Goal: Task Accomplishment & Management: Use online tool/utility

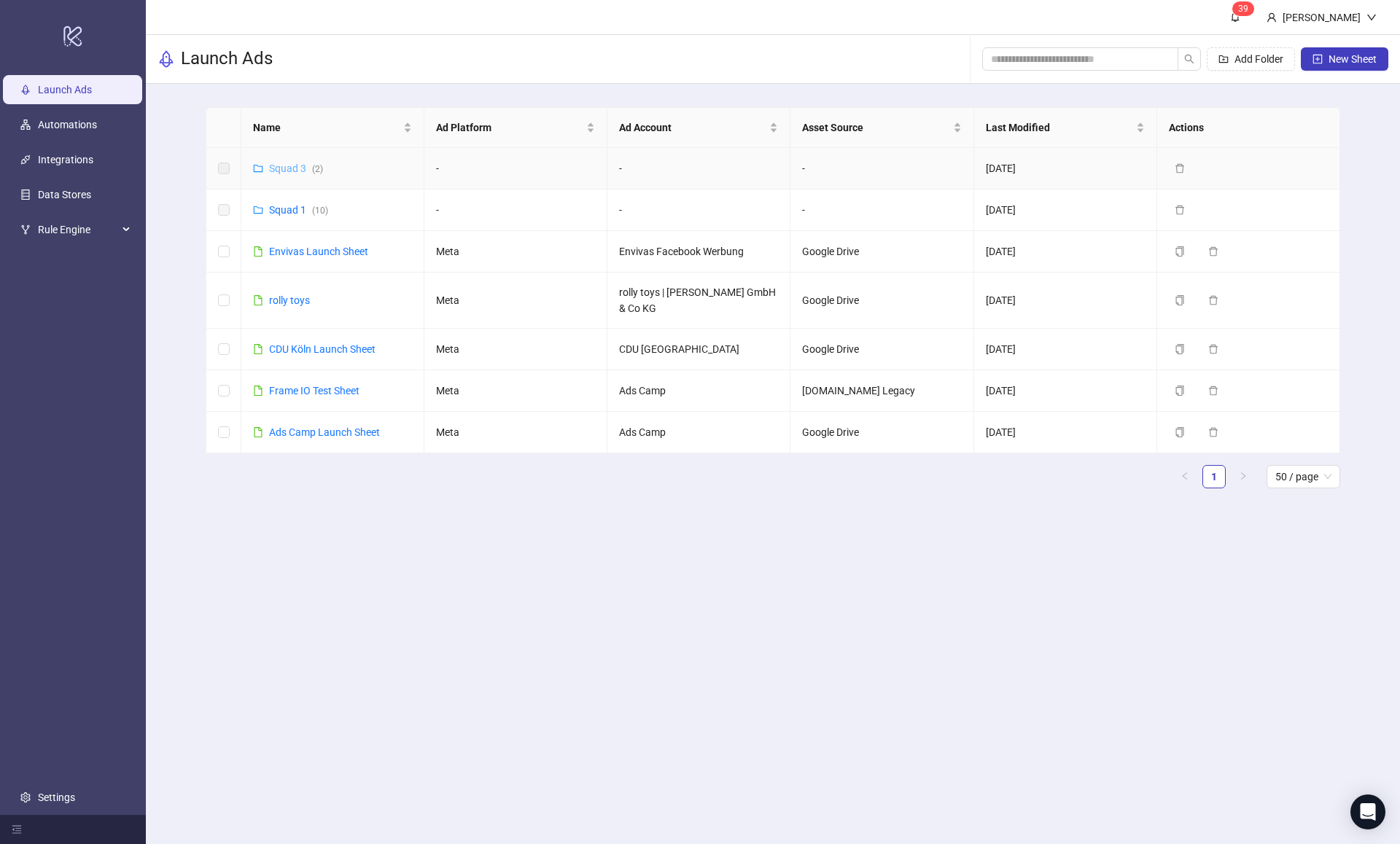
click at [282, 170] on link "Squad 3 ( 2 )" at bounding box center [296, 169] width 54 height 12
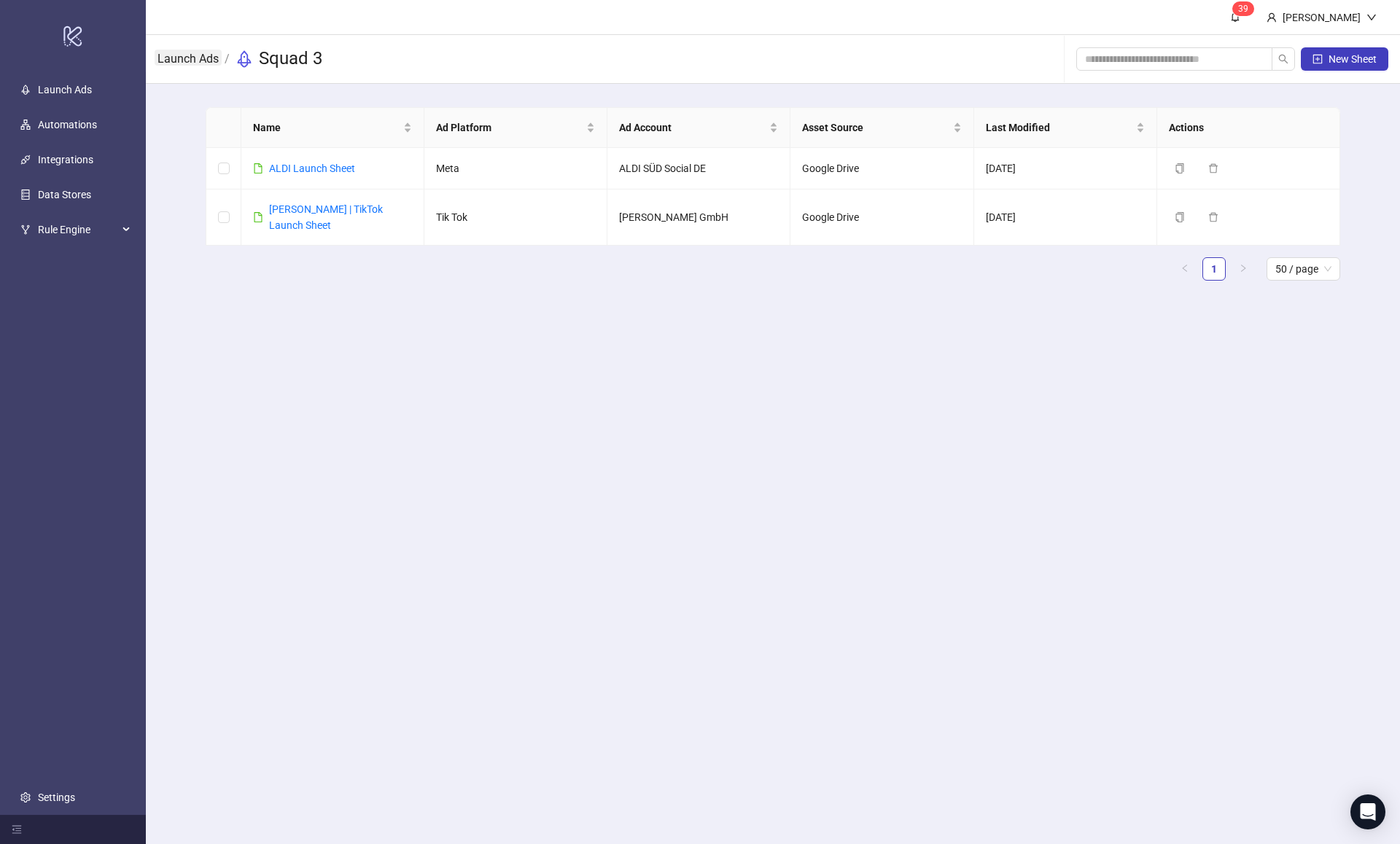
click at [186, 64] on link "Launch Ads" at bounding box center [188, 58] width 67 height 16
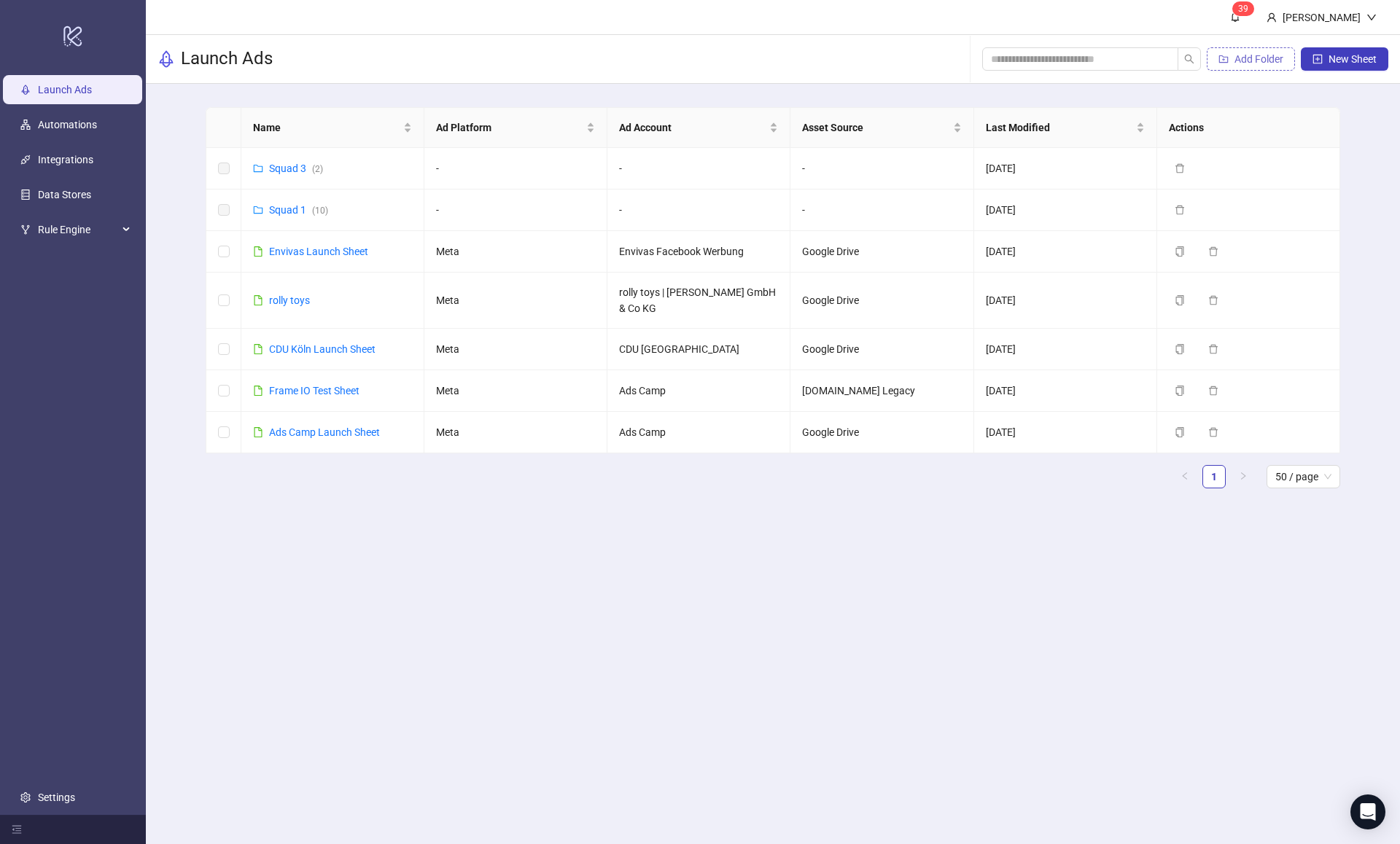
click at [1260, 64] on span "Add Folder" at bounding box center [1259, 59] width 49 height 12
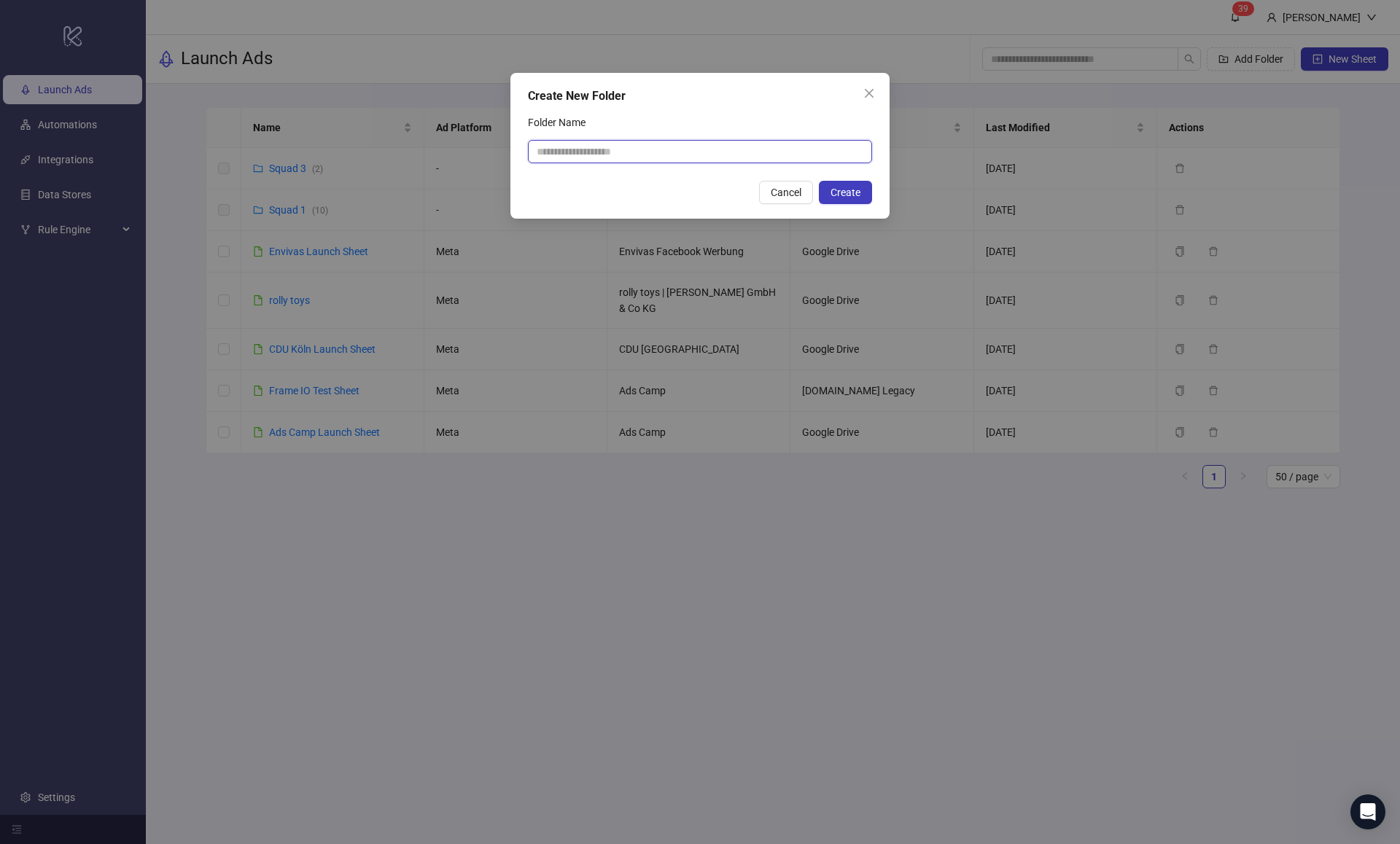
click at [584, 155] on input "Folder Name" at bounding box center [700, 152] width 344 height 24
type input "*******"
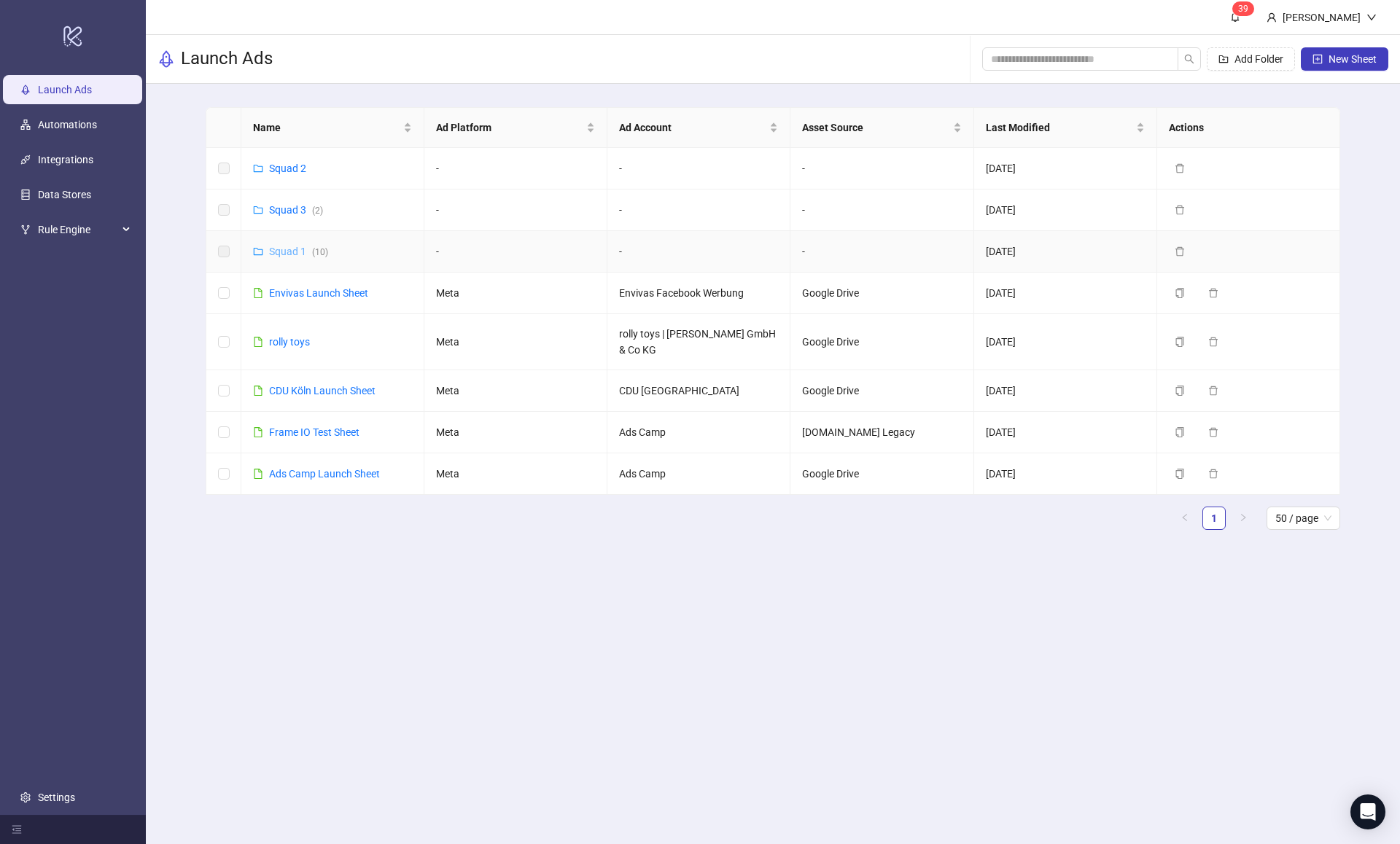
click at [298, 251] on link "Squad 1 ( 10 )" at bounding box center [299, 251] width 59 height 12
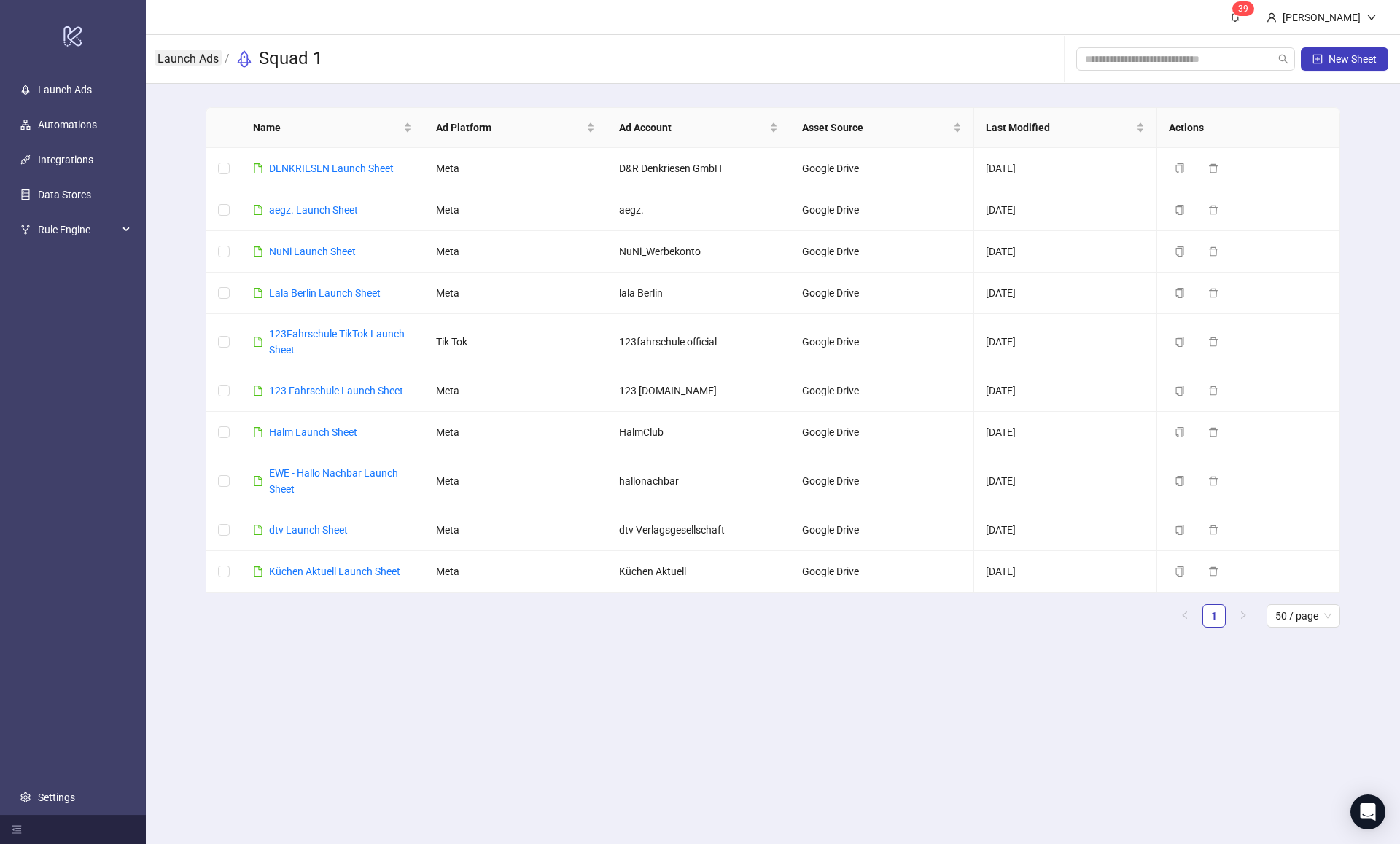
click at [214, 57] on link "Launch Ads" at bounding box center [188, 58] width 67 height 16
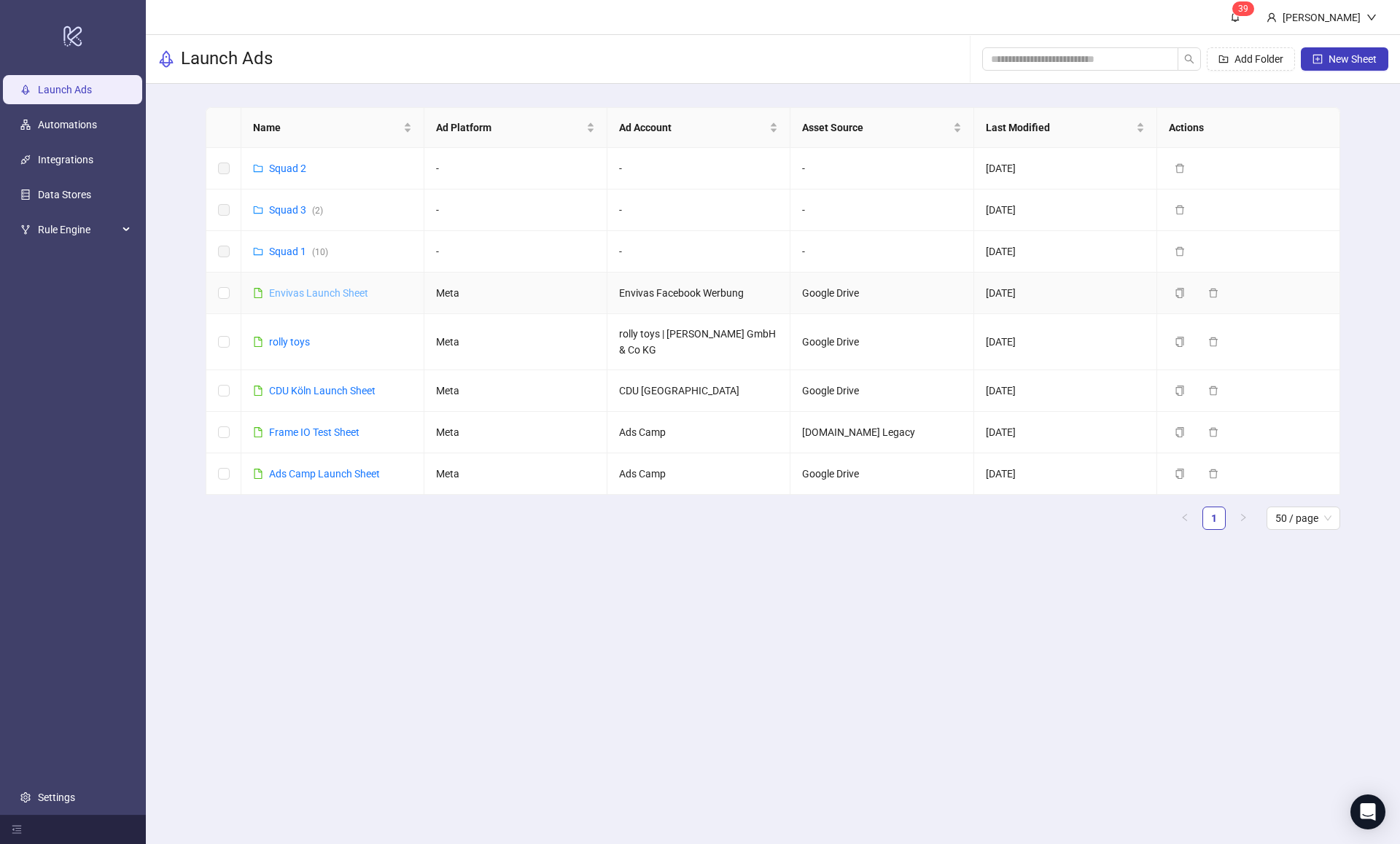
click at [317, 289] on link "Envivas Launch Sheet" at bounding box center [319, 293] width 99 height 12
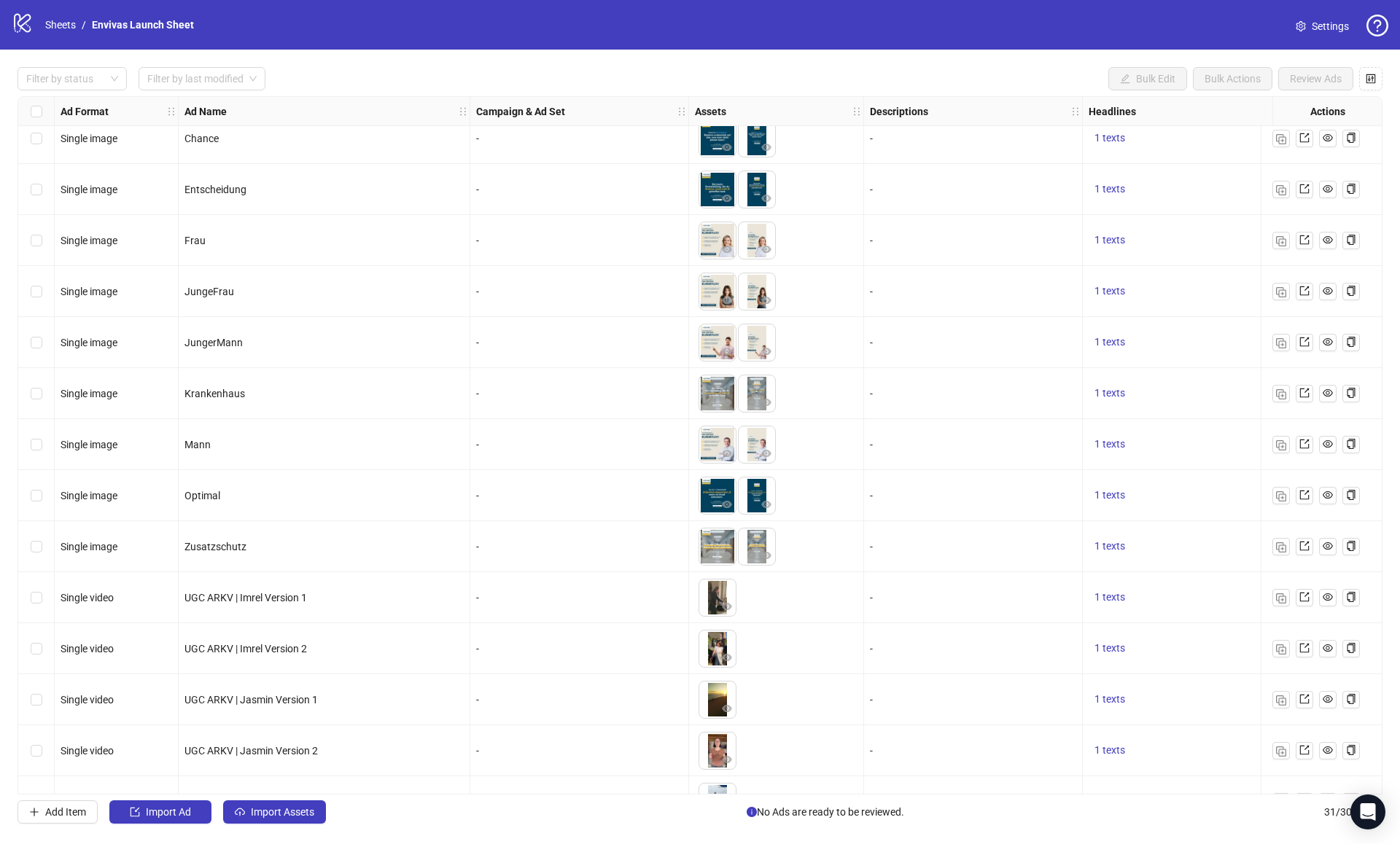
scroll to position [920, 0]
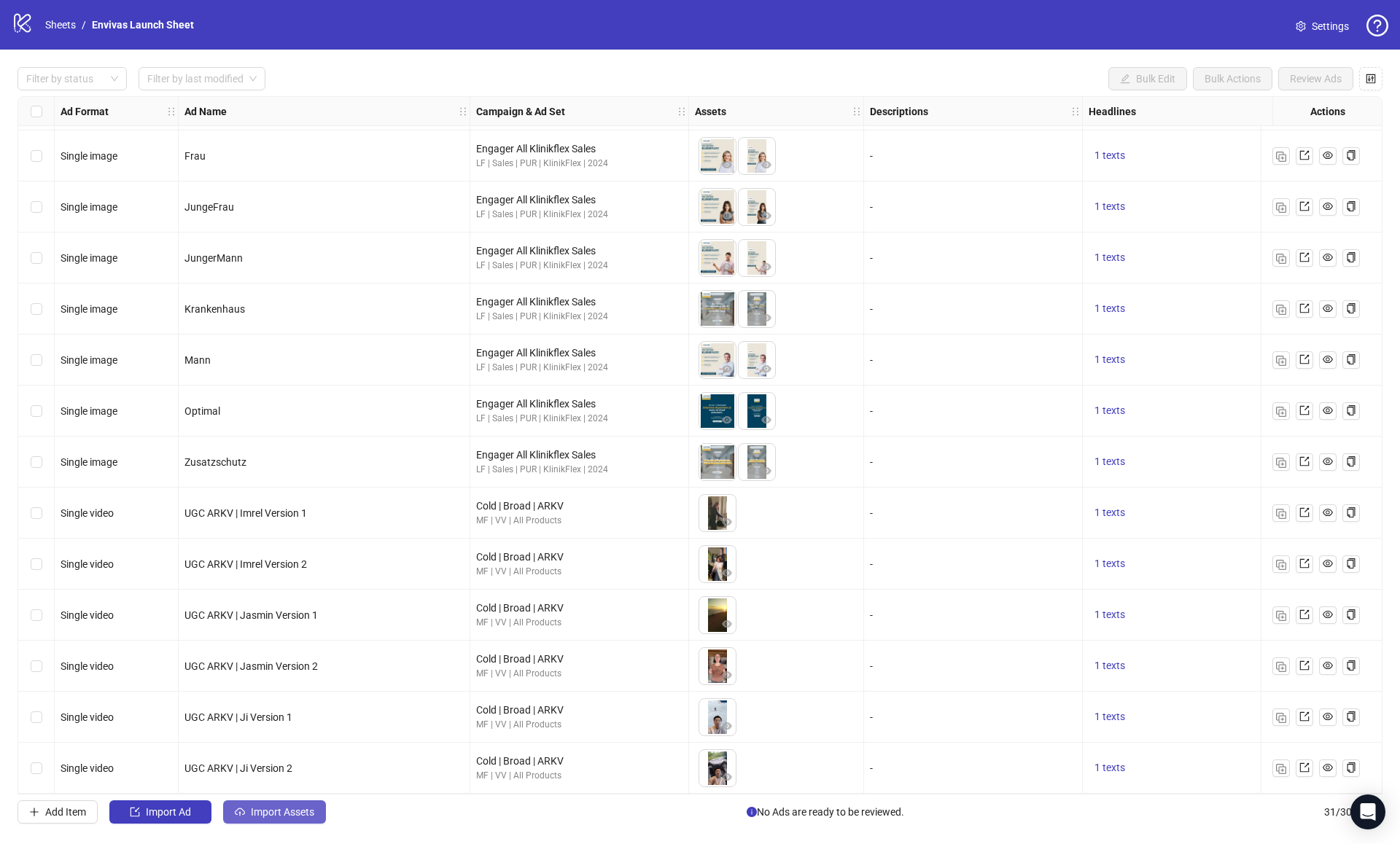
click at [245, 811] on button "Import Assets" at bounding box center [274, 812] width 103 height 24
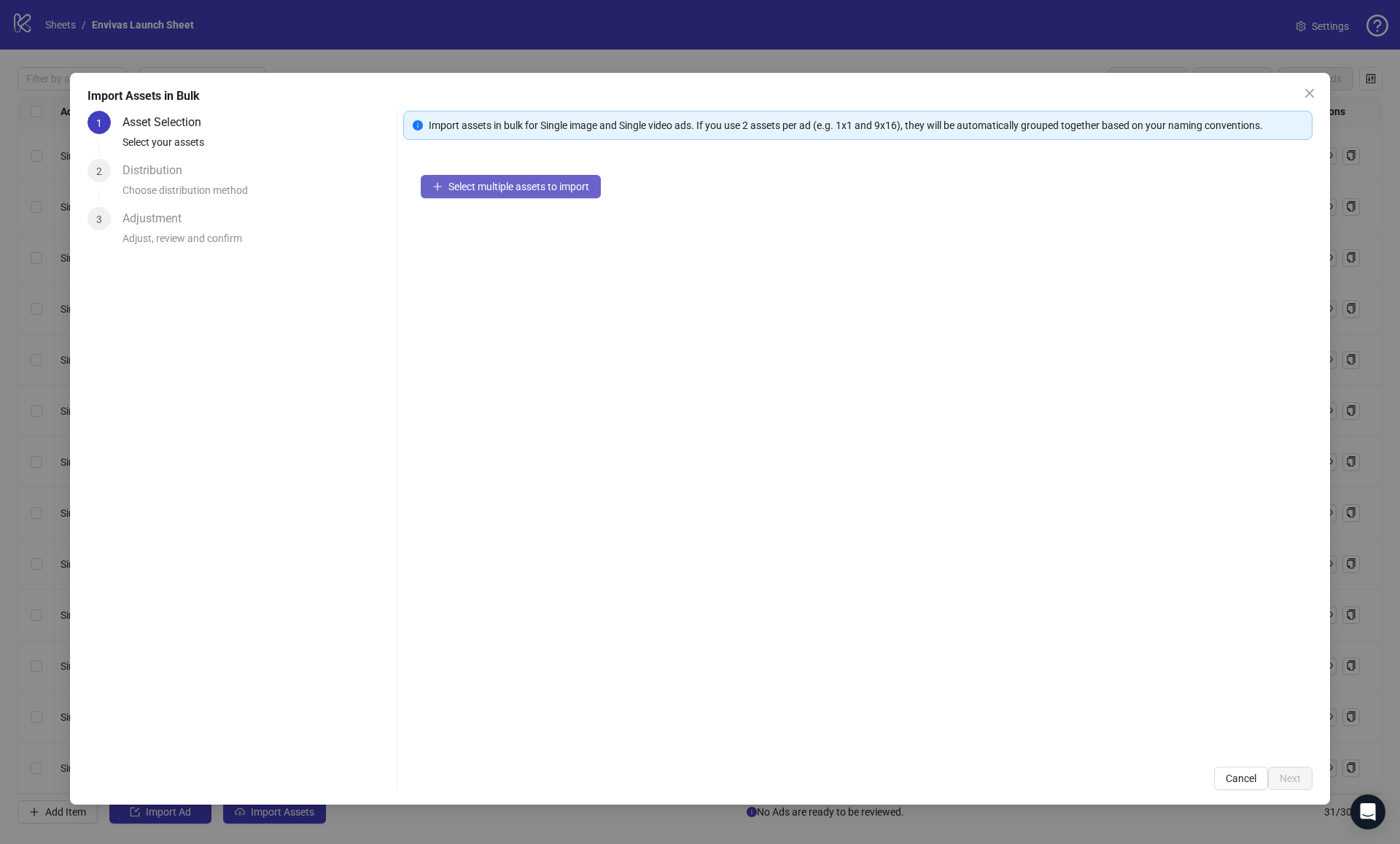
click at [484, 194] on button "Select multiple assets to import" at bounding box center [511, 187] width 180 height 24
click at [1295, 784] on span "Next" at bounding box center [1290, 779] width 21 height 12
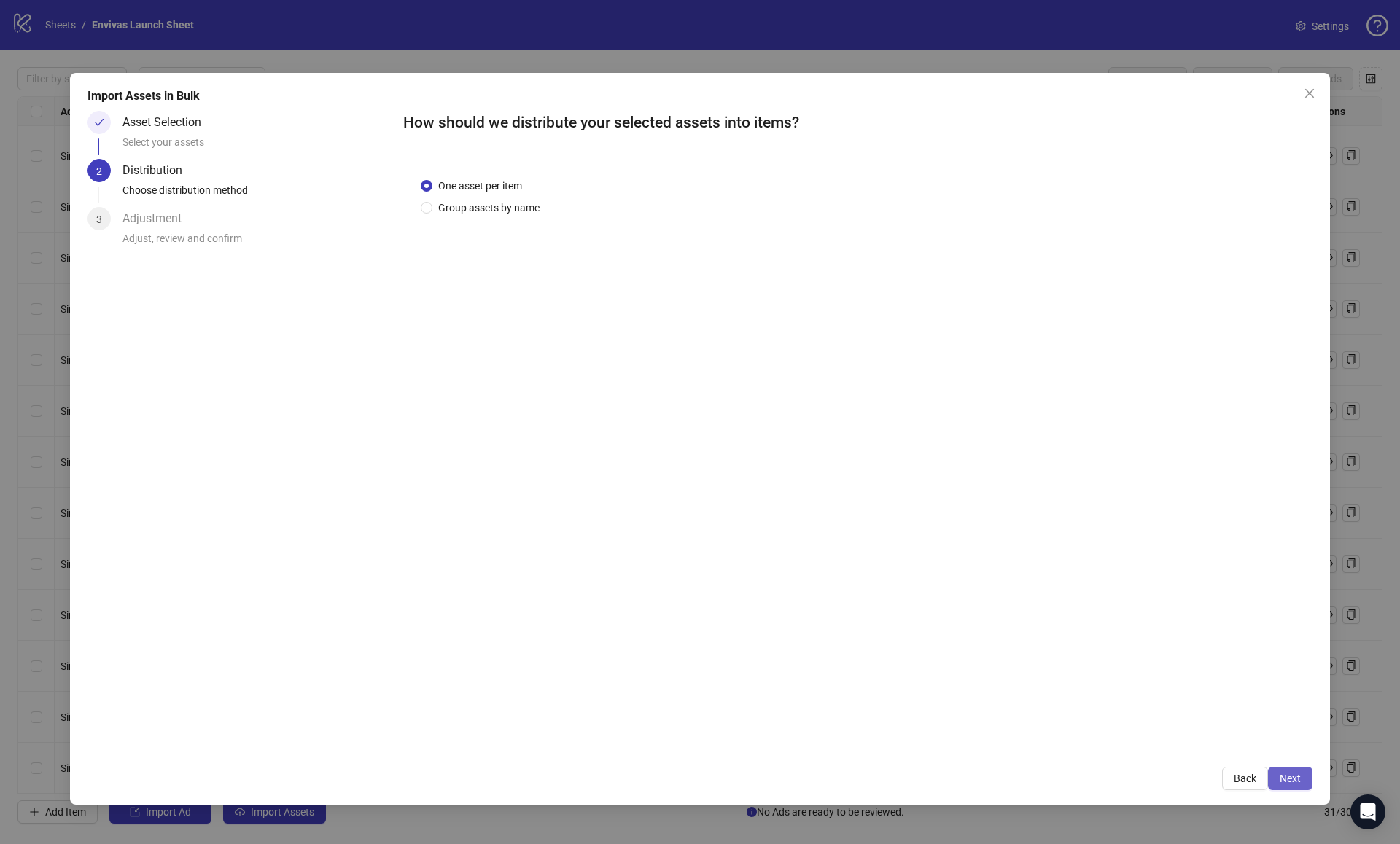
click at [1283, 774] on span "Next" at bounding box center [1290, 779] width 21 height 12
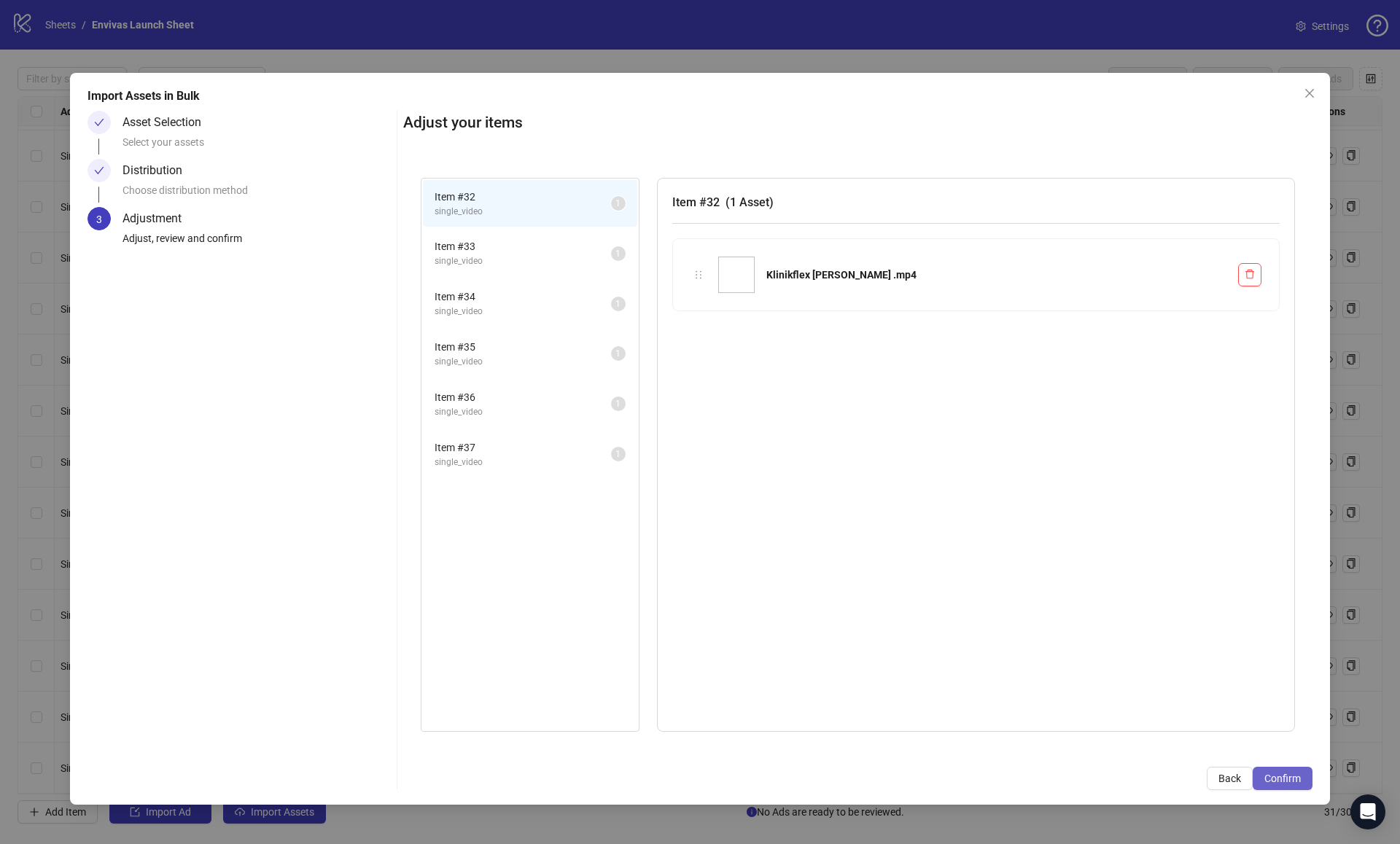
click at [1294, 784] on span "Confirm" at bounding box center [1282, 779] width 36 height 12
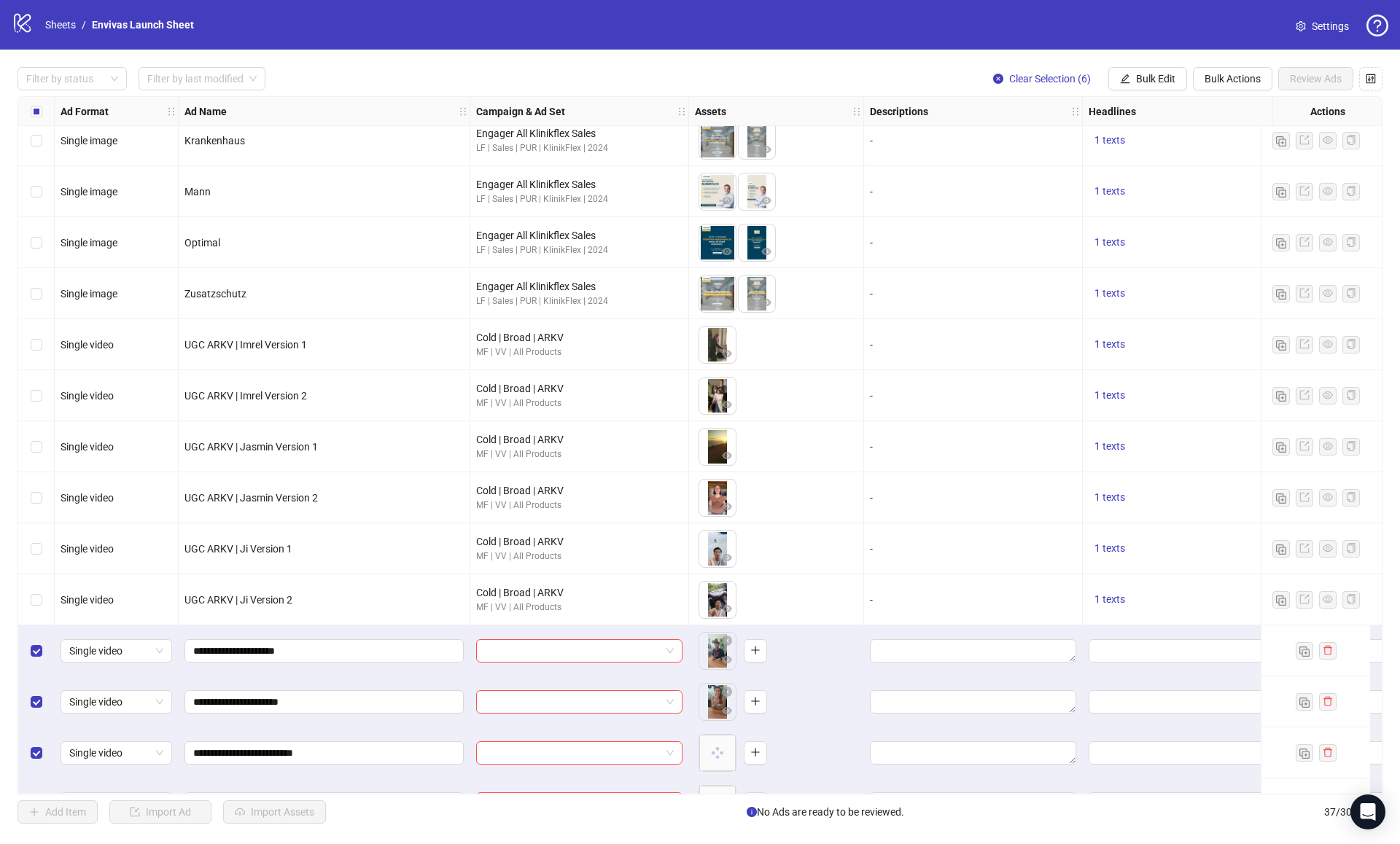
scroll to position [1226, 0]
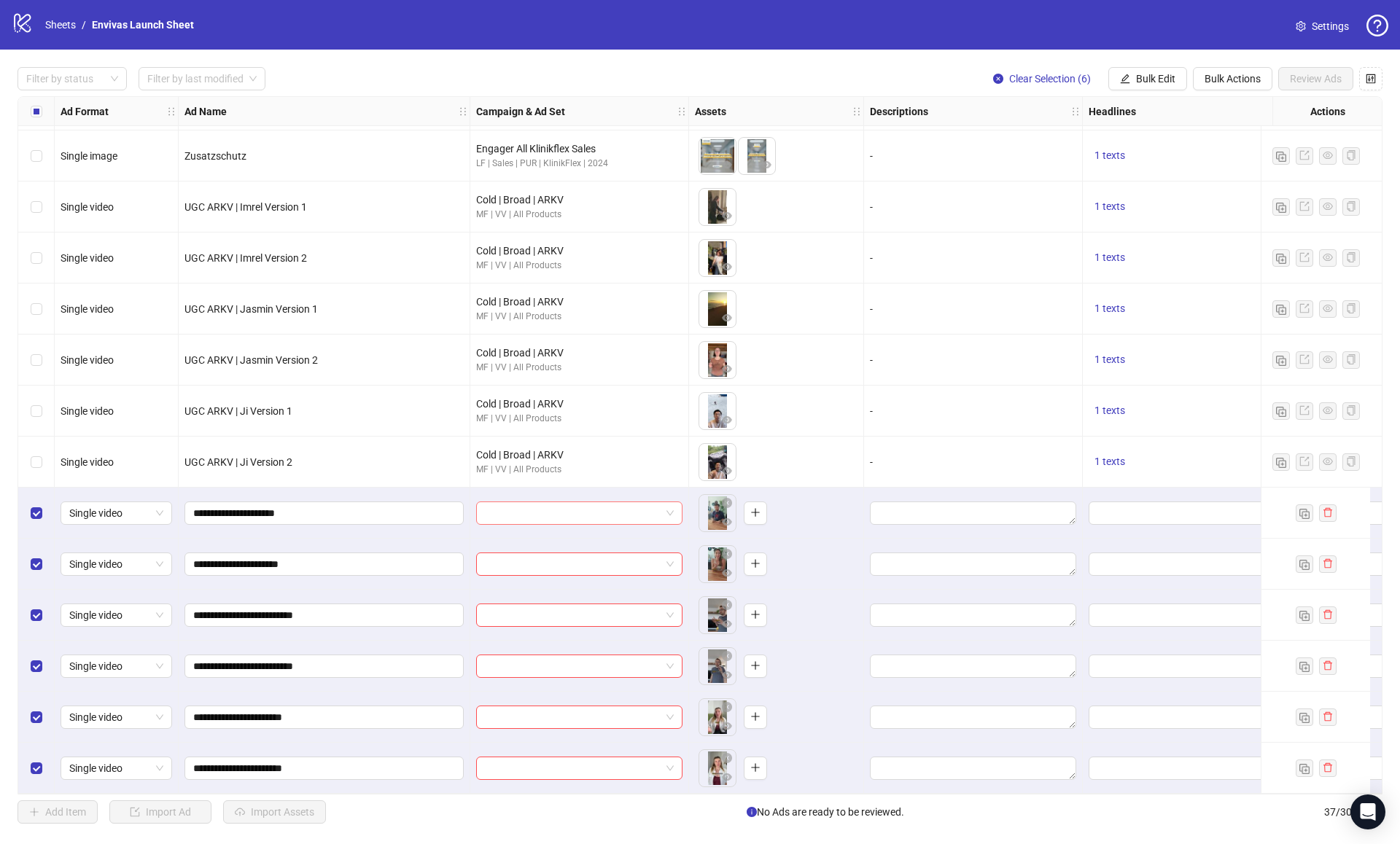
click at [568, 510] on input "search" at bounding box center [573, 514] width 176 height 22
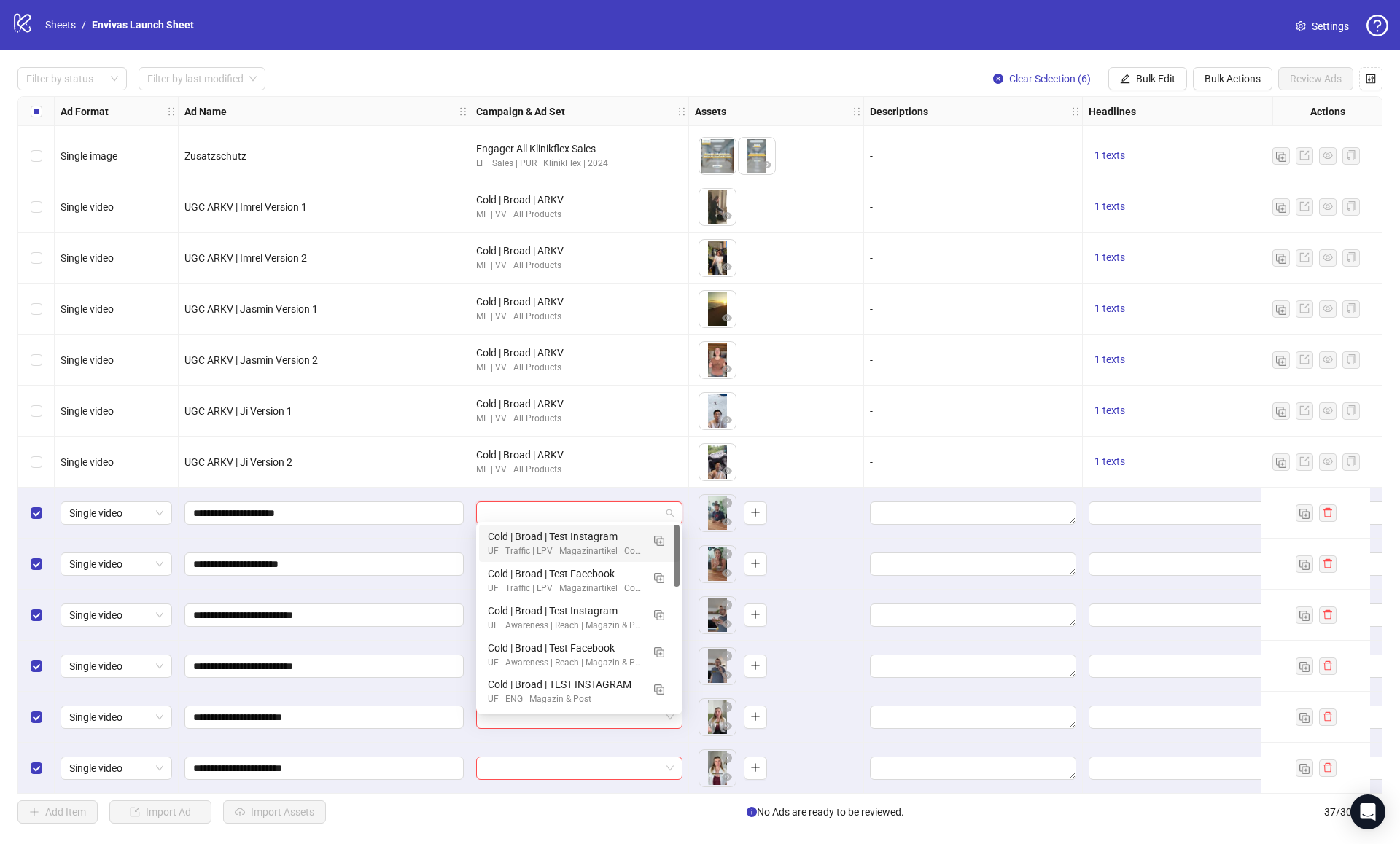
click at [568, 510] on input "search" at bounding box center [573, 514] width 176 height 22
click at [1217, 81] on span "Bulk Actions" at bounding box center [1233, 79] width 56 height 12
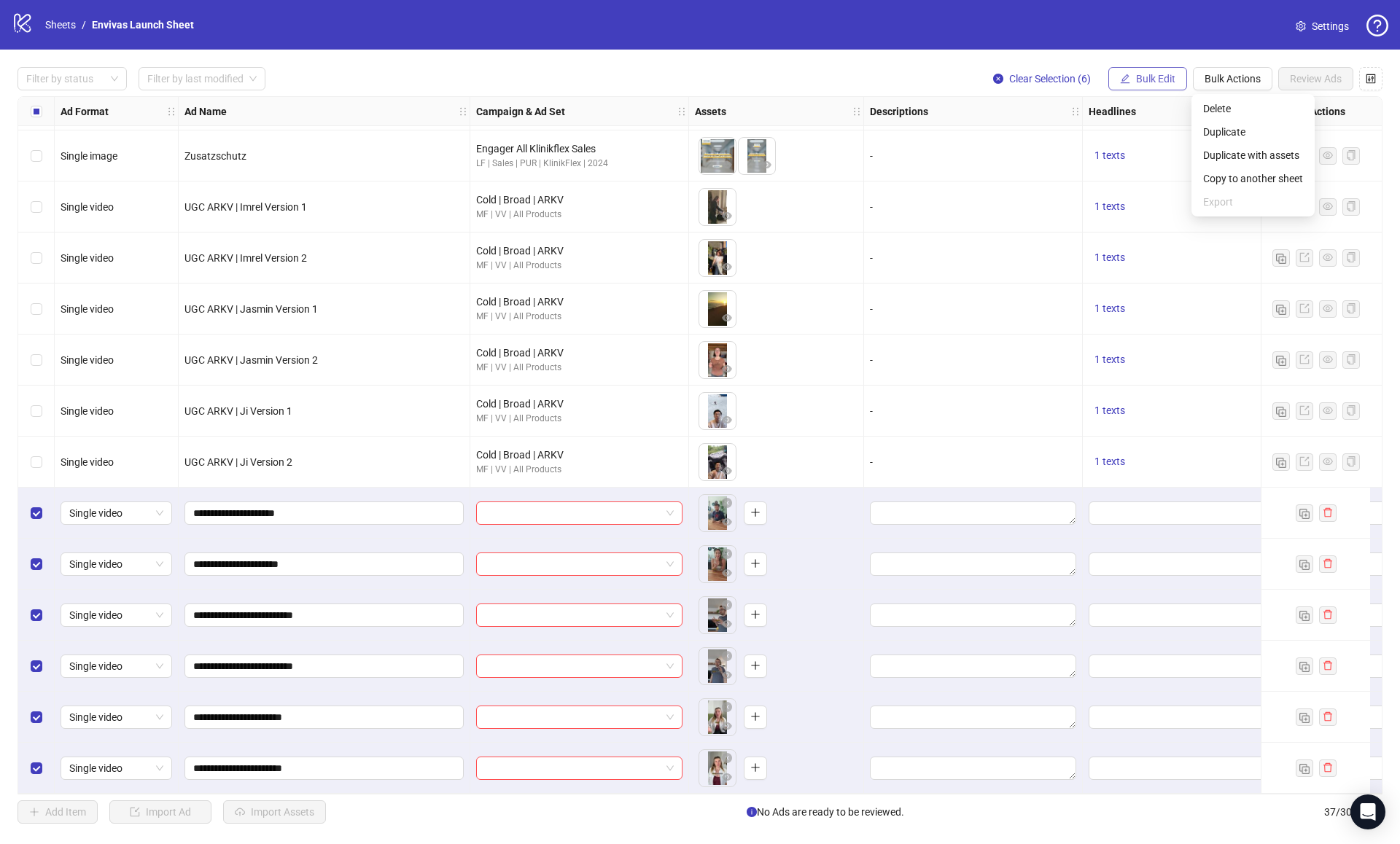
click at [1158, 77] on span "Bulk Edit" at bounding box center [1155, 79] width 39 height 12
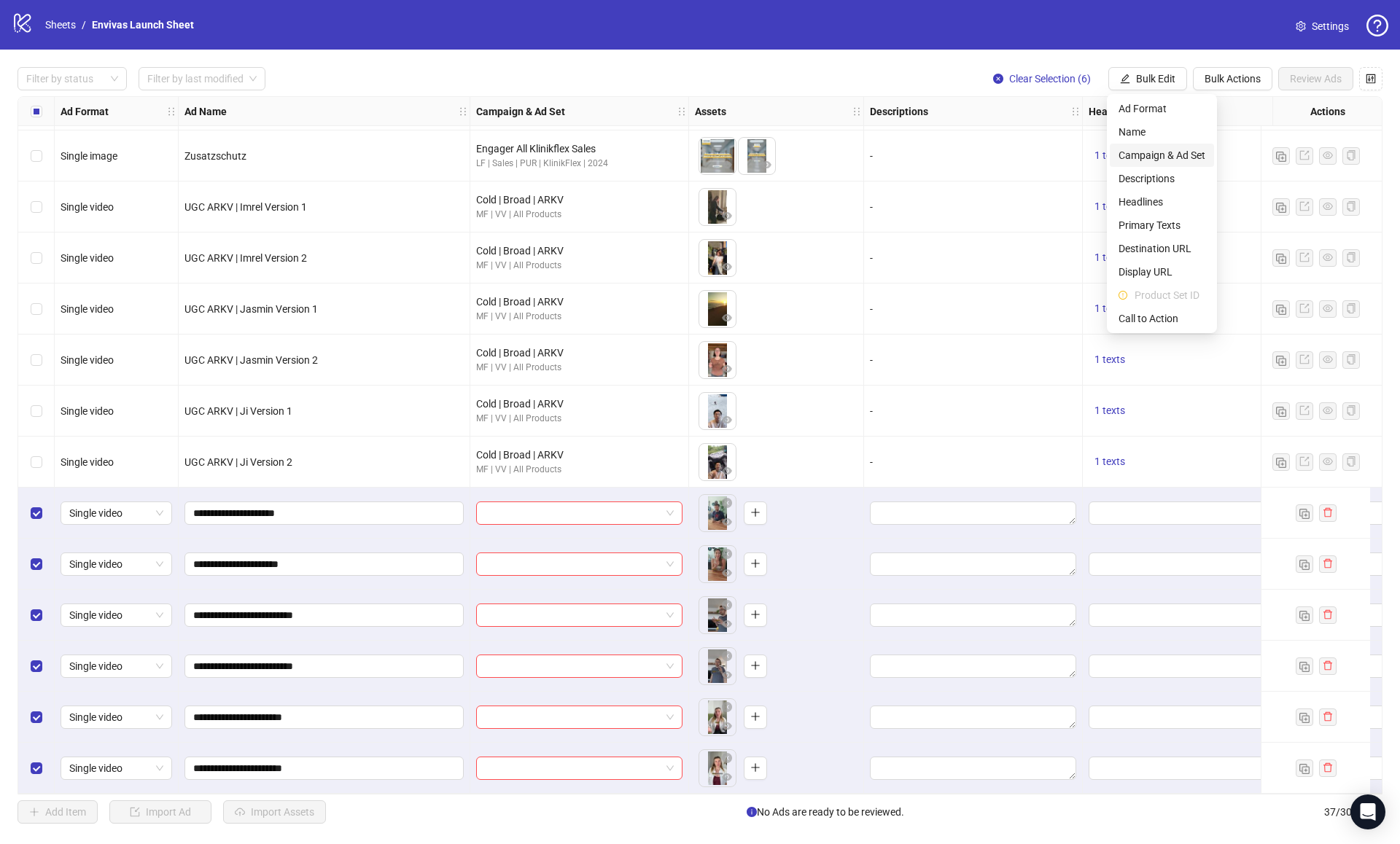
click at [1158, 158] on span "Campaign & Ad Set" at bounding box center [1161, 155] width 86 height 16
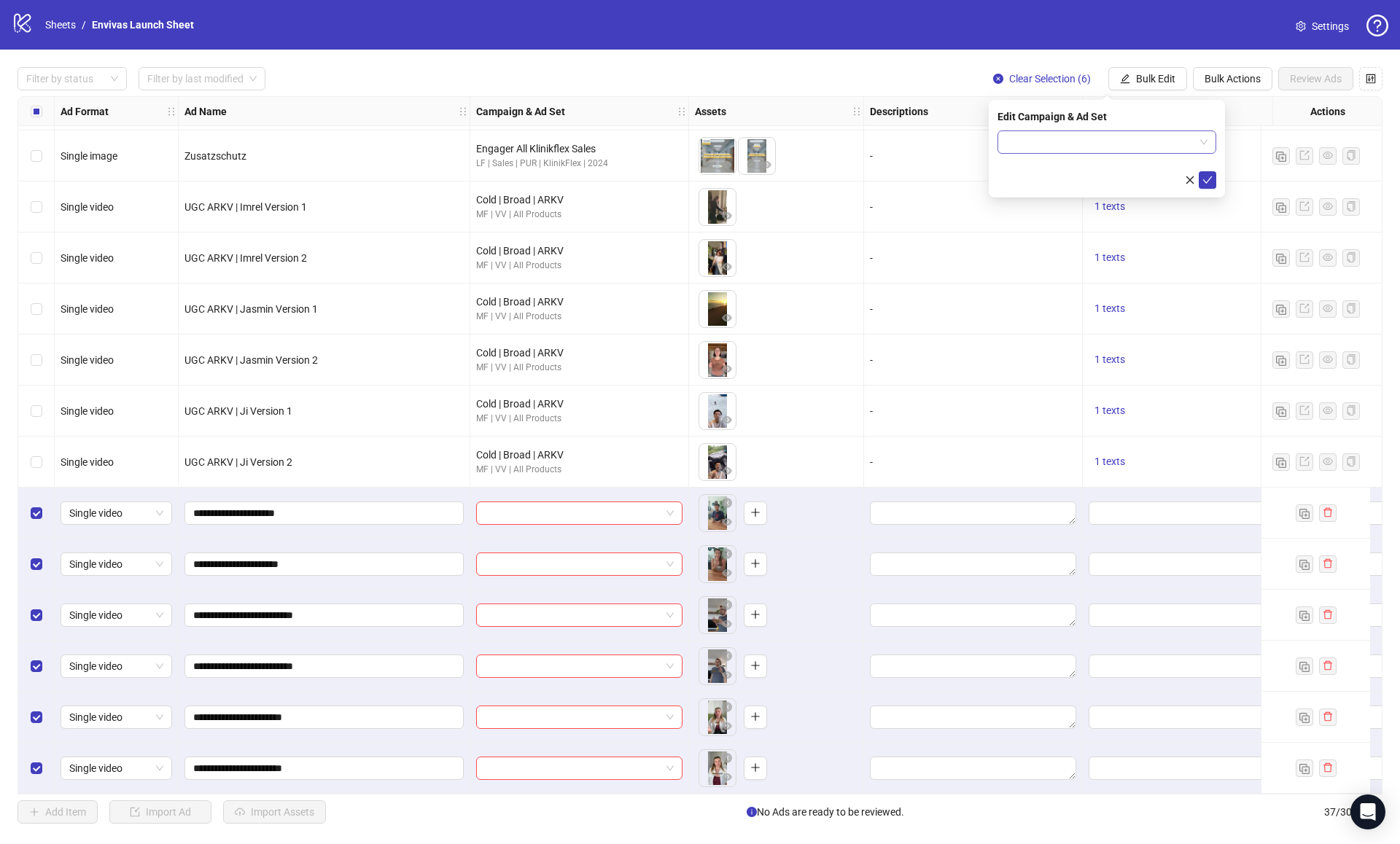
click at [1111, 139] on input "search" at bounding box center [1100, 143] width 188 height 22
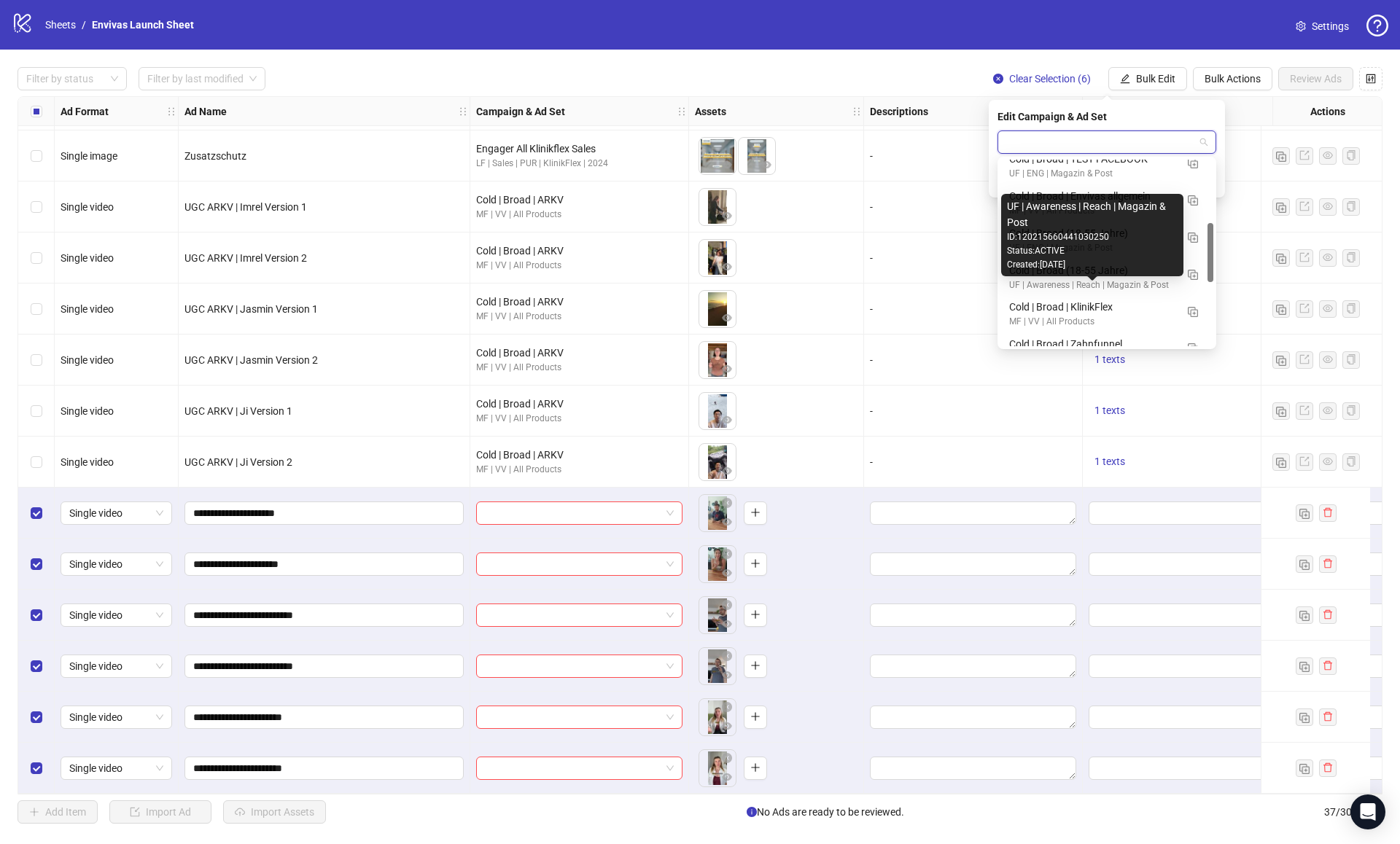
scroll to position [201, 0]
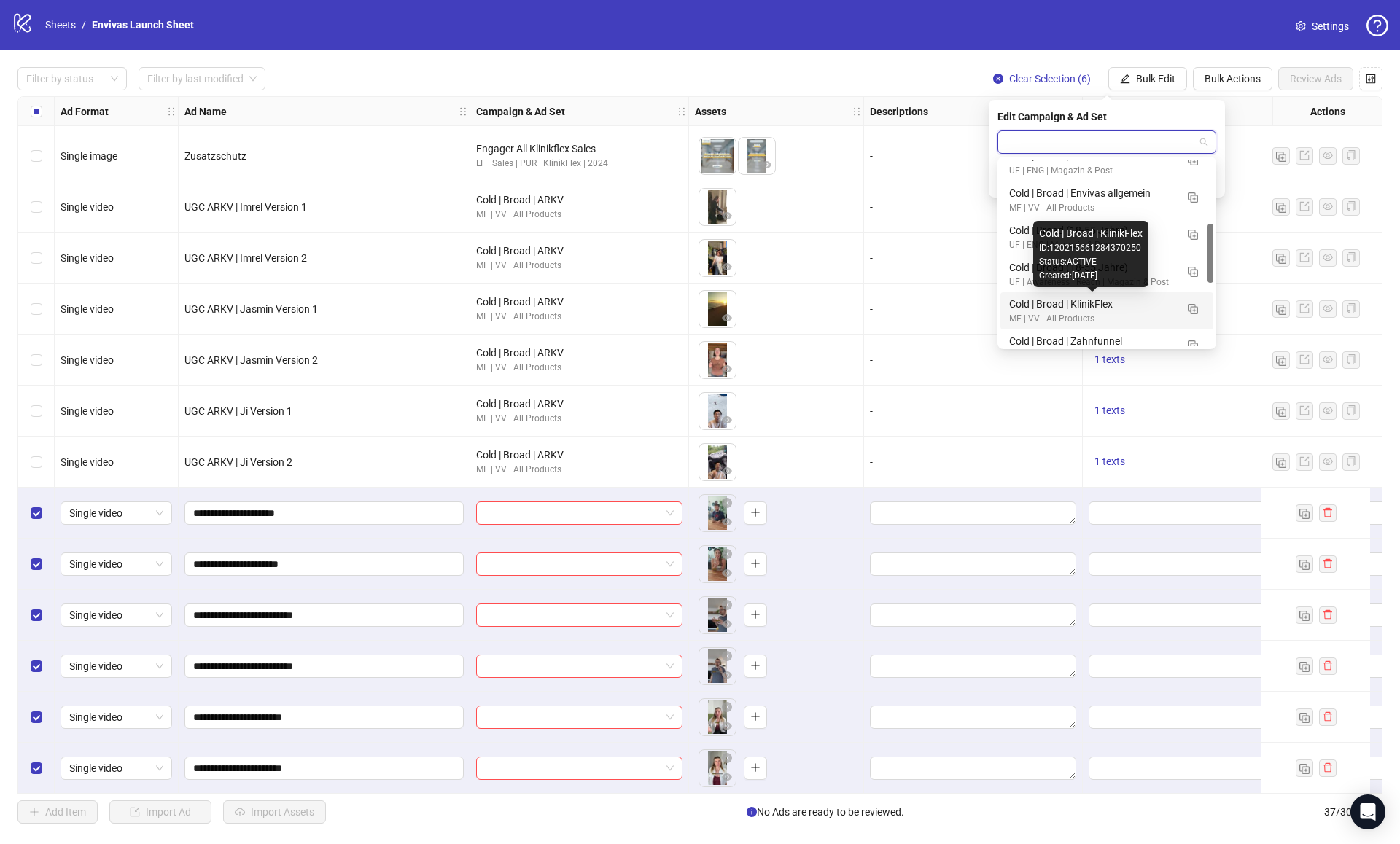
click at [1093, 308] on div "Cold | Broad | KlinikFlex" at bounding box center [1092, 304] width 166 height 16
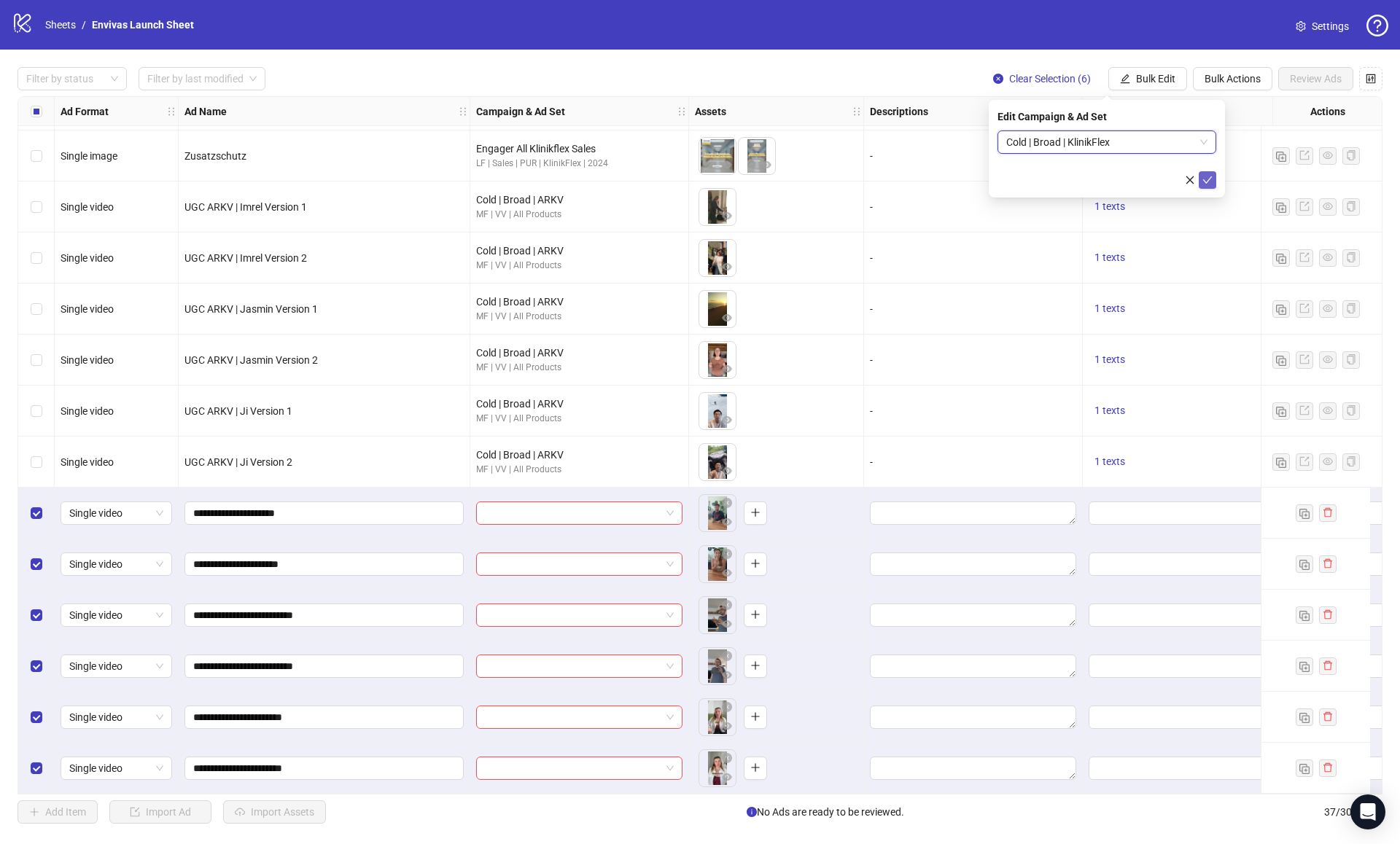
click at [1212, 183] on icon "check" at bounding box center [1208, 180] width 10 height 10
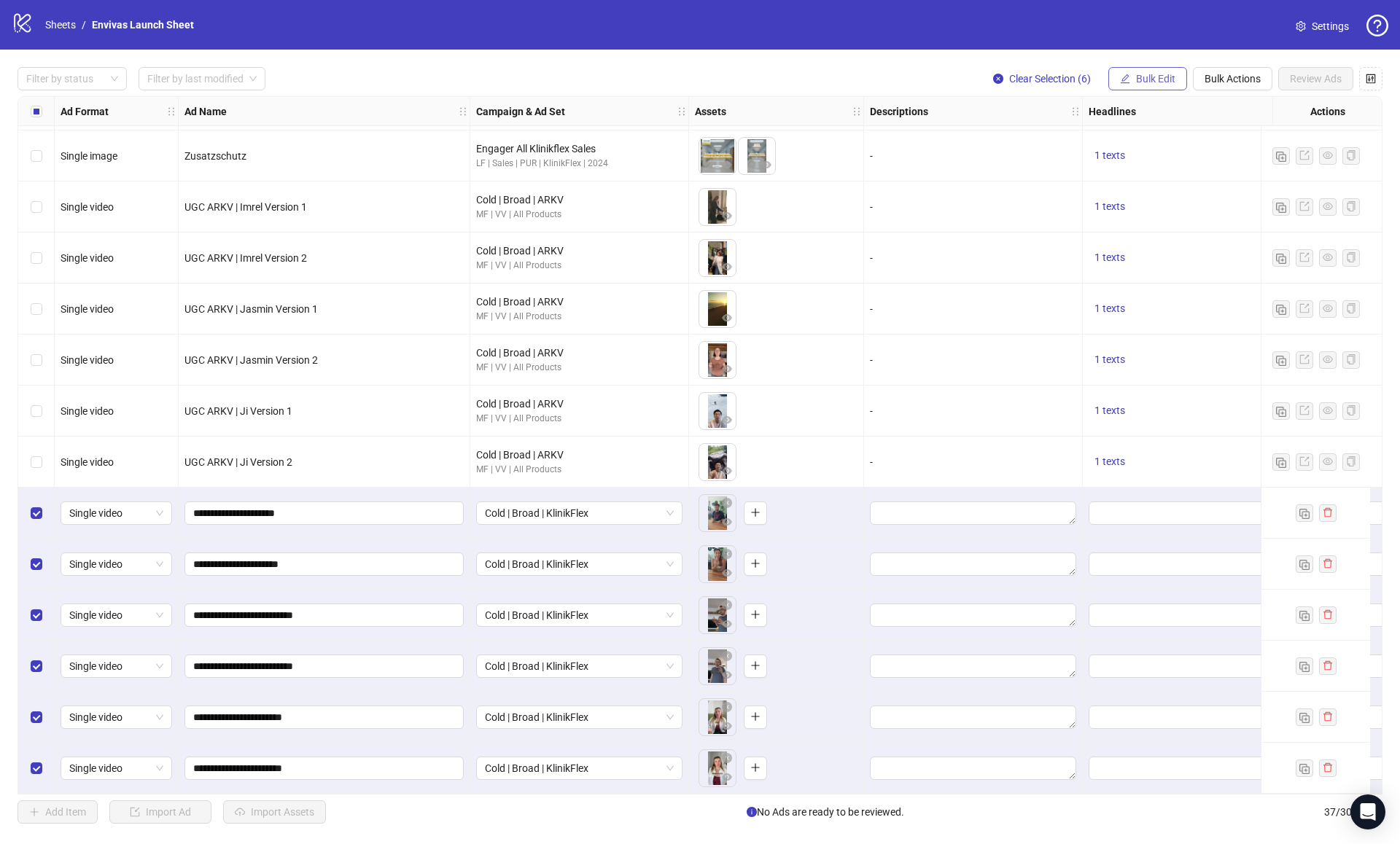
click at [1171, 81] on span "Bulk Edit" at bounding box center [1155, 79] width 39 height 12
click at [1148, 219] on span "Primary Texts" at bounding box center [1161, 225] width 86 height 16
click at [1064, 161] on textarea at bounding box center [1107, 150] width 219 height 39
paste textarea "**********"
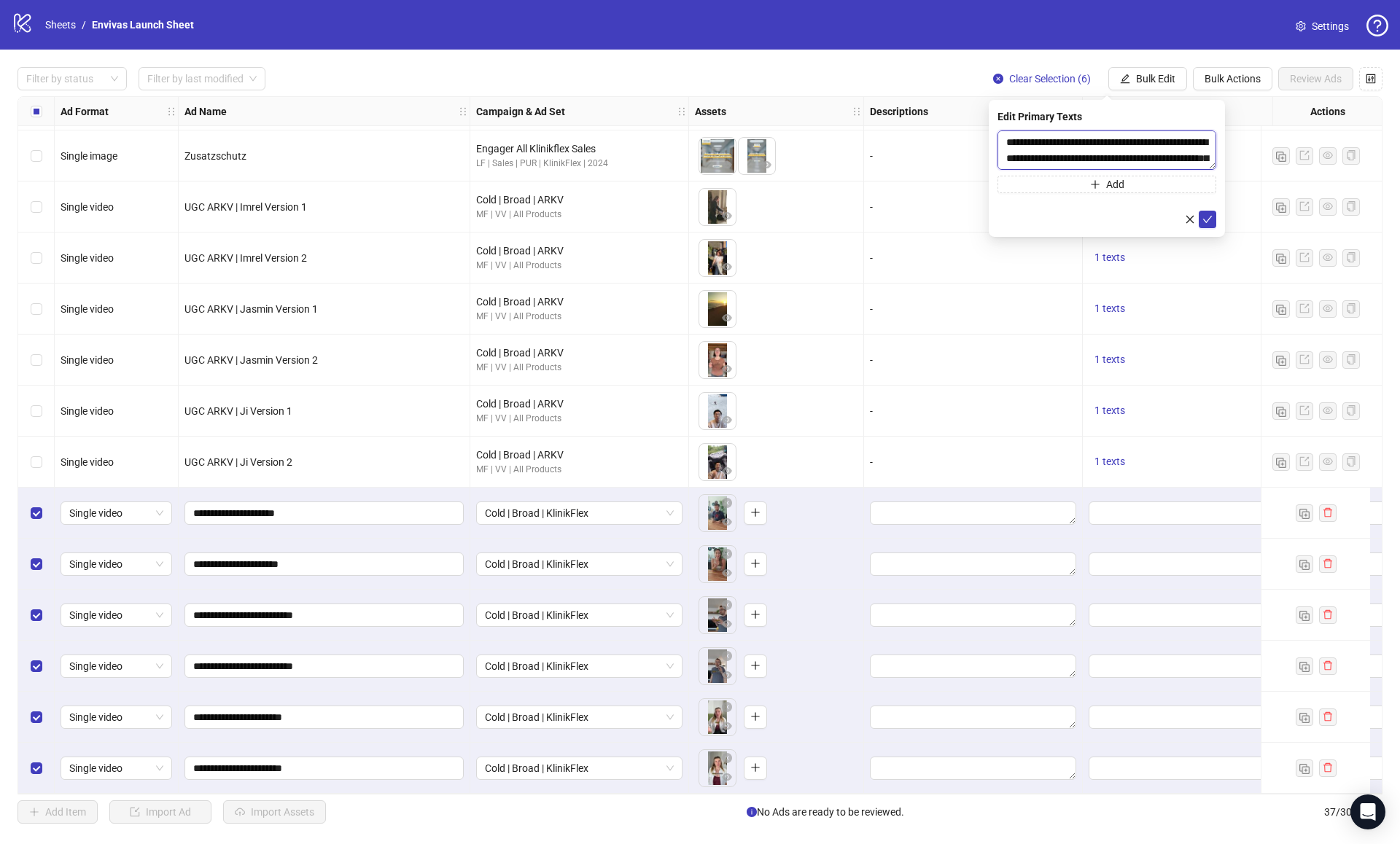
scroll to position [171, 0]
type textarea "**********"
click at [1203, 220] on icon "check" at bounding box center [1208, 219] width 10 height 10
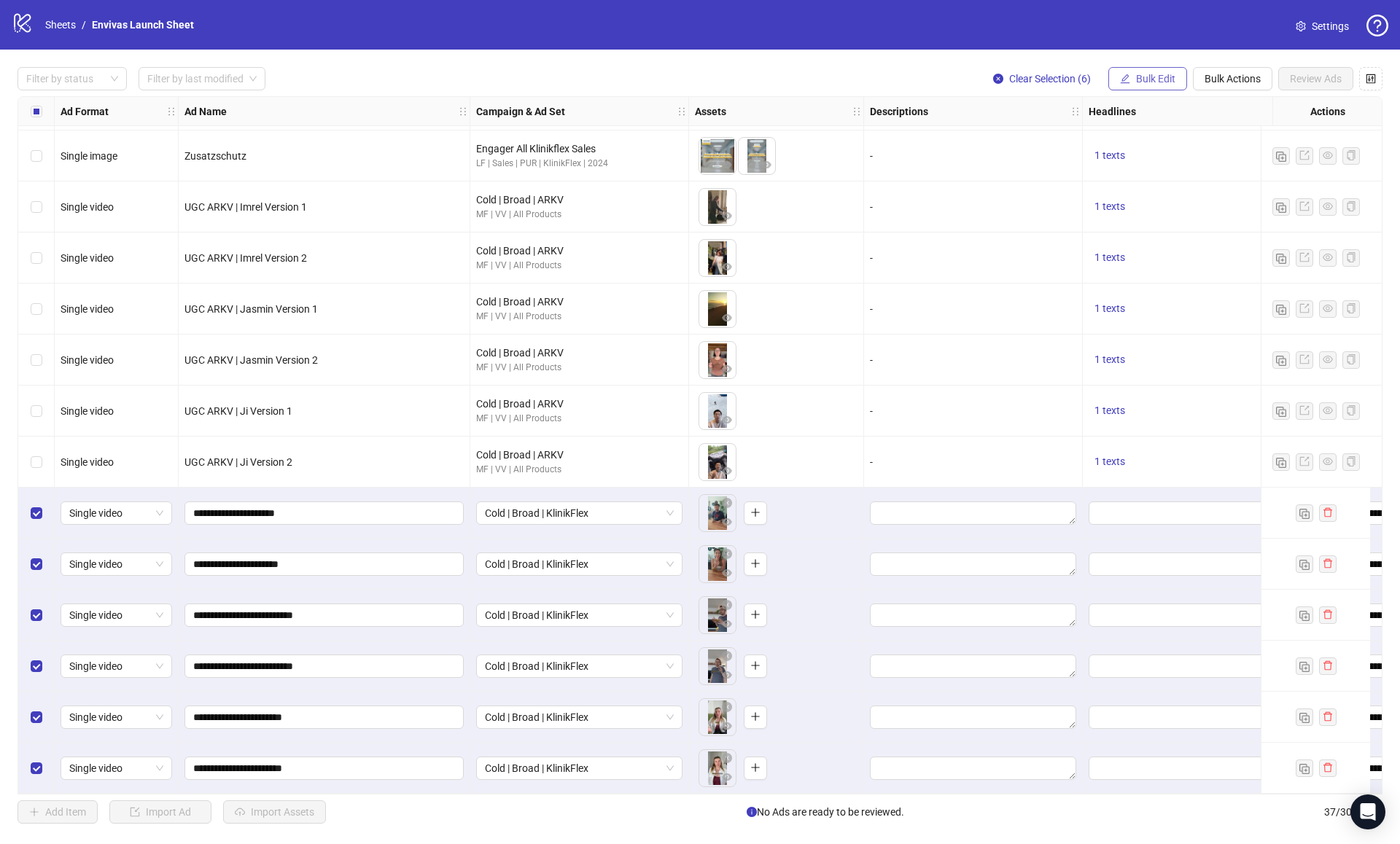
click at [1154, 80] on span "Bulk Edit" at bounding box center [1155, 79] width 39 height 12
click at [1151, 200] on span "Headlines" at bounding box center [1161, 202] width 86 height 16
click at [1051, 135] on input "text" at bounding box center [1107, 143] width 219 height 24
paste input "**********"
type input "**********"
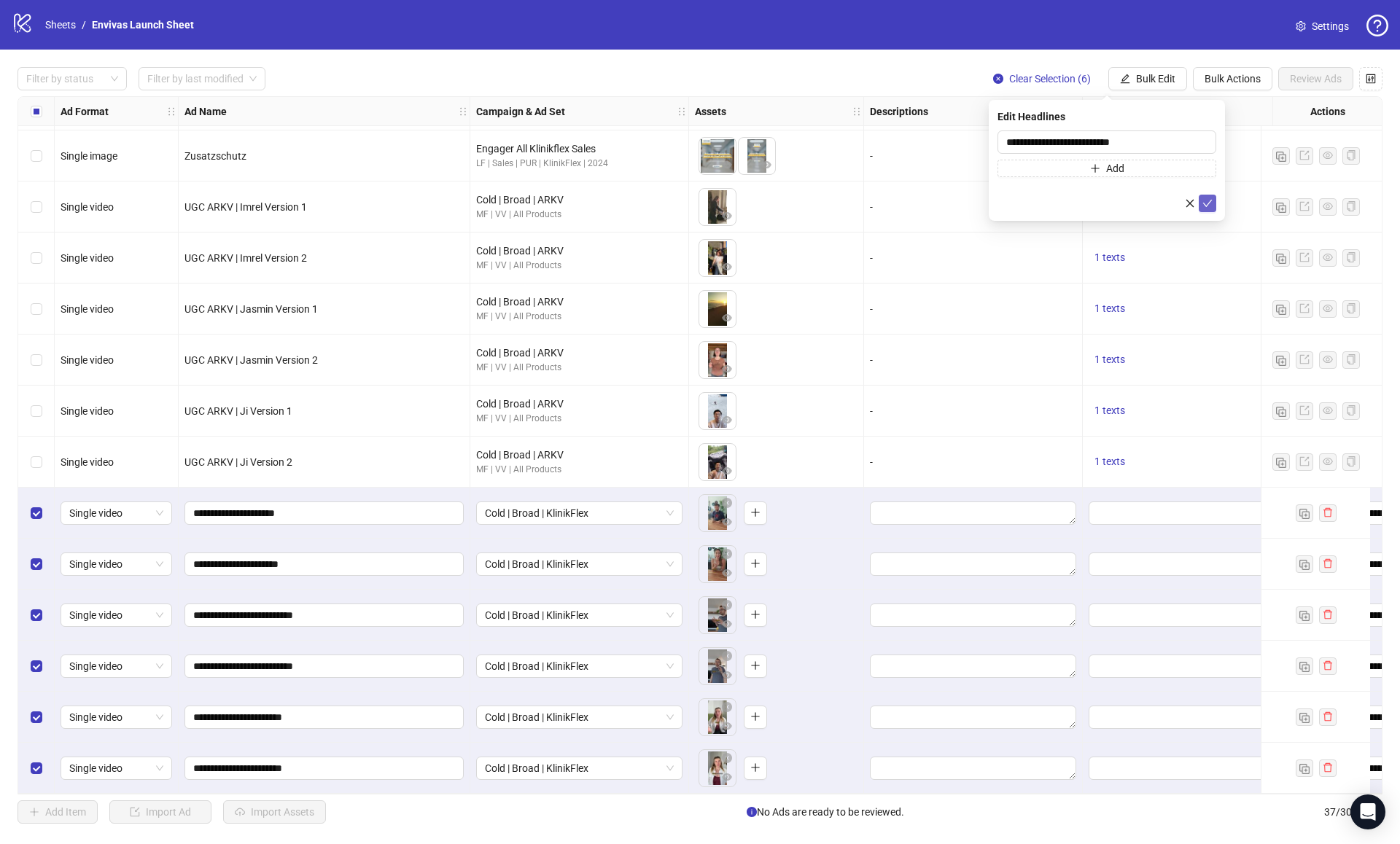
click at [1203, 199] on icon "check" at bounding box center [1208, 203] width 10 height 10
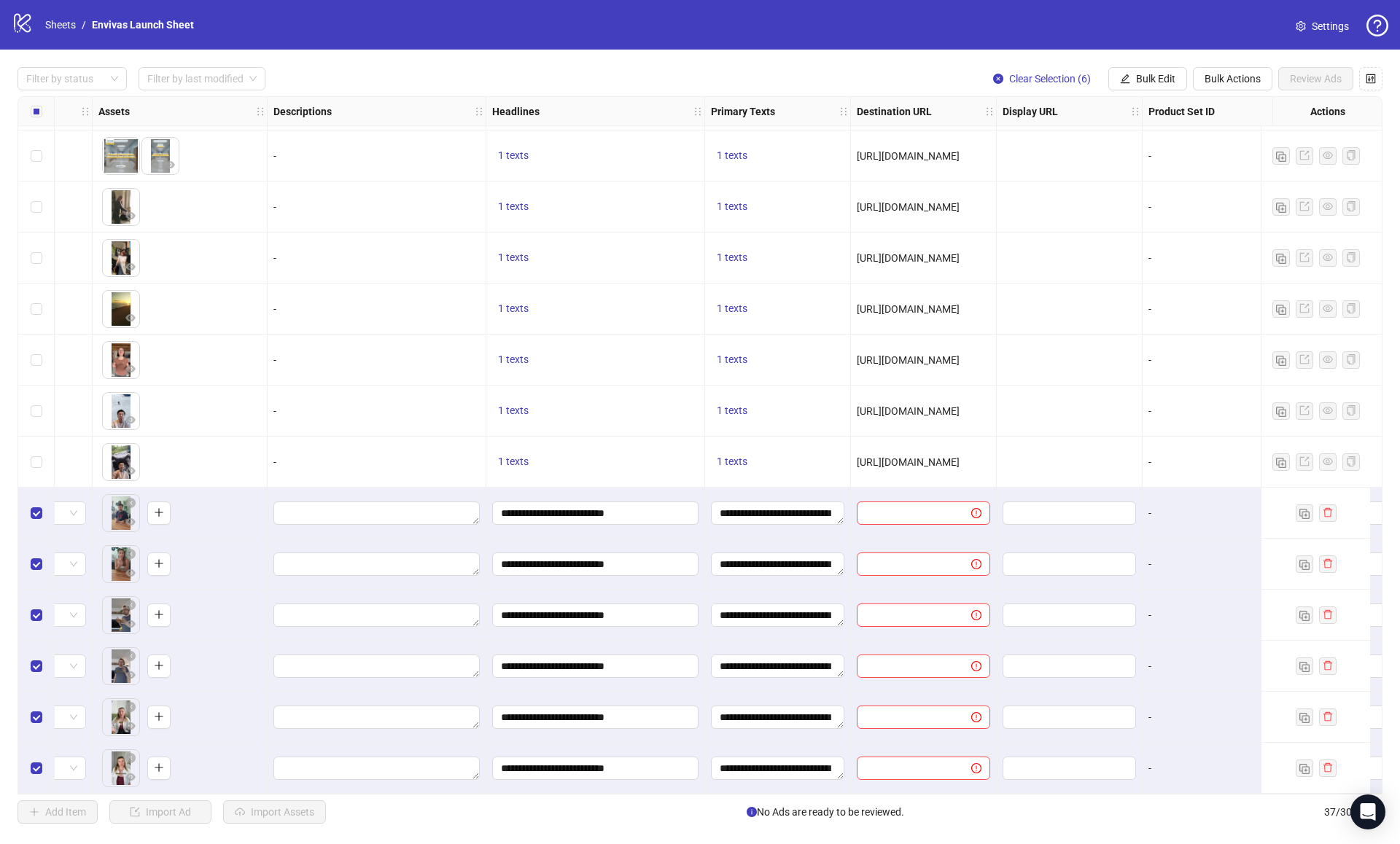
scroll to position [1226, 597]
click at [1164, 76] on span "Bulk Edit" at bounding box center [1155, 79] width 39 height 12
click at [1149, 83] on span "Bulk Edit" at bounding box center [1155, 79] width 39 height 12
click at [1152, 249] on span "Destination URL" at bounding box center [1161, 249] width 86 height 16
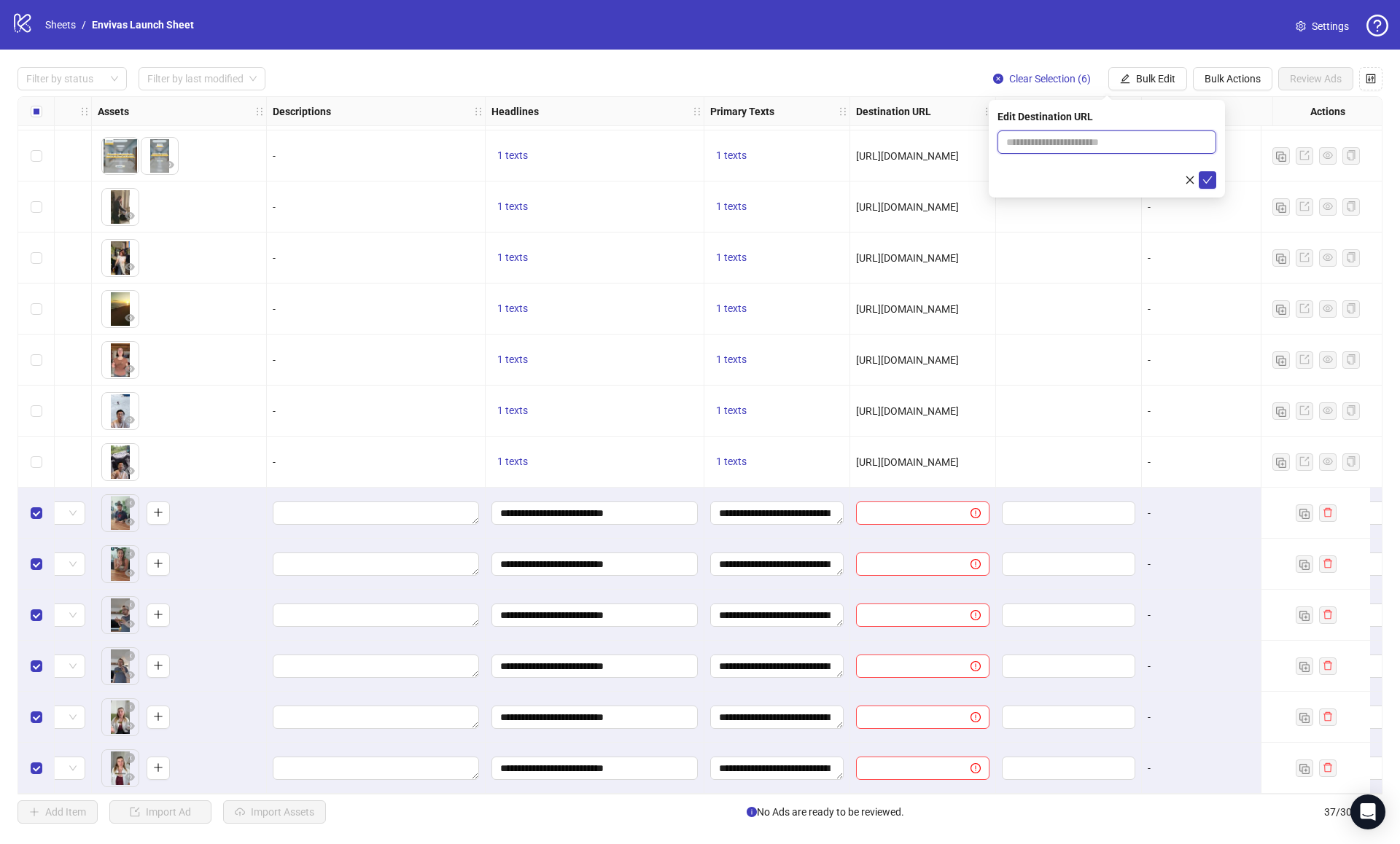
click at [1096, 140] on input "text" at bounding box center [1101, 143] width 189 height 16
paste input "**********"
type input "**********"
click at [1205, 183] on icon "check" at bounding box center [1208, 180] width 10 height 10
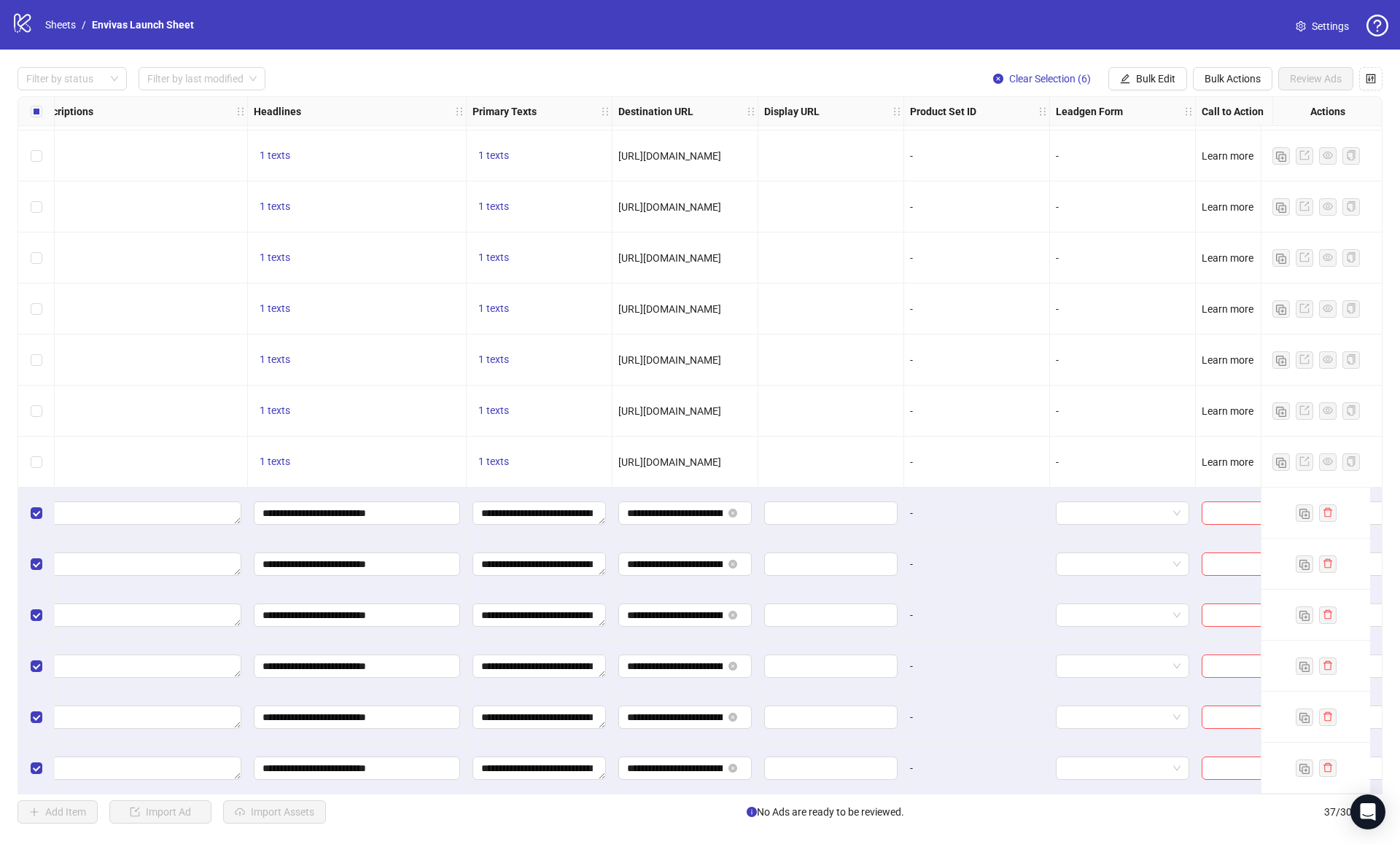
scroll to position [1226, 1033]
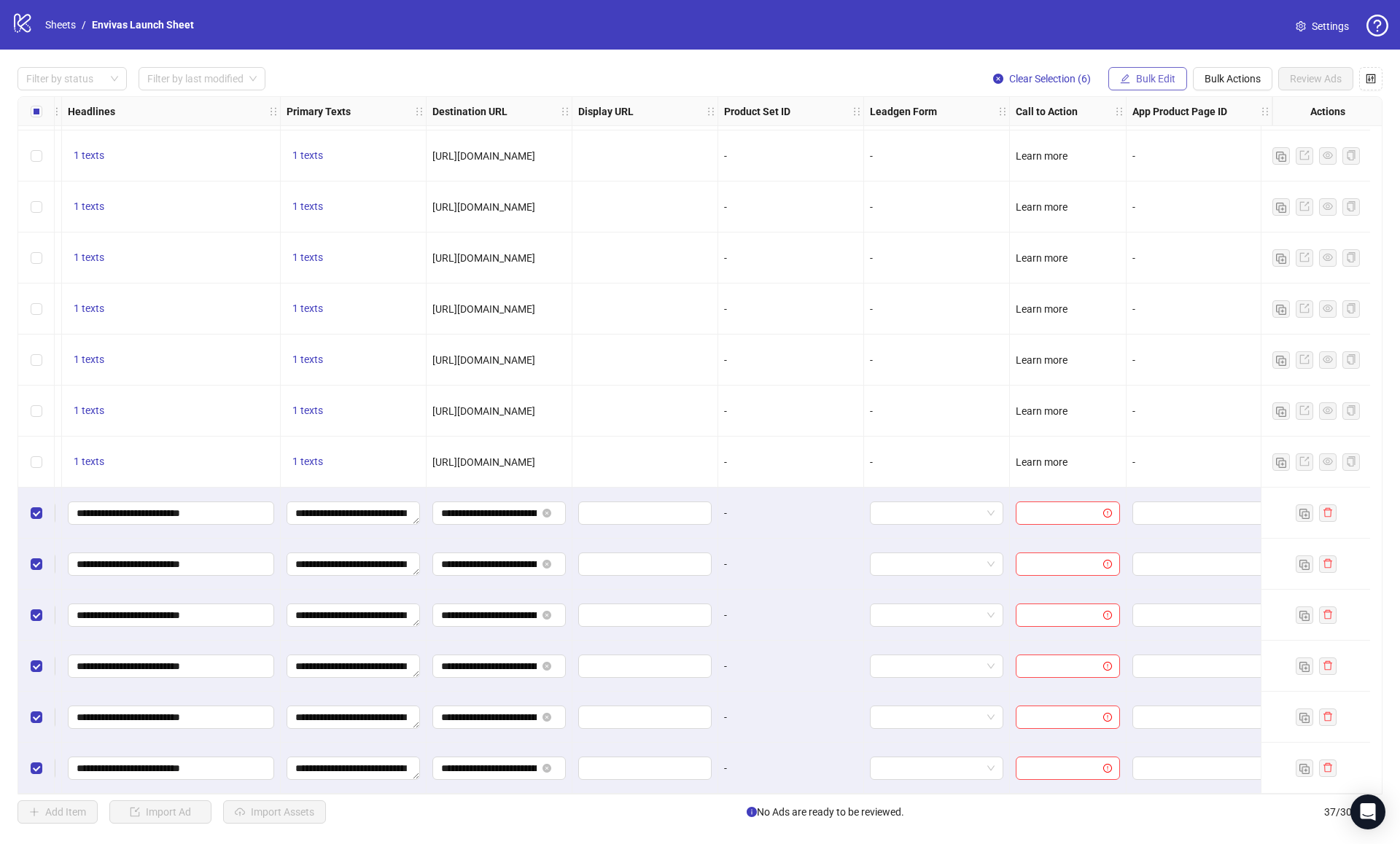
click at [1151, 84] on span "Bulk Edit" at bounding box center [1155, 79] width 39 height 12
click at [1159, 311] on span "Call to Action" at bounding box center [1161, 319] width 86 height 16
click at [1162, 143] on input "search" at bounding box center [1100, 143] width 188 height 22
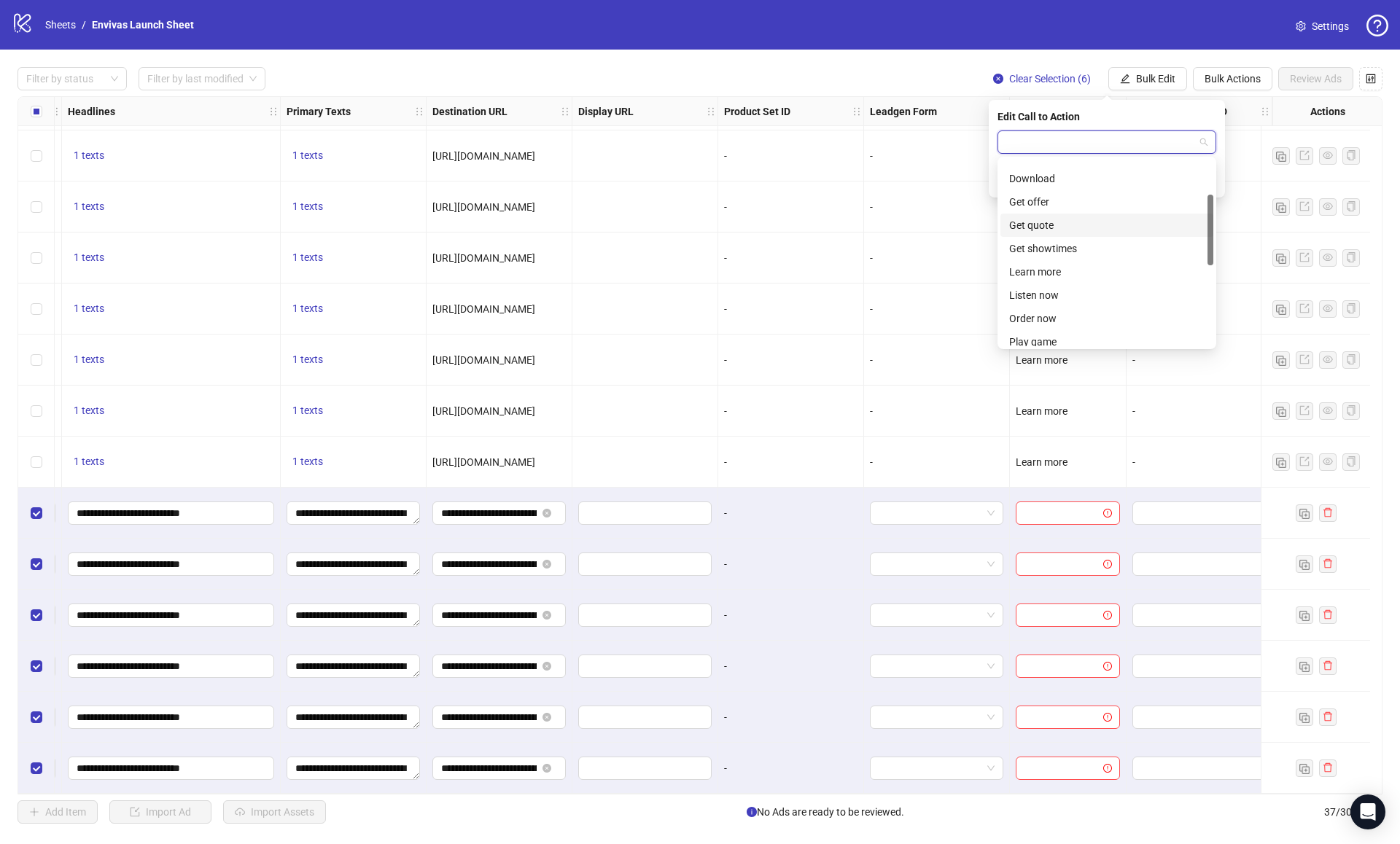
scroll to position [118, 0]
click at [1049, 266] on div "Learn more" at bounding box center [1107, 263] width 195 height 16
click at [1210, 174] on button "submit" at bounding box center [1208, 180] width 18 height 18
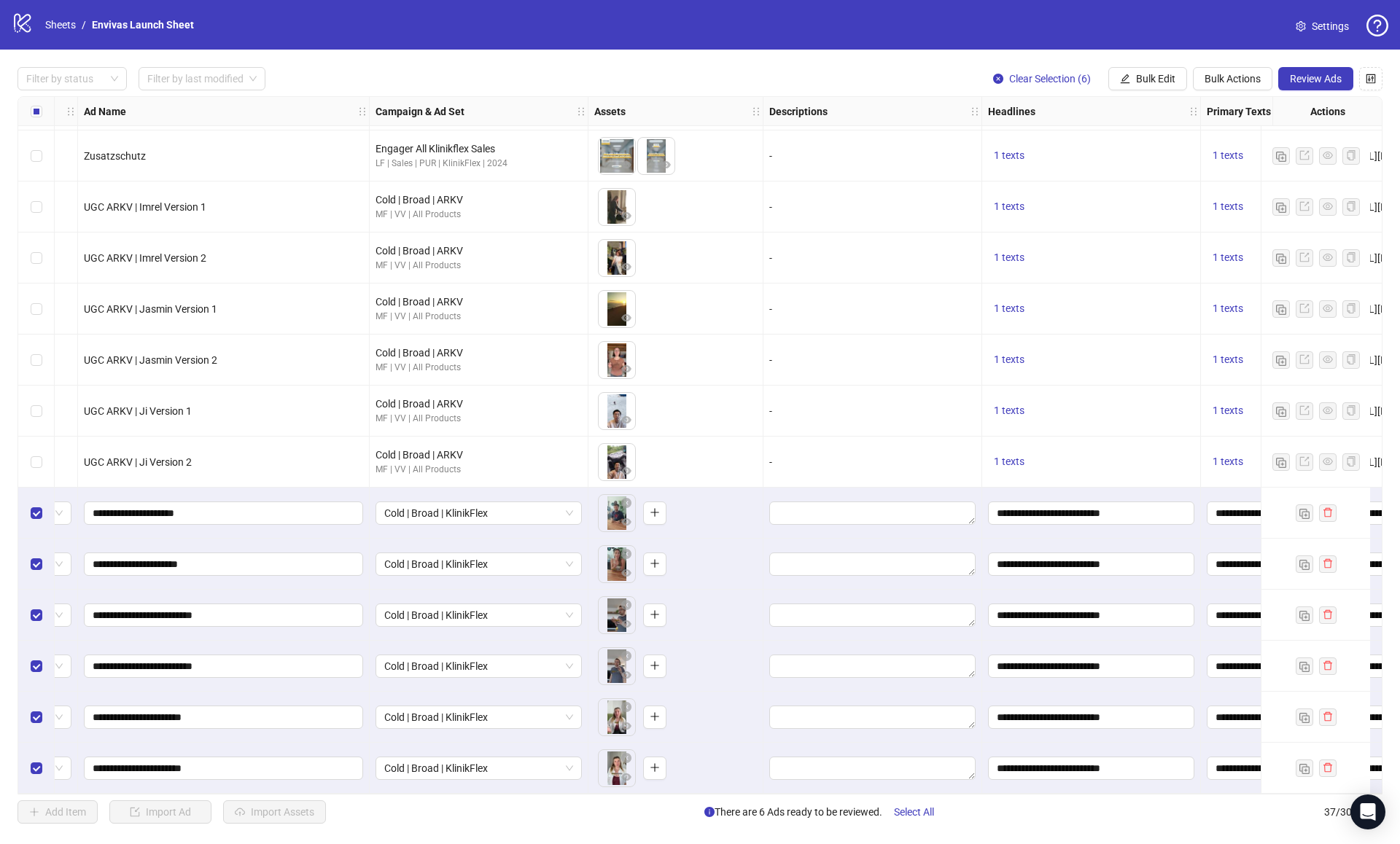
scroll to position [1226, 0]
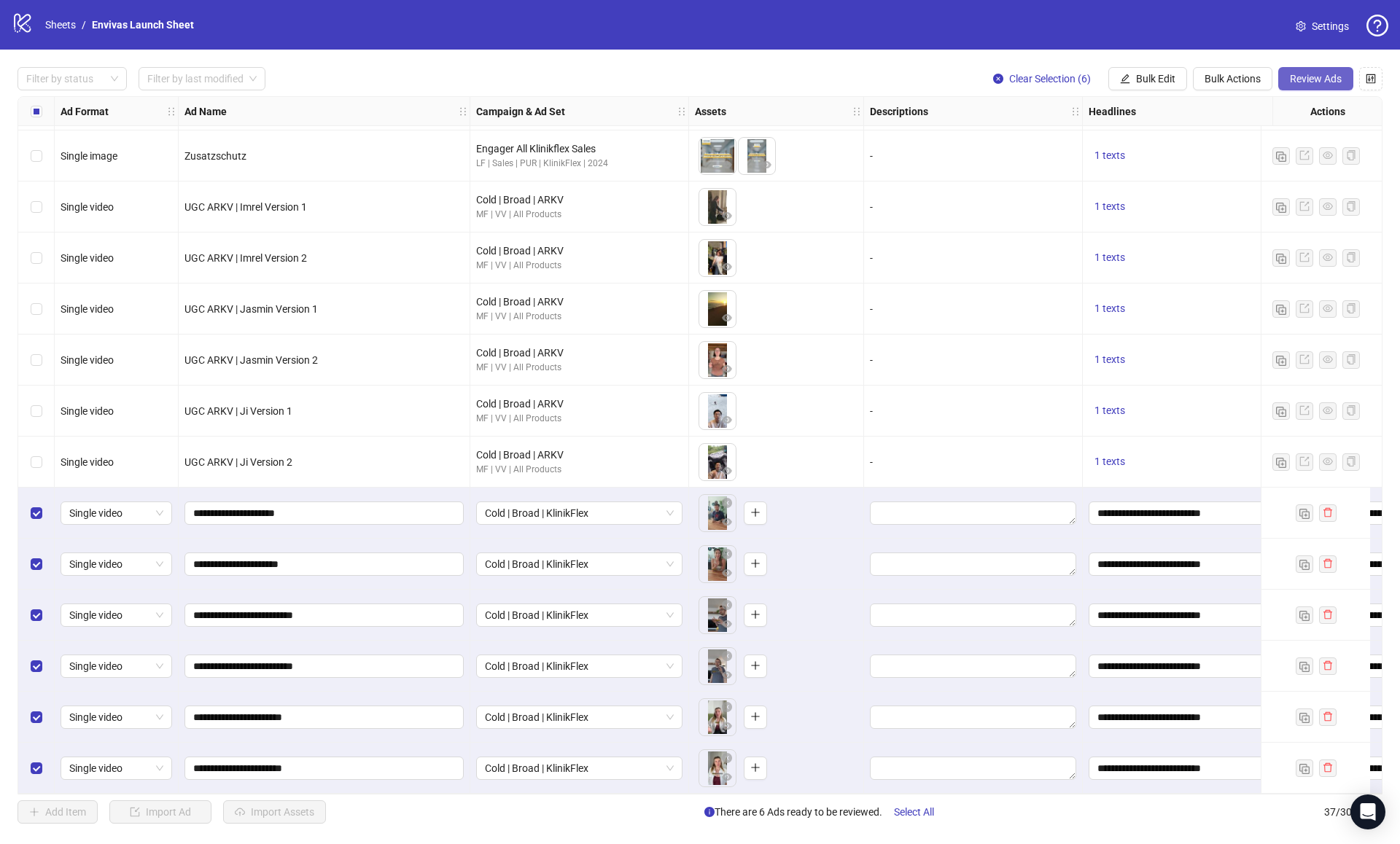
click at [1323, 78] on span "Review Ads" at bounding box center [1316, 79] width 52 height 12
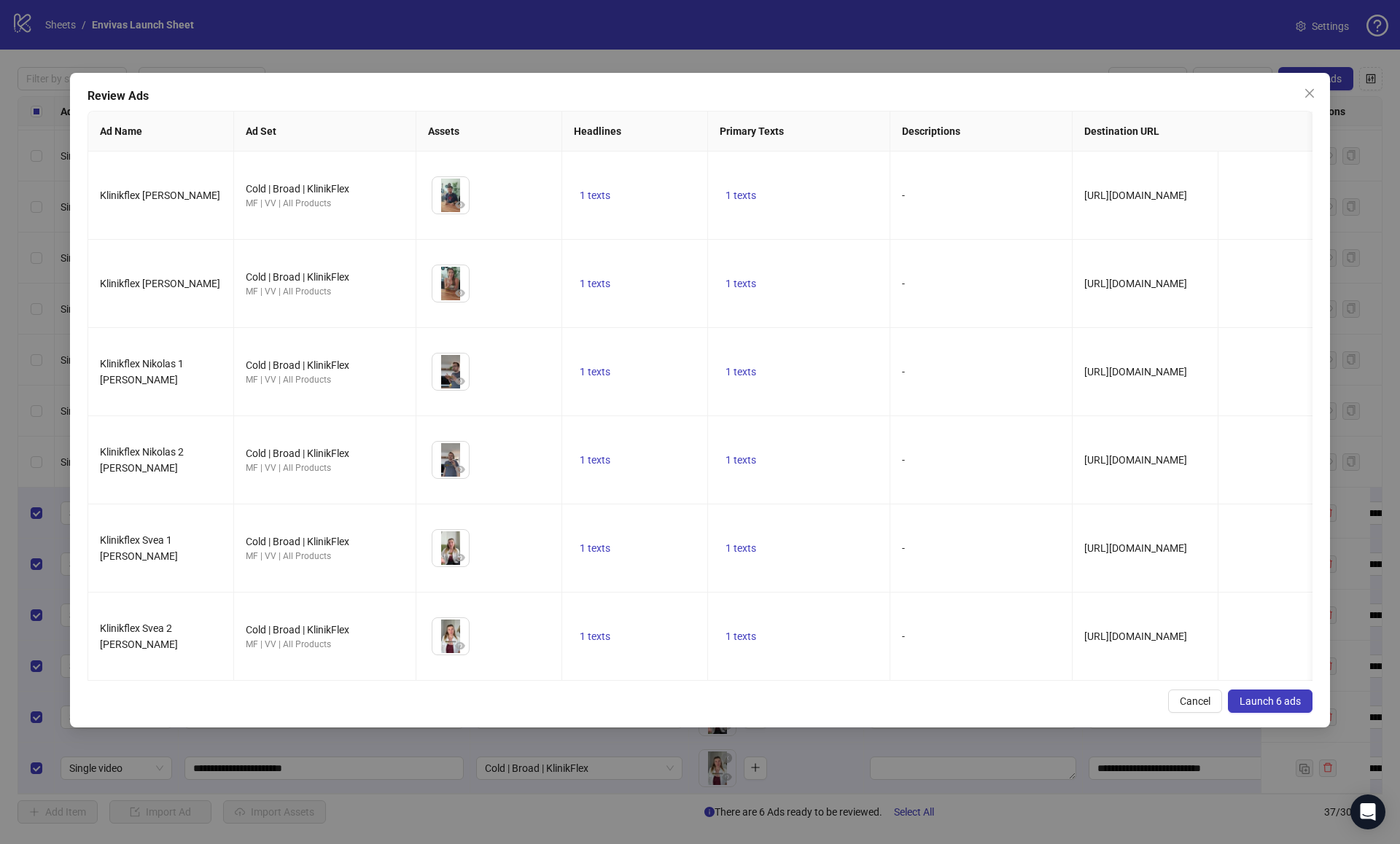
click at [1264, 695] on span "Launch 6 ads" at bounding box center [1270, 701] width 61 height 12
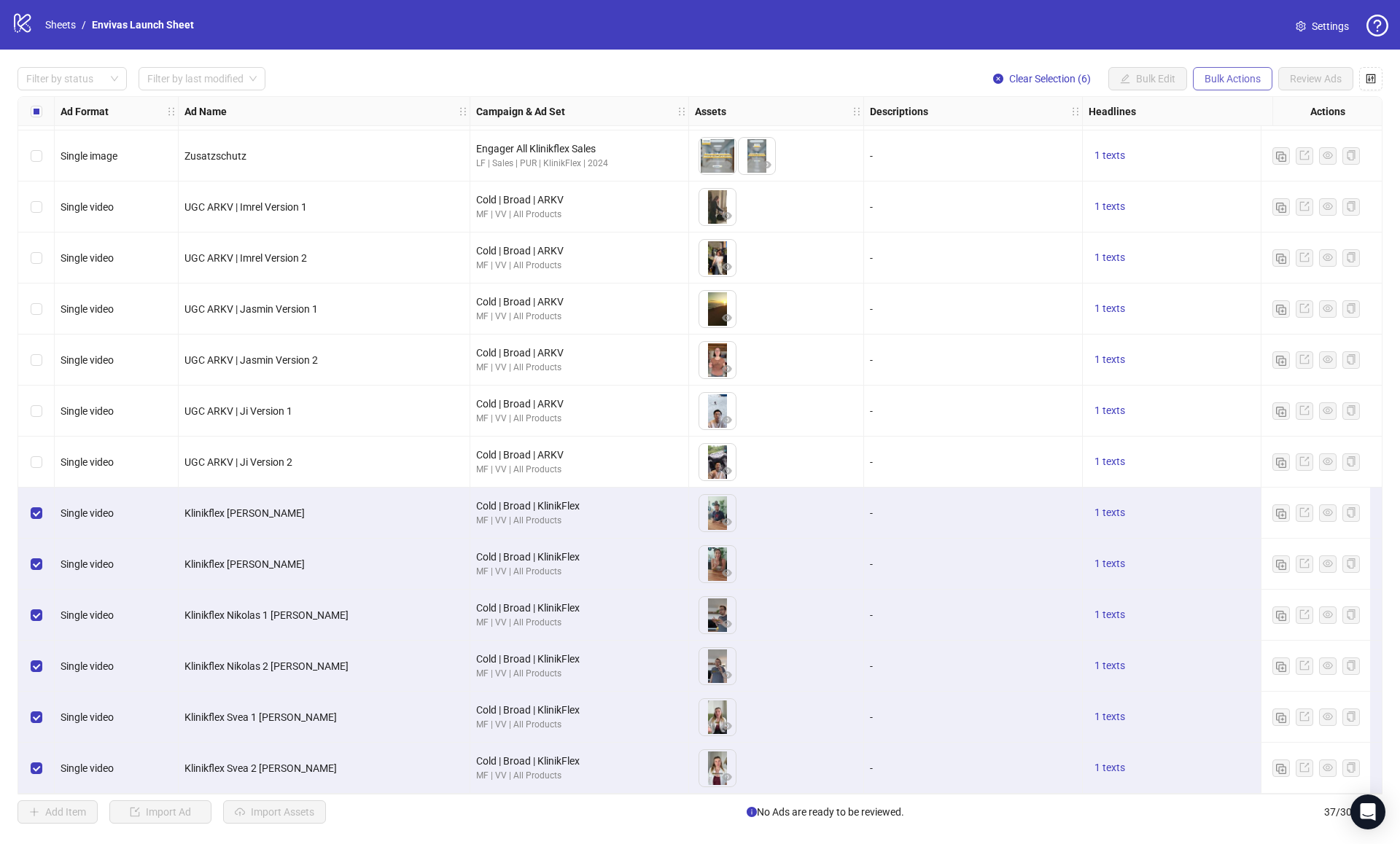
click at [1231, 79] on span "Bulk Actions" at bounding box center [1233, 79] width 56 height 12
click at [1240, 127] on span "Duplicate" at bounding box center [1253, 132] width 100 height 16
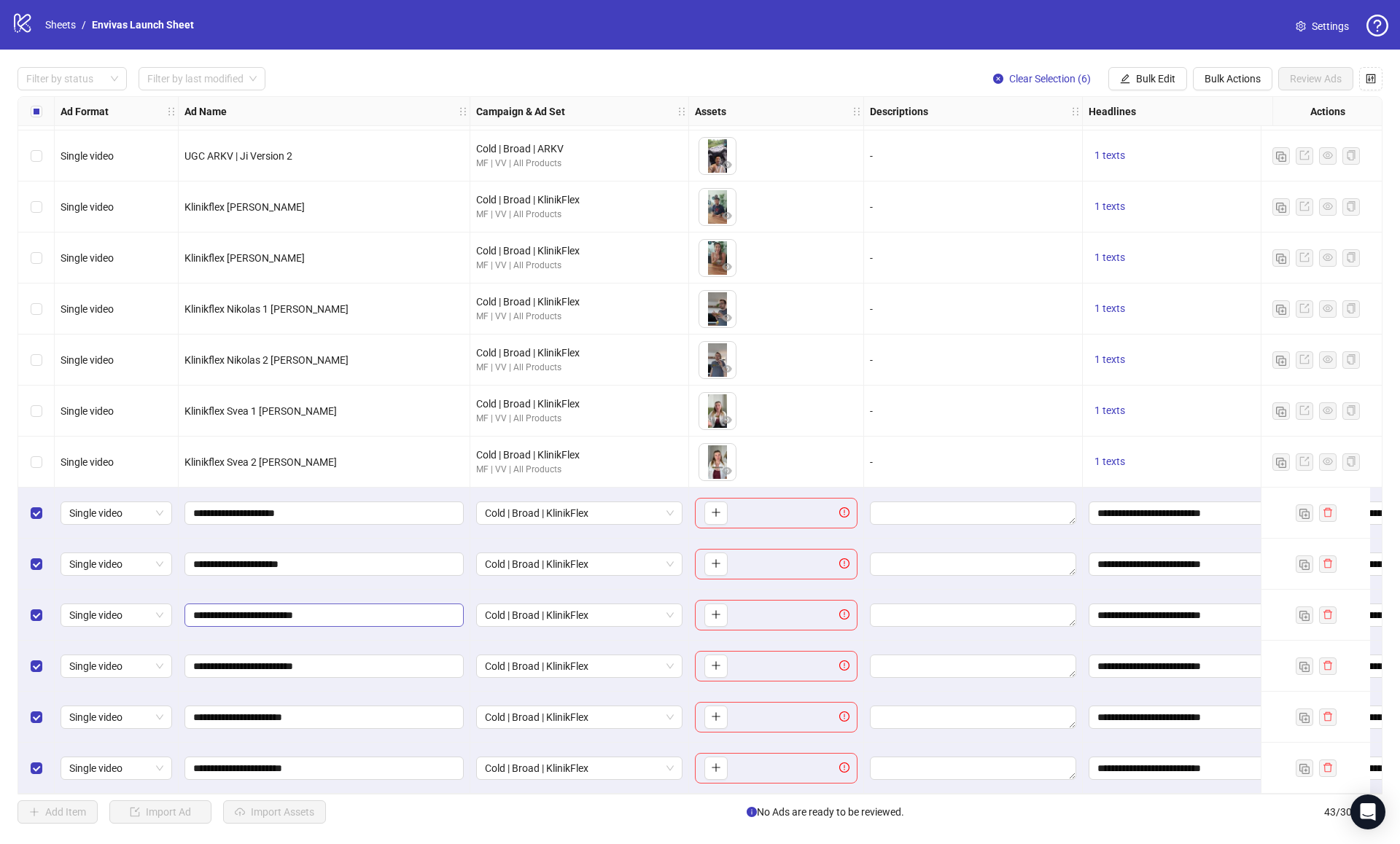
scroll to position [1533, 3]
click at [1154, 77] on span "Bulk Edit" at bounding box center [1155, 79] width 39 height 12
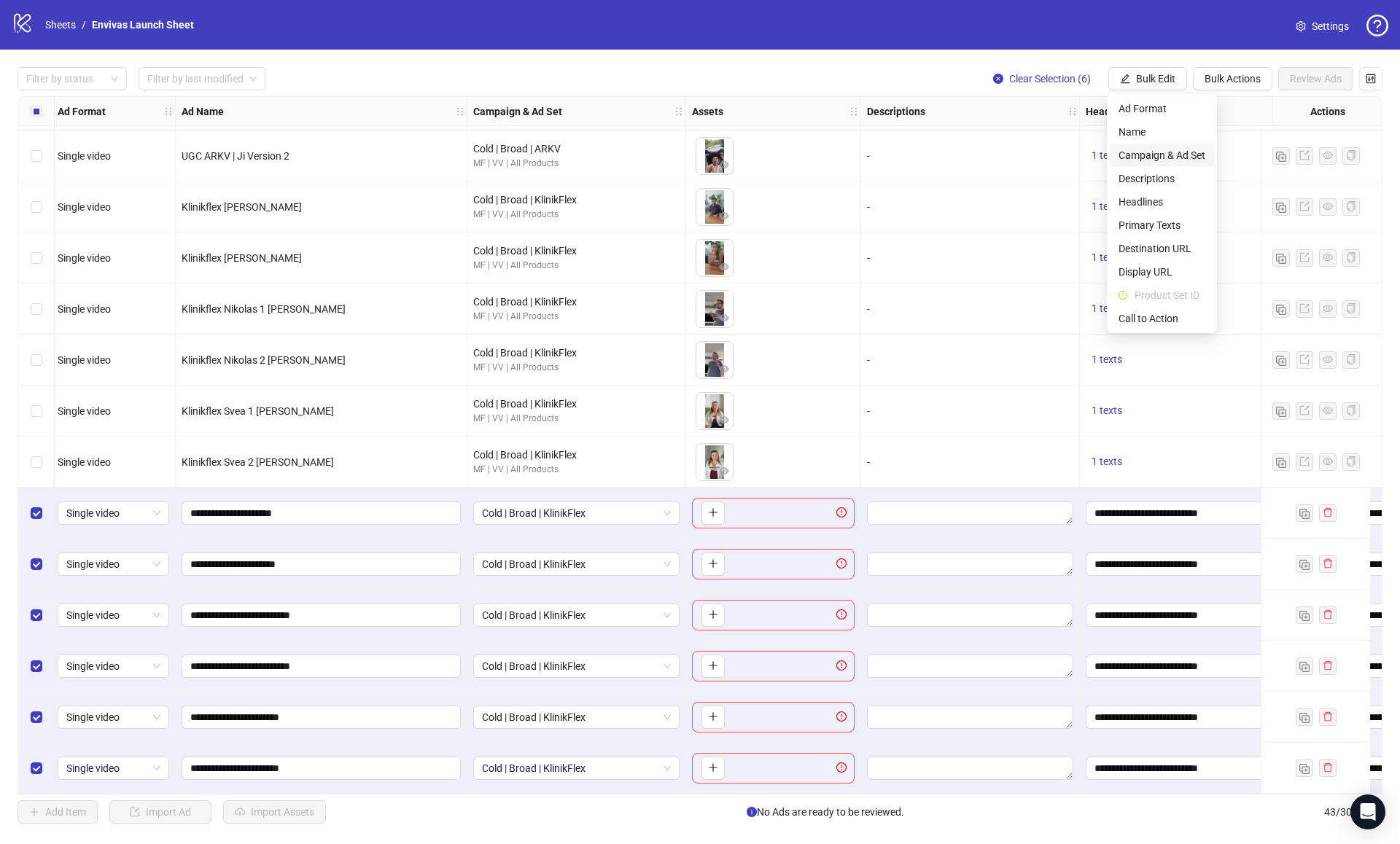
click at [1158, 153] on span "Campaign & Ad Set" at bounding box center [1161, 155] width 86 height 16
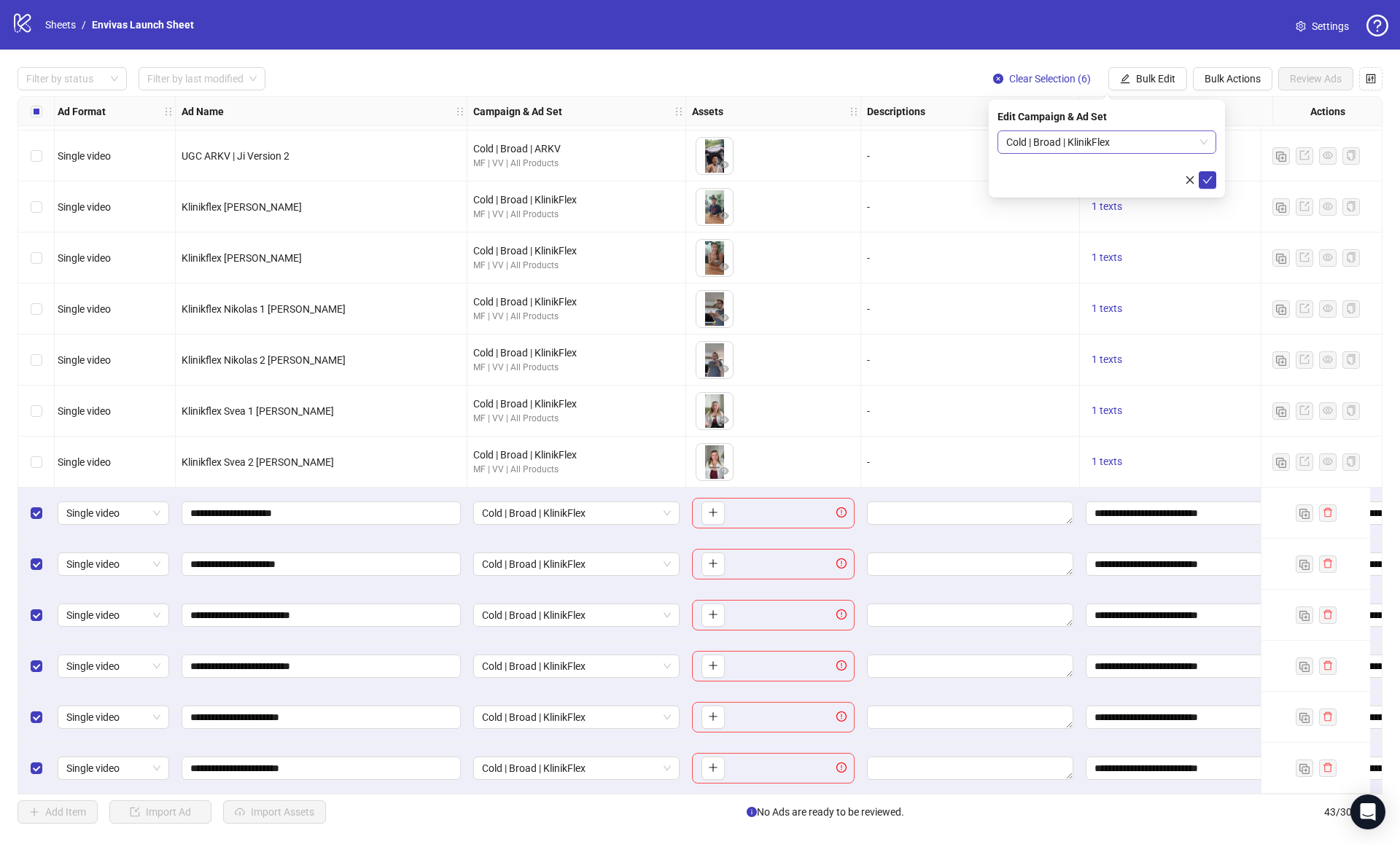
click at [1165, 146] on span "Cold | Broad | KlinikFlex" at bounding box center [1107, 143] width 201 height 22
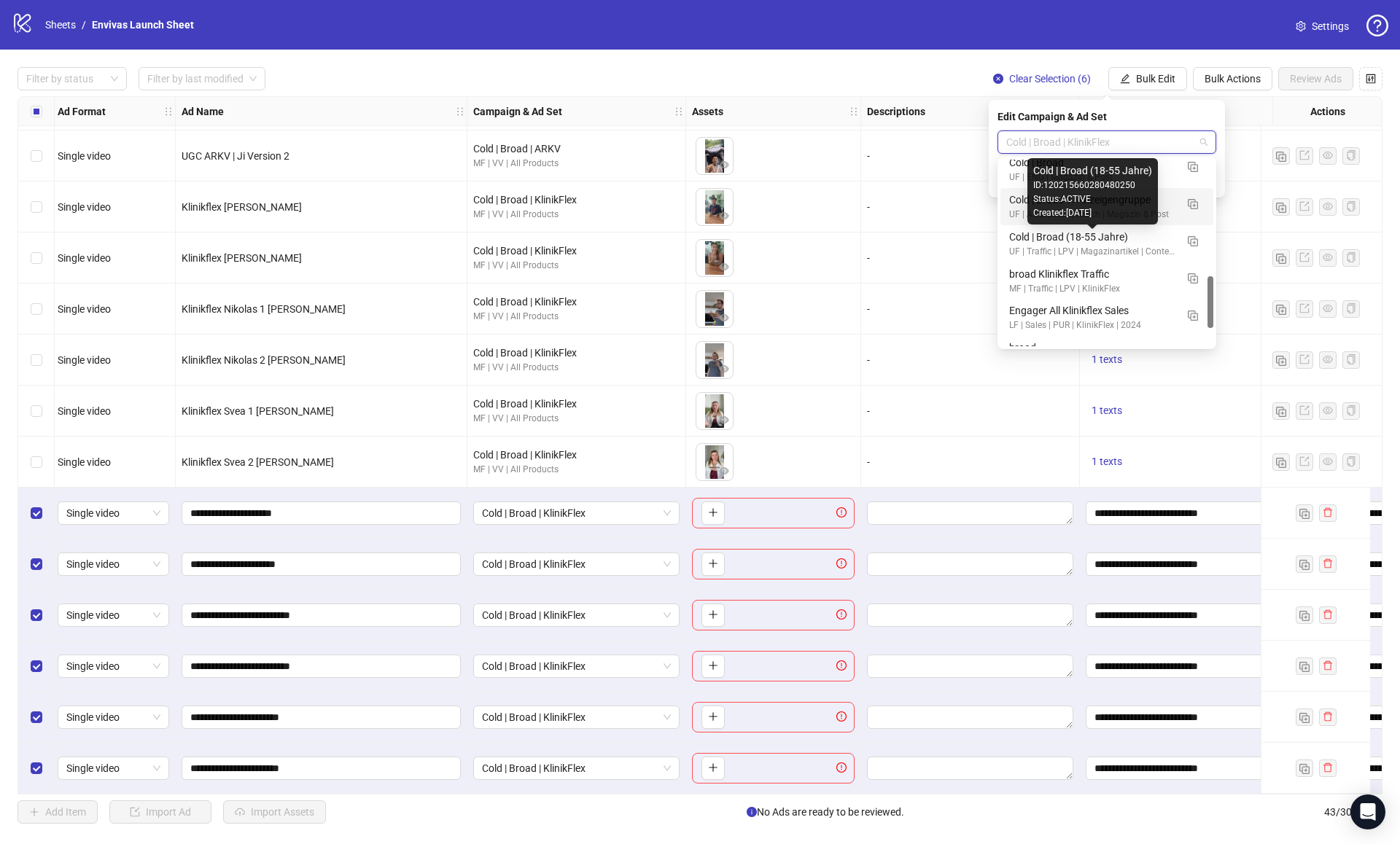
scroll to position [419, 0]
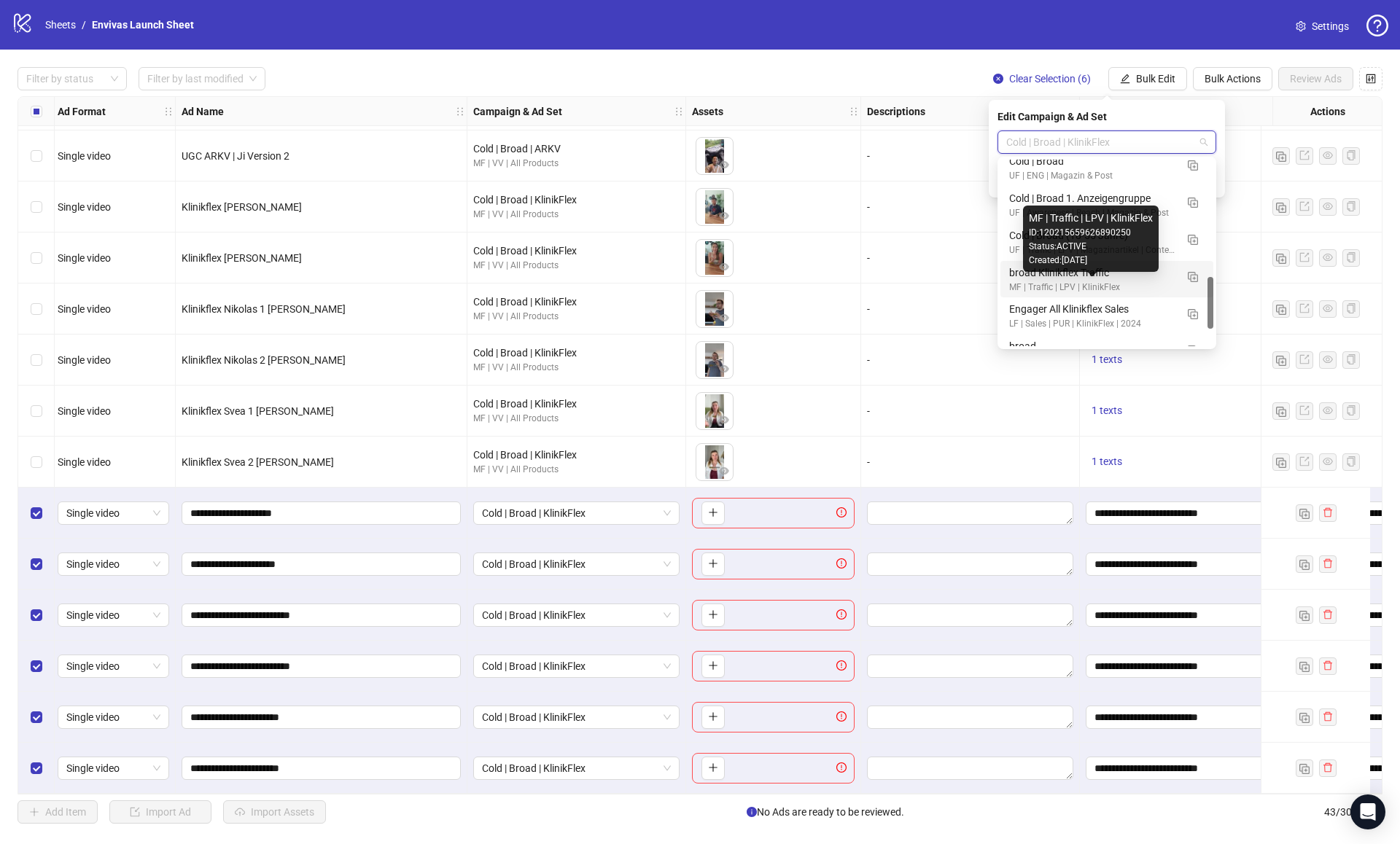
click at [1102, 281] on div "MF | Traffic | LPV | KlinikFlex" at bounding box center [1092, 287] width 166 height 14
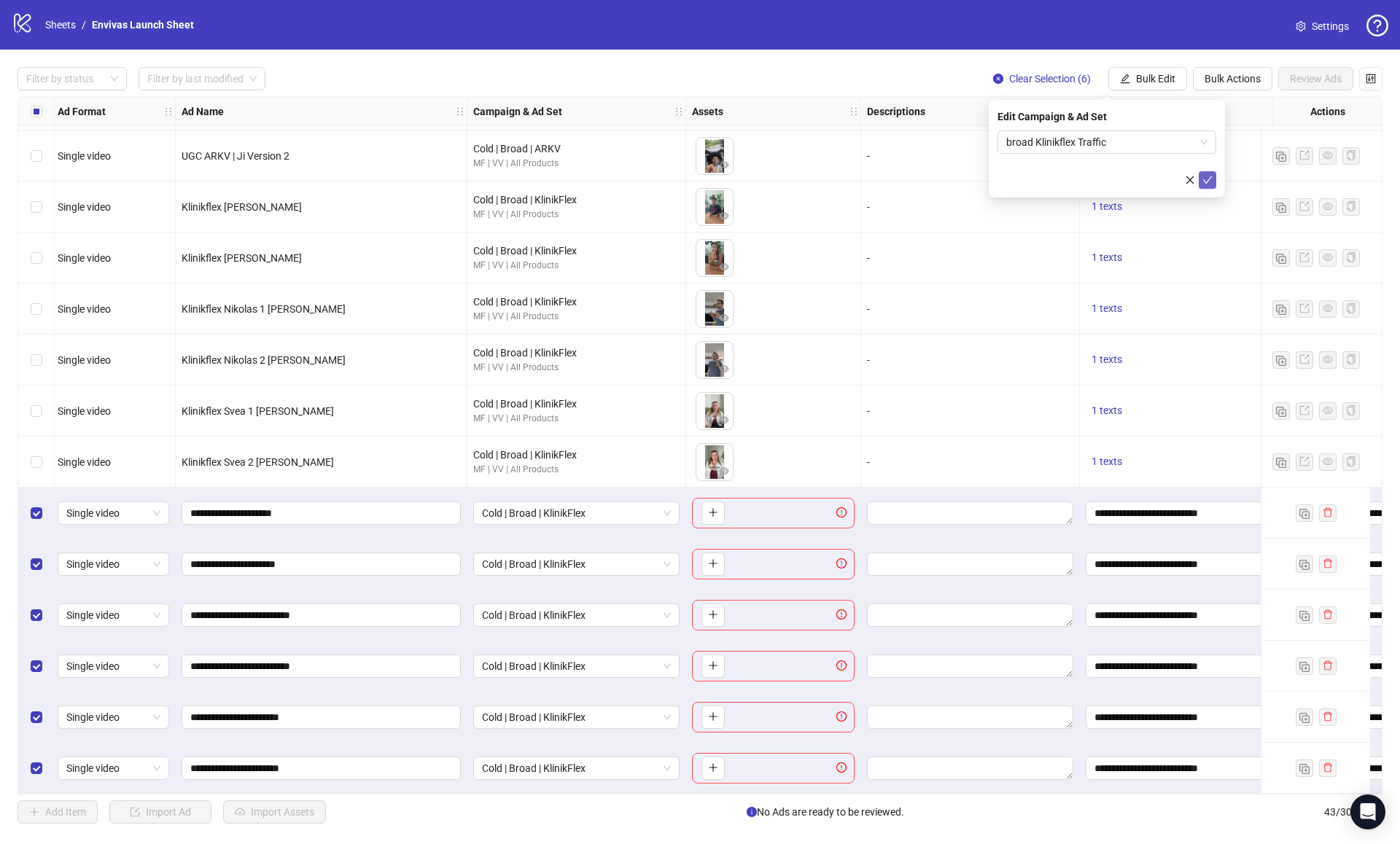
click at [1208, 180] on icon "check" at bounding box center [1208, 180] width 10 height 10
click at [704, 507] on button "button" at bounding box center [713, 514] width 24 height 24
click at [716, 565] on span "button" at bounding box center [713, 564] width 10 height 12
click at [713, 610] on icon "plus" at bounding box center [713, 615] width 10 height 10
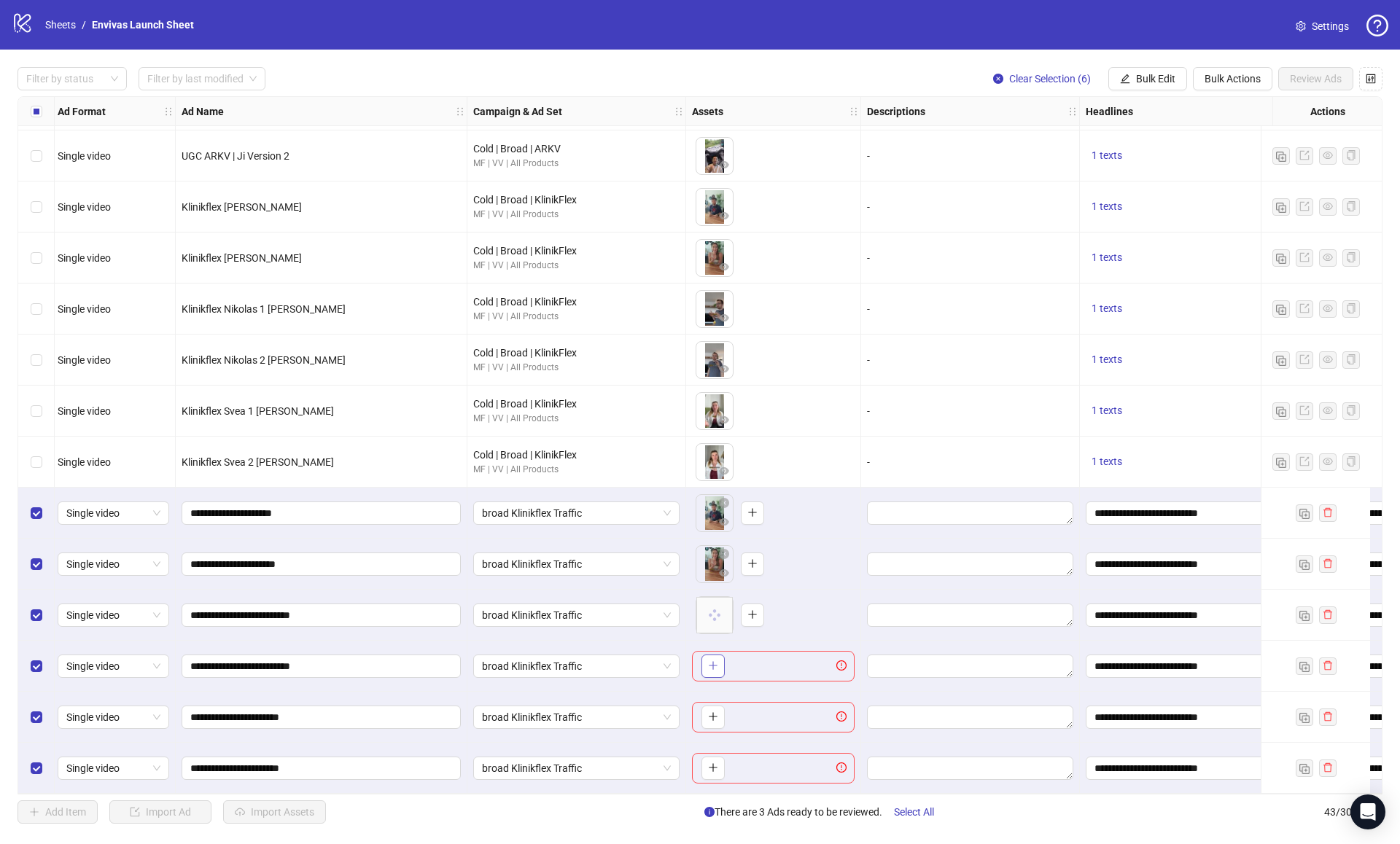
click at [707, 664] on button "button" at bounding box center [713, 667] width 24 height 24
click at [699, 706] on div "To pick up a draggable item, press the space bar. While dragging, use the arrow…" at bounding box center [710, 718] width 29 height 24
click at [706, 708] on button "button" at bounding box center [713, 718] width 24 height 24
click at [711, 765] on icon "plus" at bounding box center [713, 768] width 10 height 10
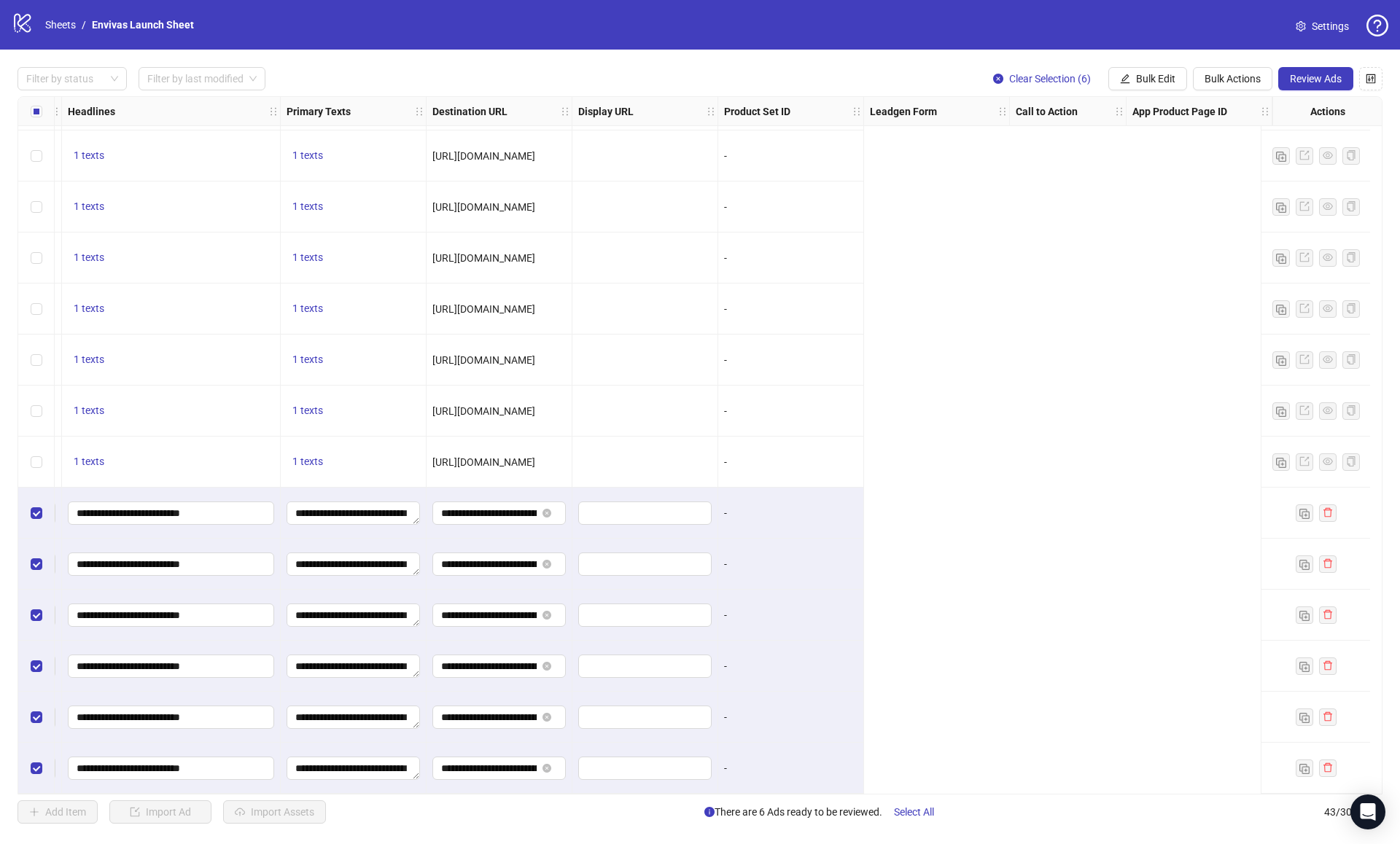
scroll to position [1533, 0]
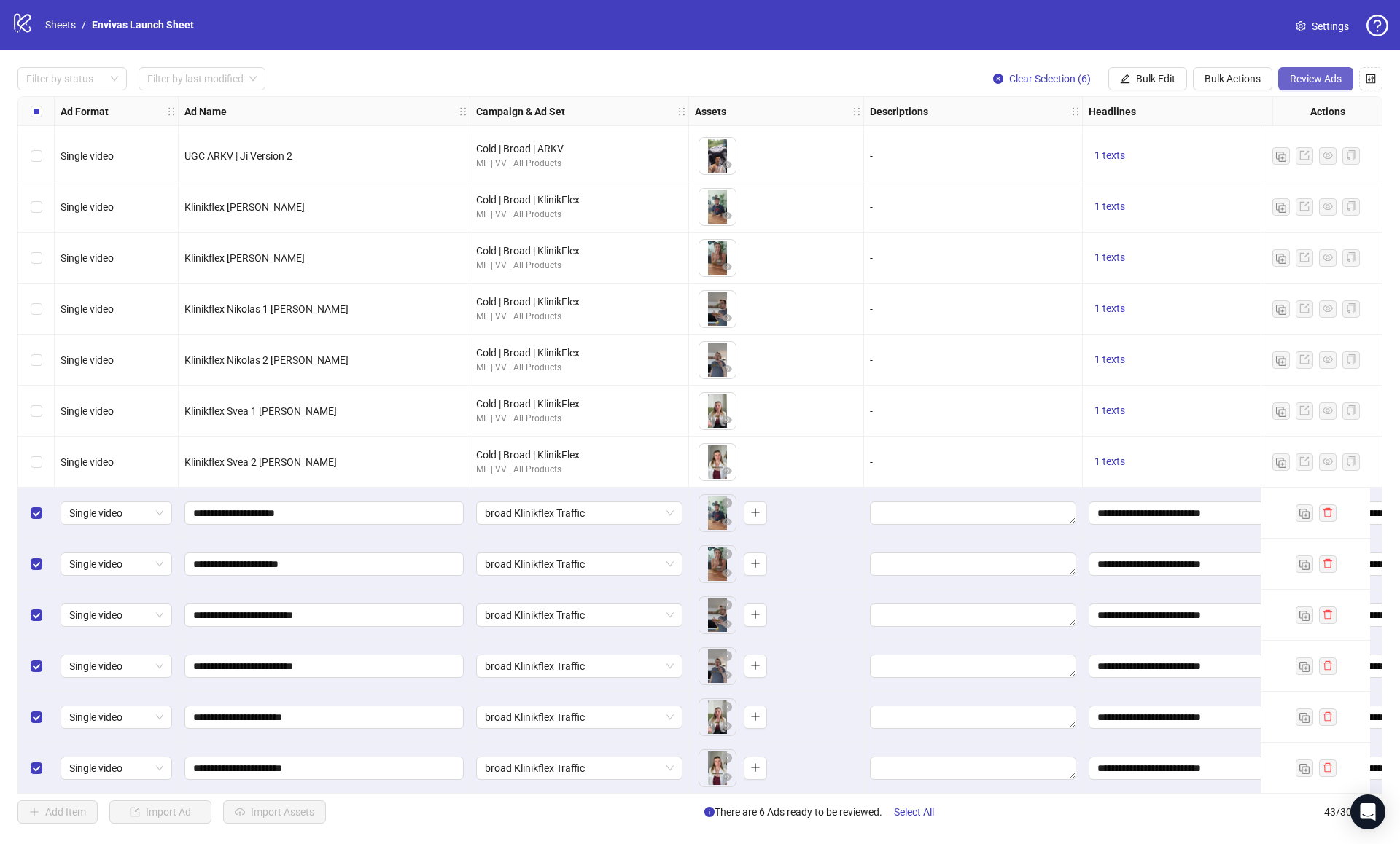
click at [1320, 81] on span "Review Ads" at bounding box center [1316, 79] width 52 height 12
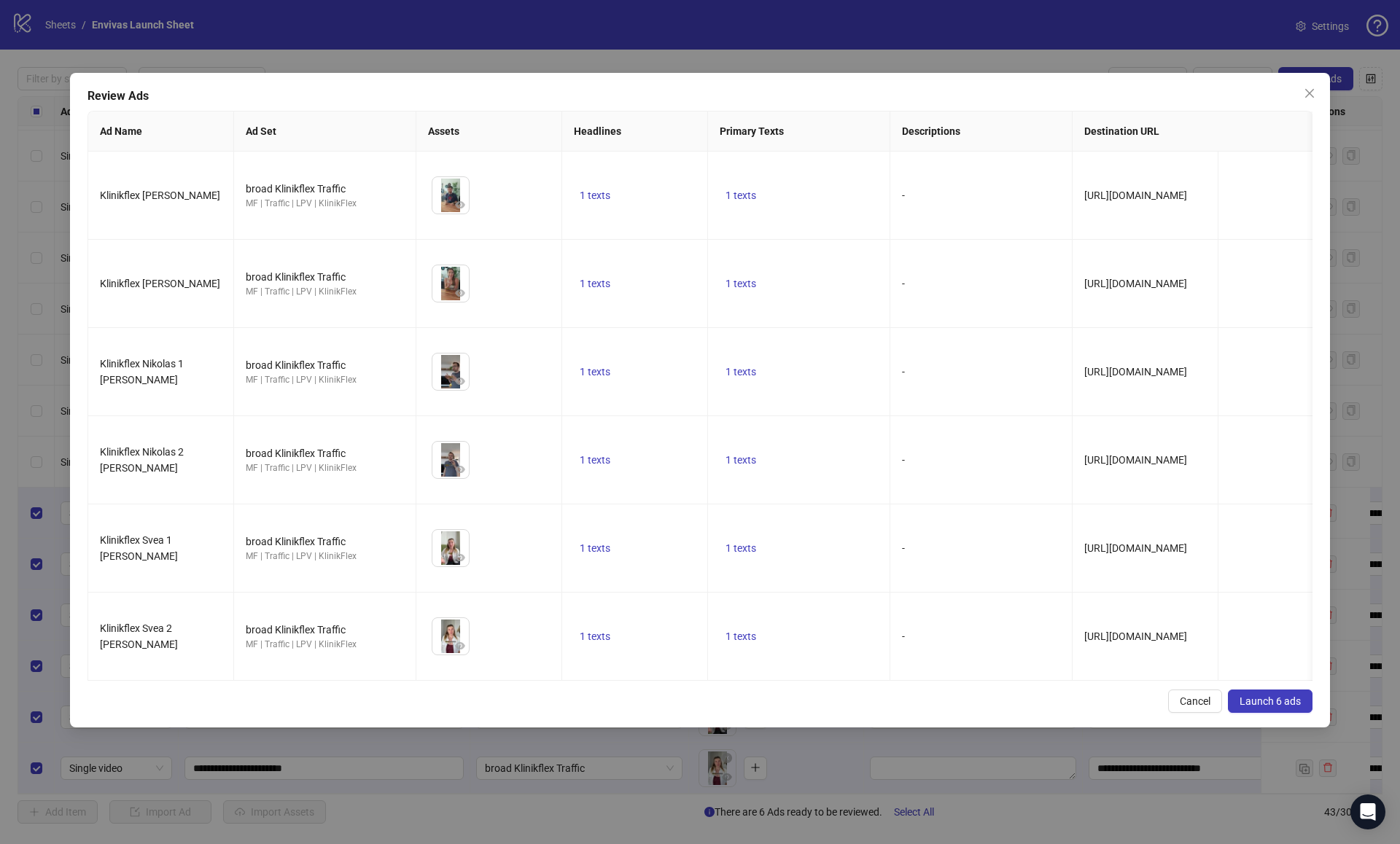
click at [1284, 695] on span "Launch 6 ads" at bounding box center [1270, 701] width 61 height 12
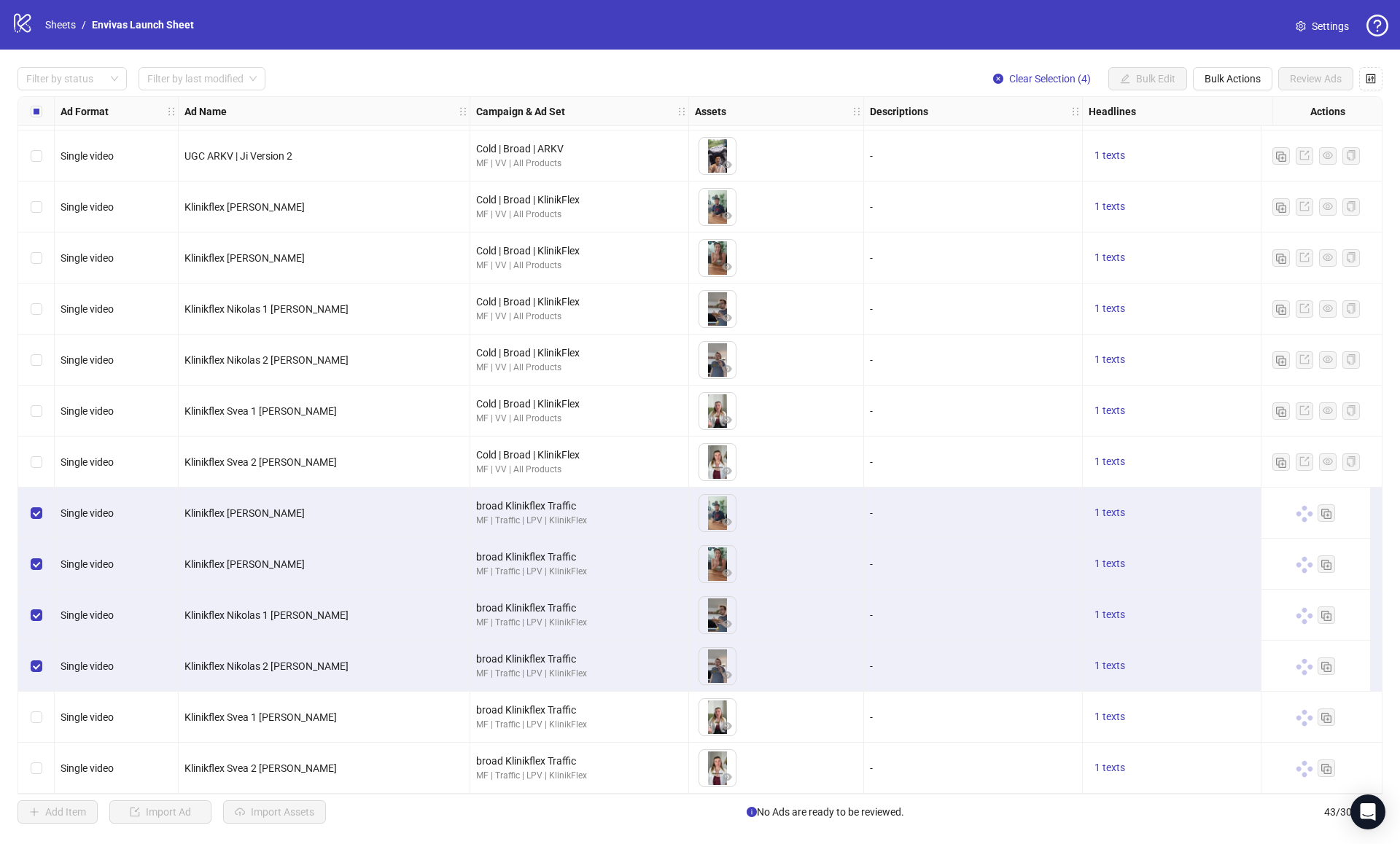
click at [38, 701] on div "Select row 42" at bounding box center [36, 717] width 36 height 51
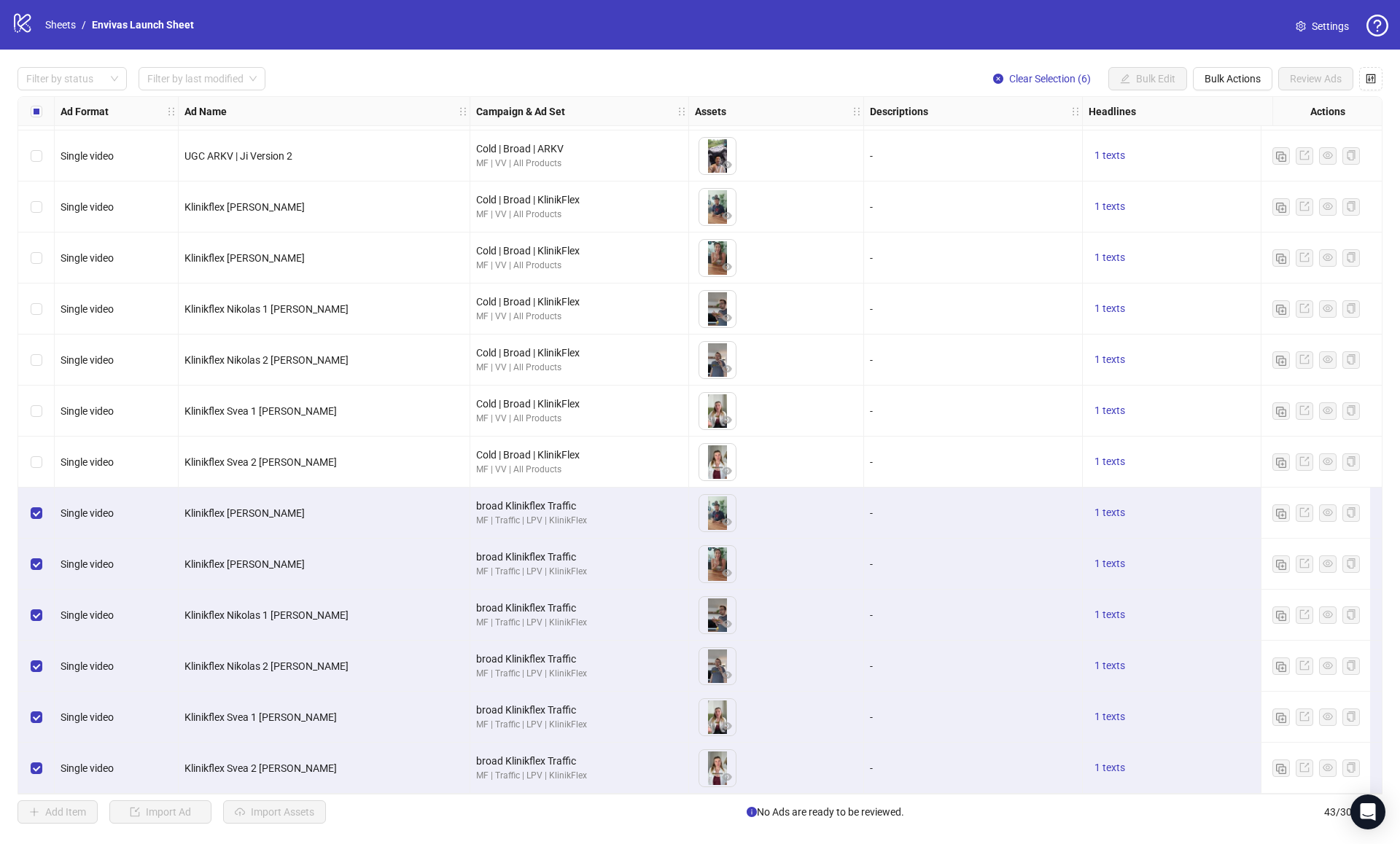
click at [34, 517] on div "Select row 38" at bounding box center [36, 513] width 36 height 51
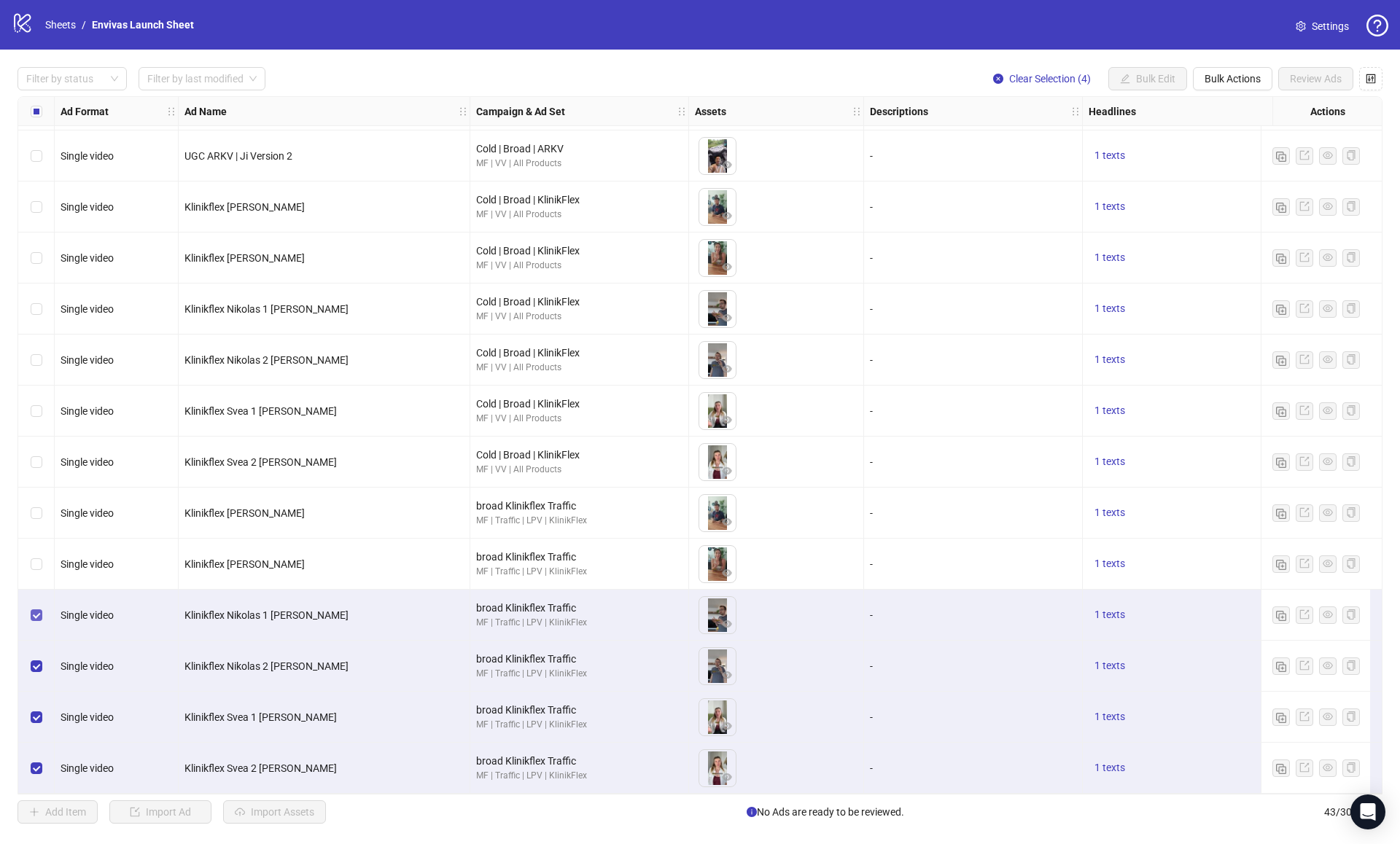
click at [33, 608] on label "Select row 40" at bounding box center [36, 616] width 12 height 16
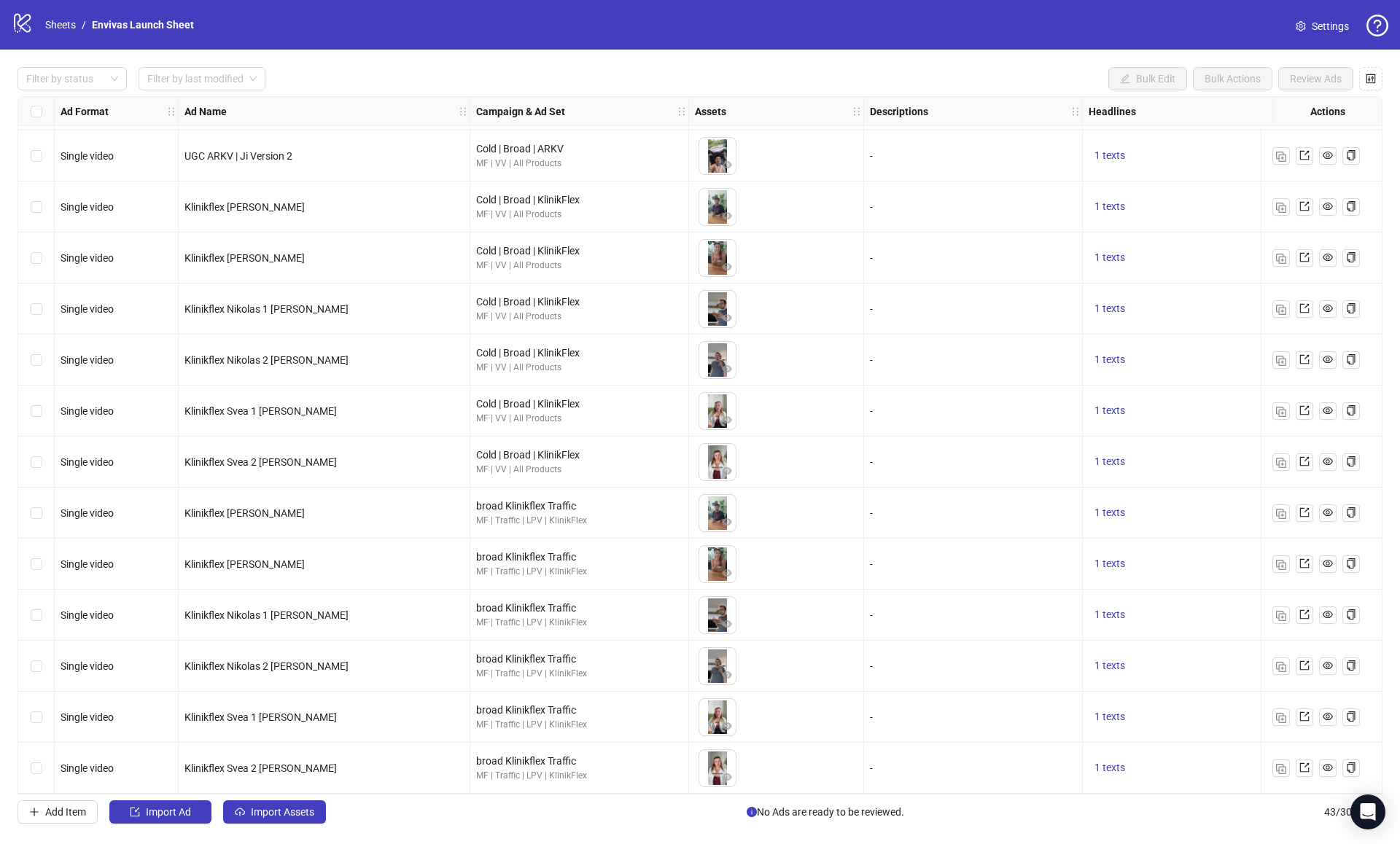
click at [37, 515] on div "Select row 38" at bounding box center [36, 513] width 36 height 51
click at [1283, 509] on img "button" at bounding box center [1281, 514] width 10 height 10
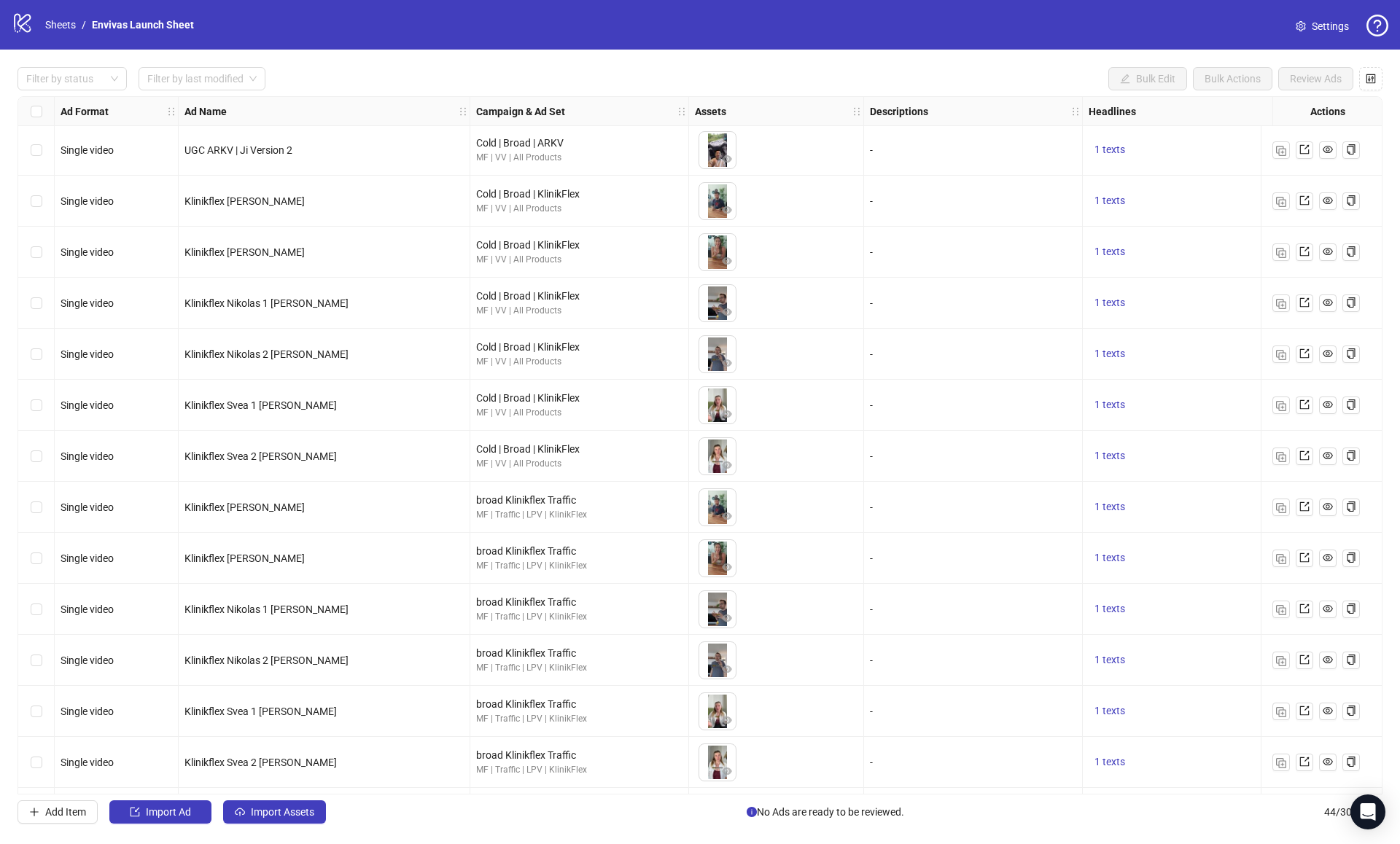
scroll to position [1584, 0]
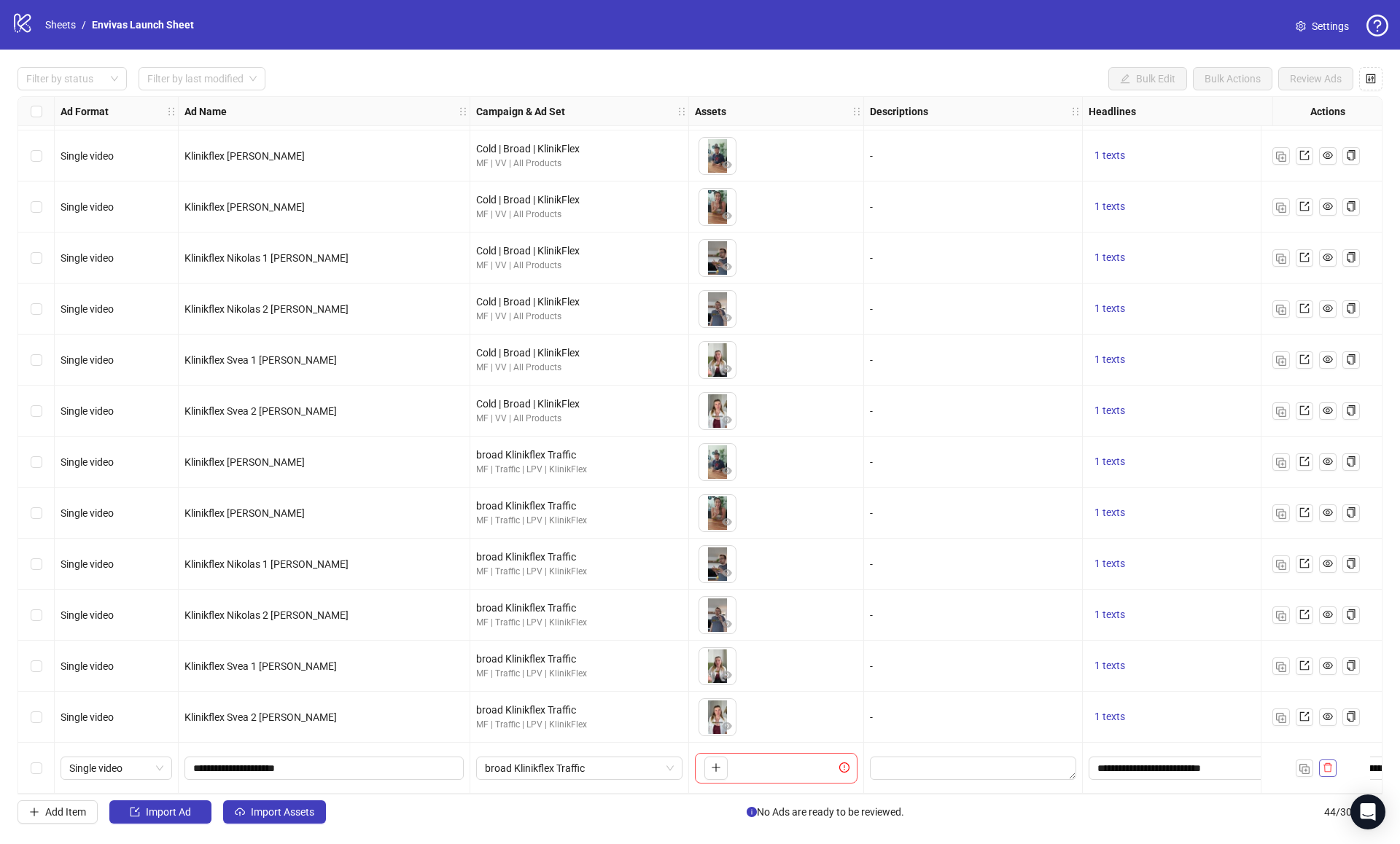
click at [1325, 767] on span "button" at bounding box center [1328, 768] width 10 height 12
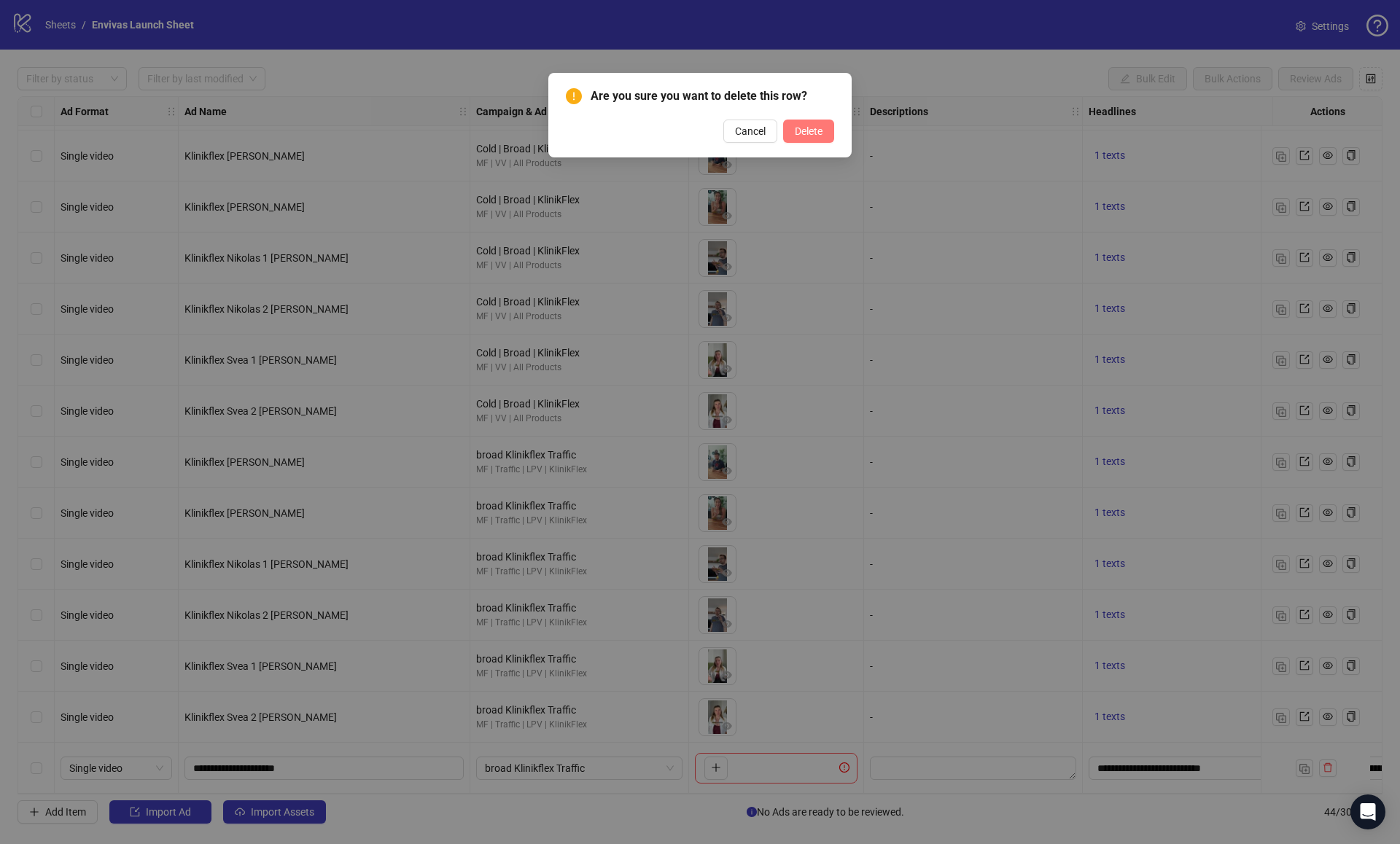
click at [812, 130] on span "Delete" at bounding box center [808, 132] width 27 height 12
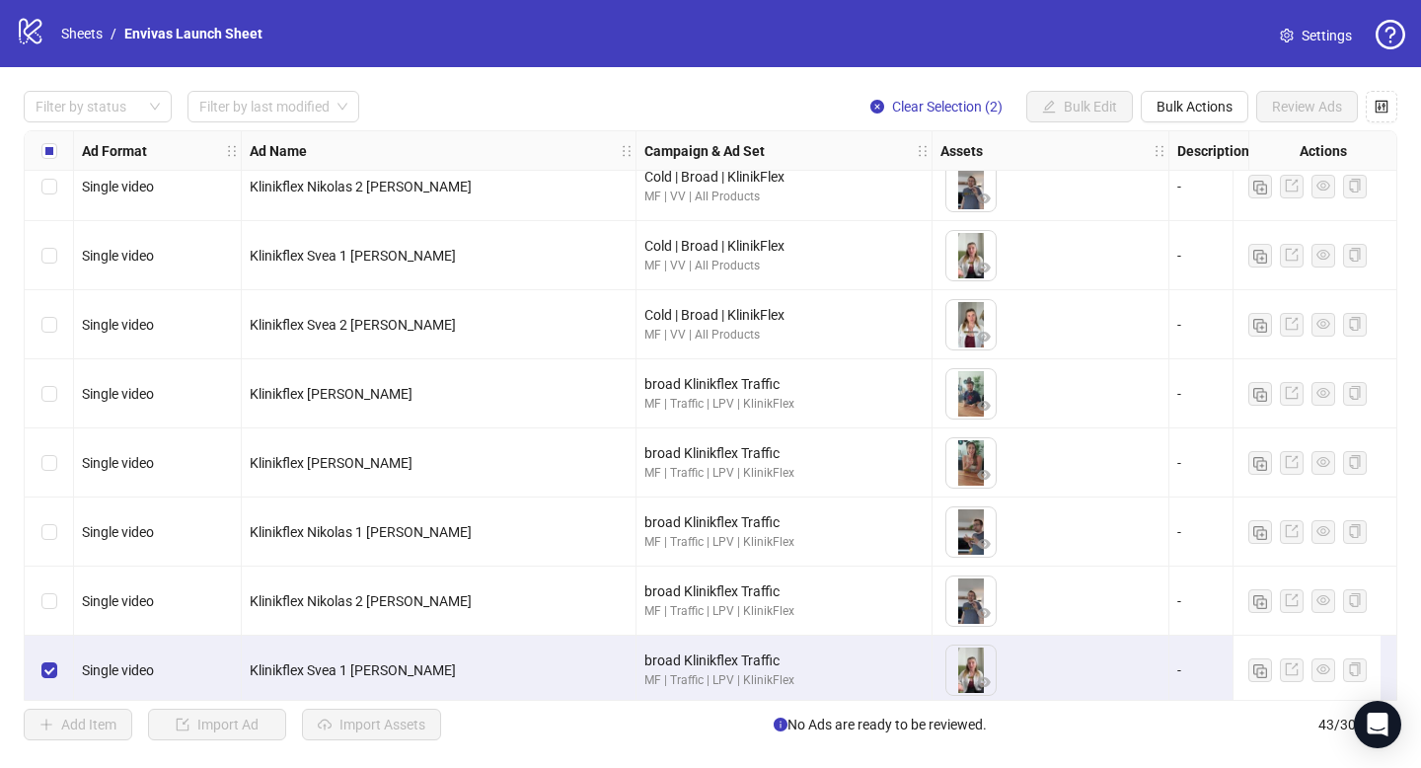
scroll to position [2449, 0]
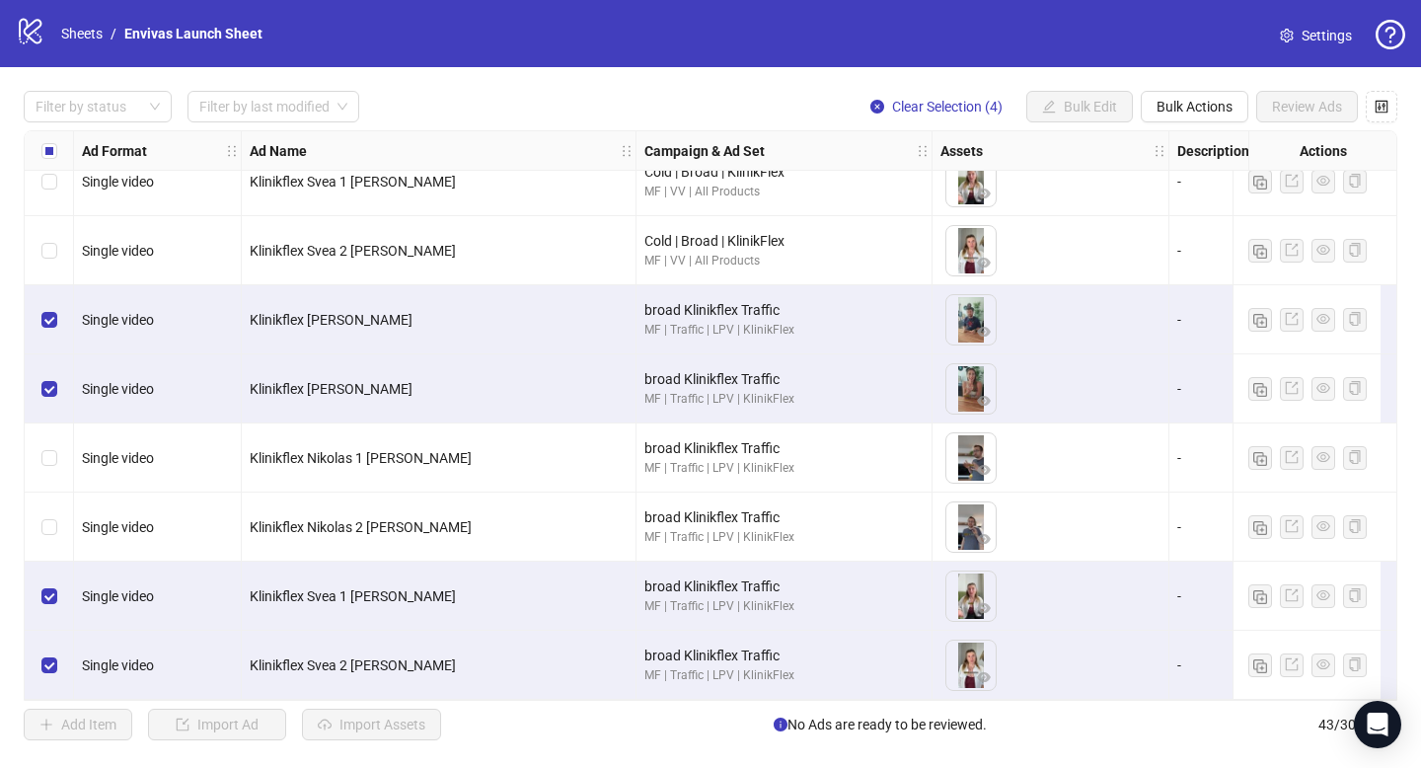
click at [60, 455] on div "Select row 40" at bounding box center [49, 457] width 49 height 69
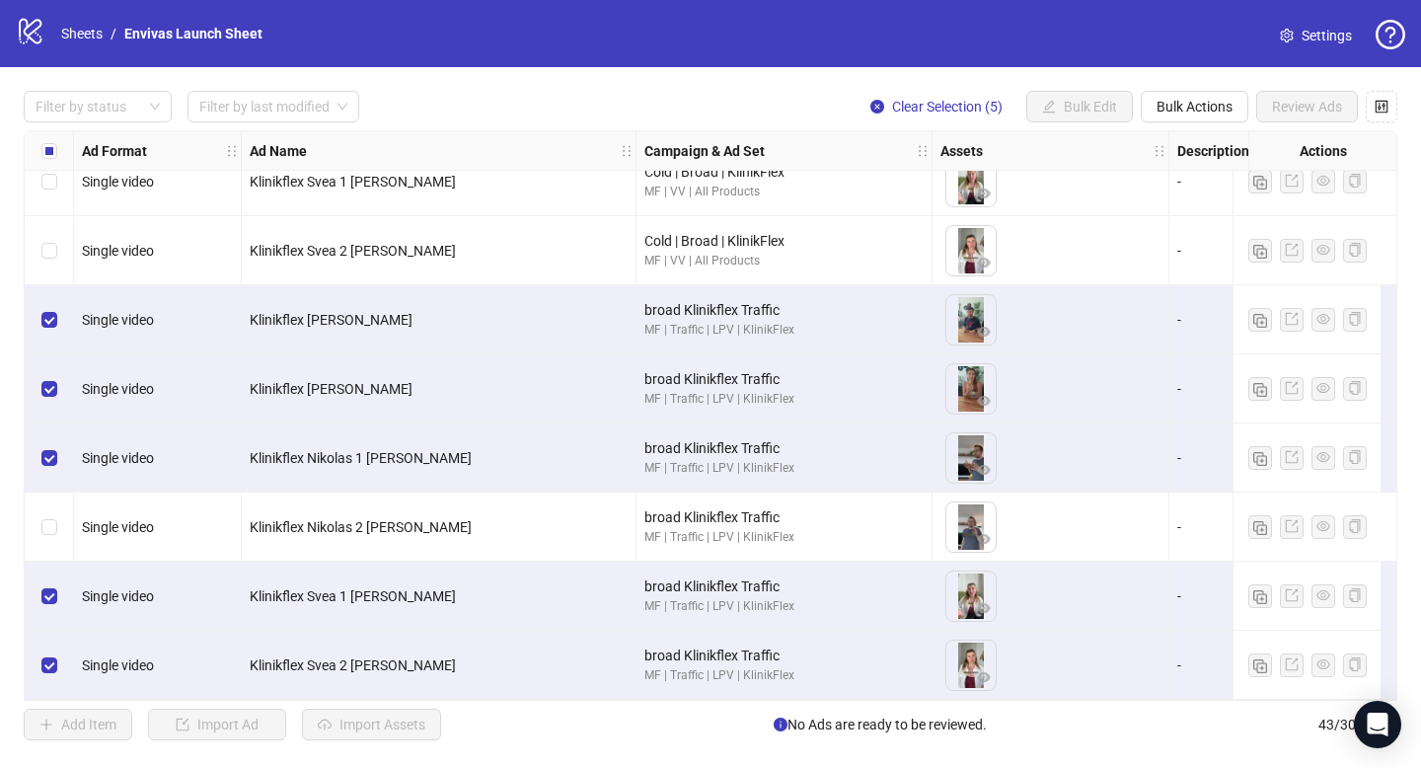
click at [49, 505] on div "Select row 41" at bounding box center [49, 526] width 49 height 69
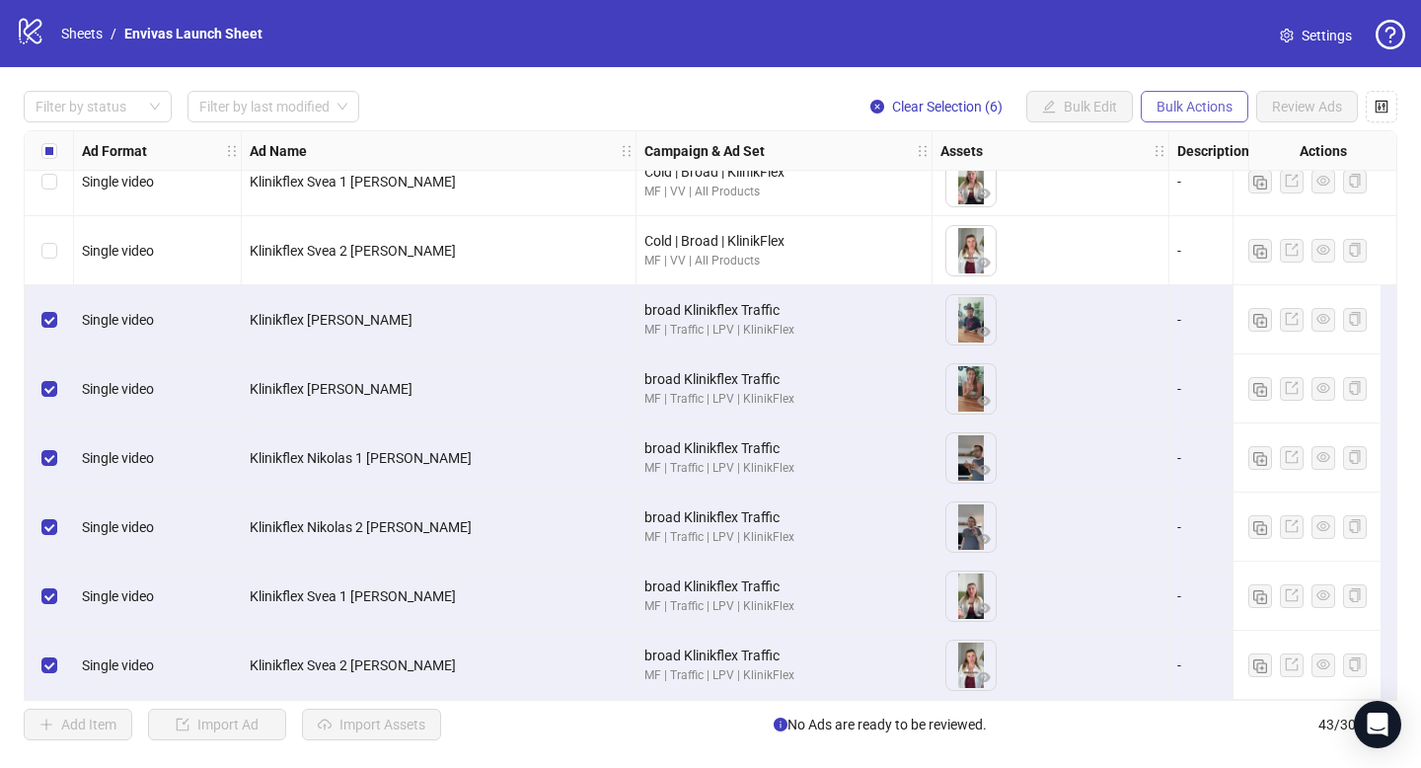
click at [1182, 109] on span "Bulk Actions" at bounding box center [1194, 107] width 76 height 16
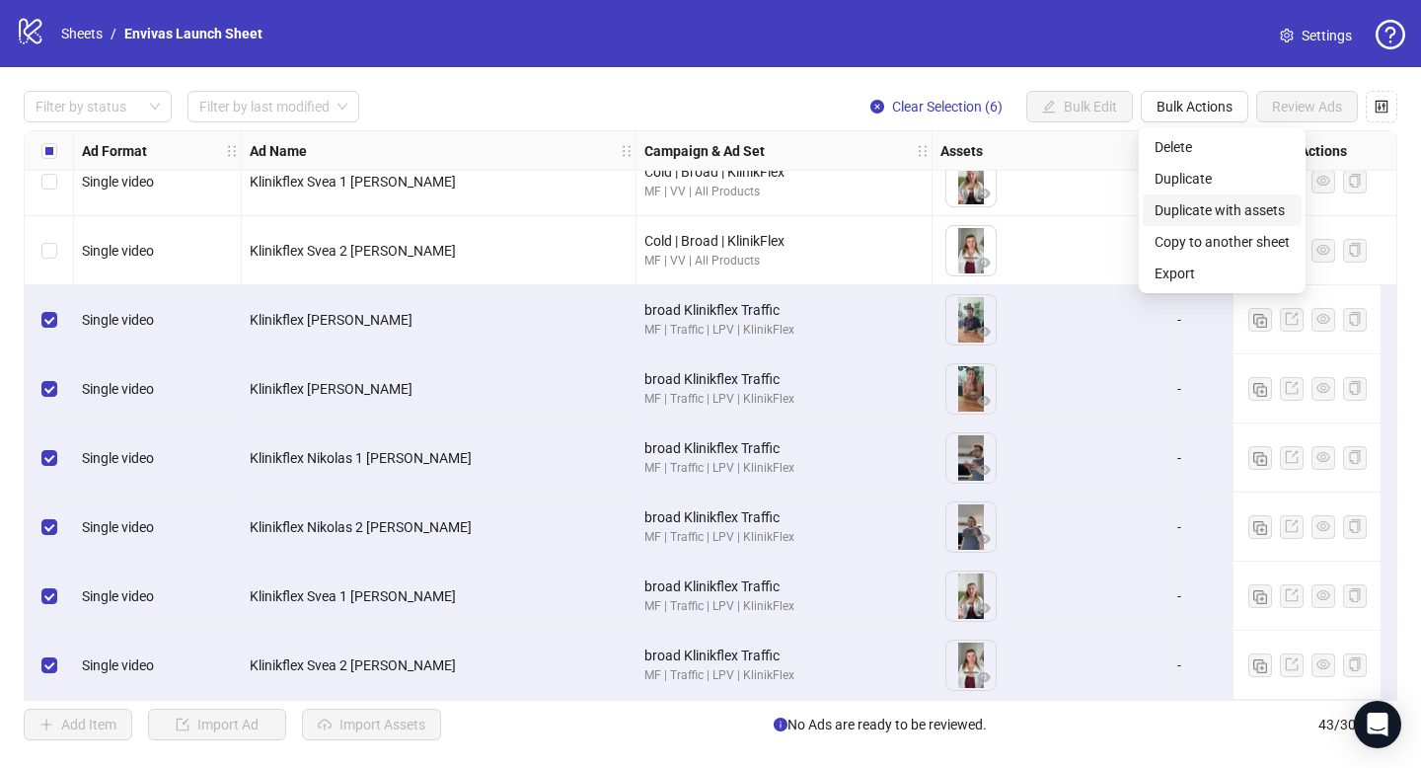
click at [1208, 207] on span "Duplicate with assets" at bounding box center [1221, 210] width 135 height 22
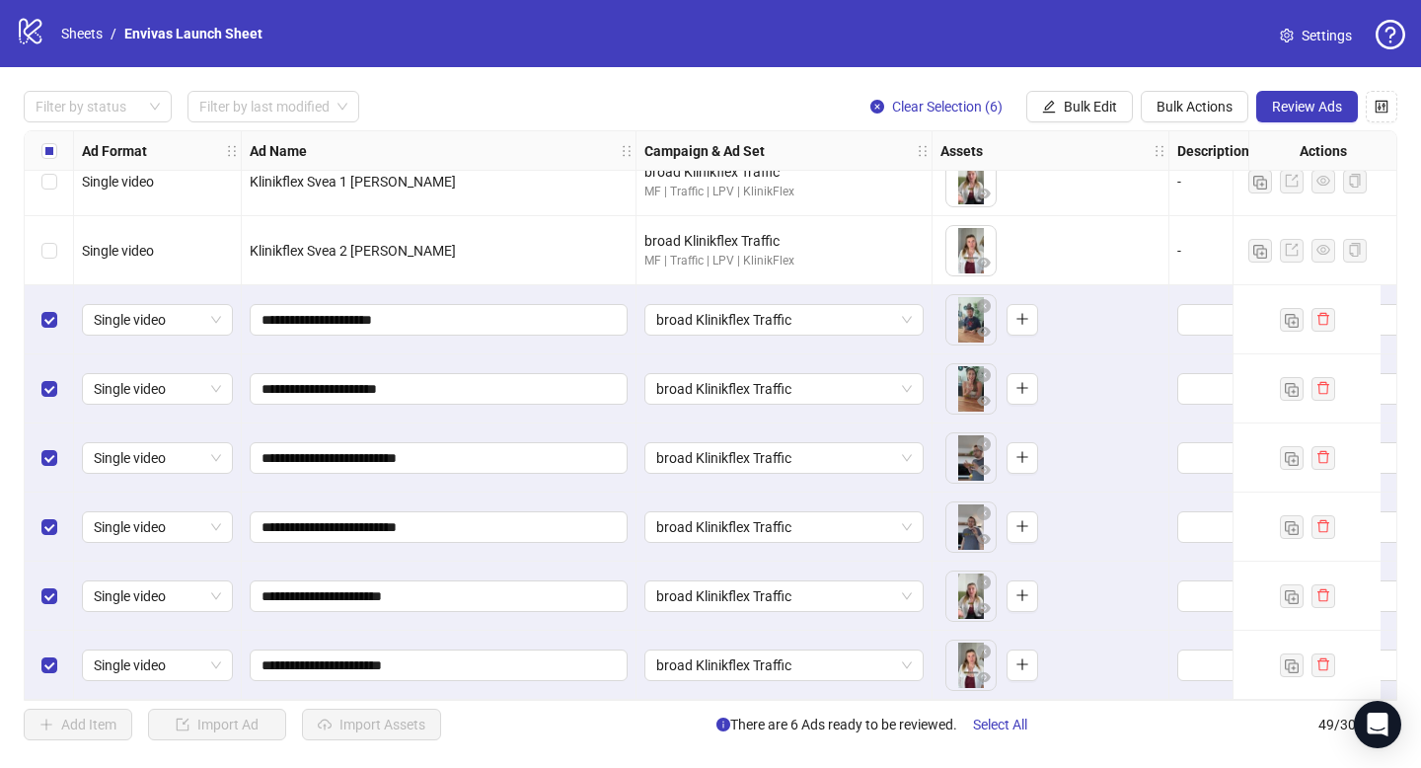
scroll to position [2863, 77]
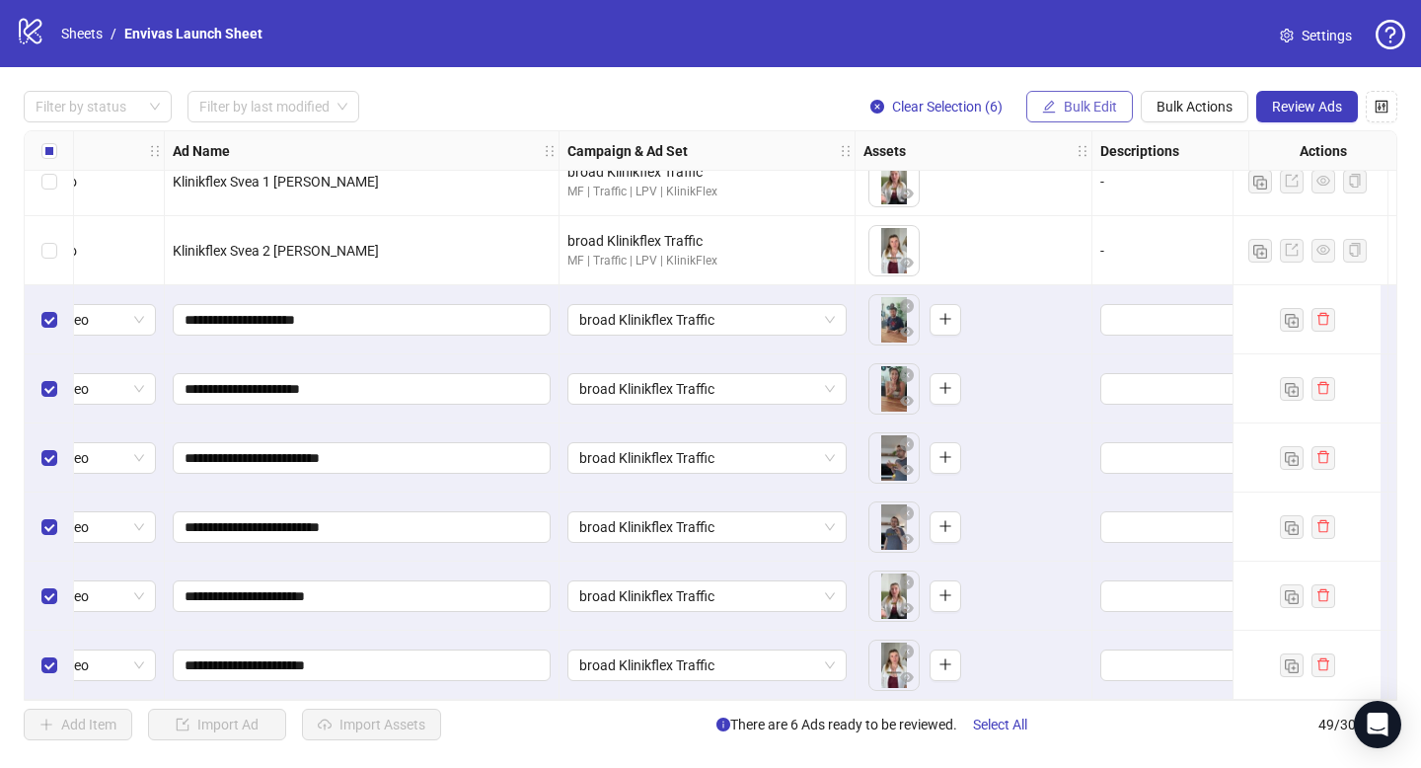
click at [1088, 102] on span "Bulk Edit" at bounding box center [1089, 107] width 53 height 16
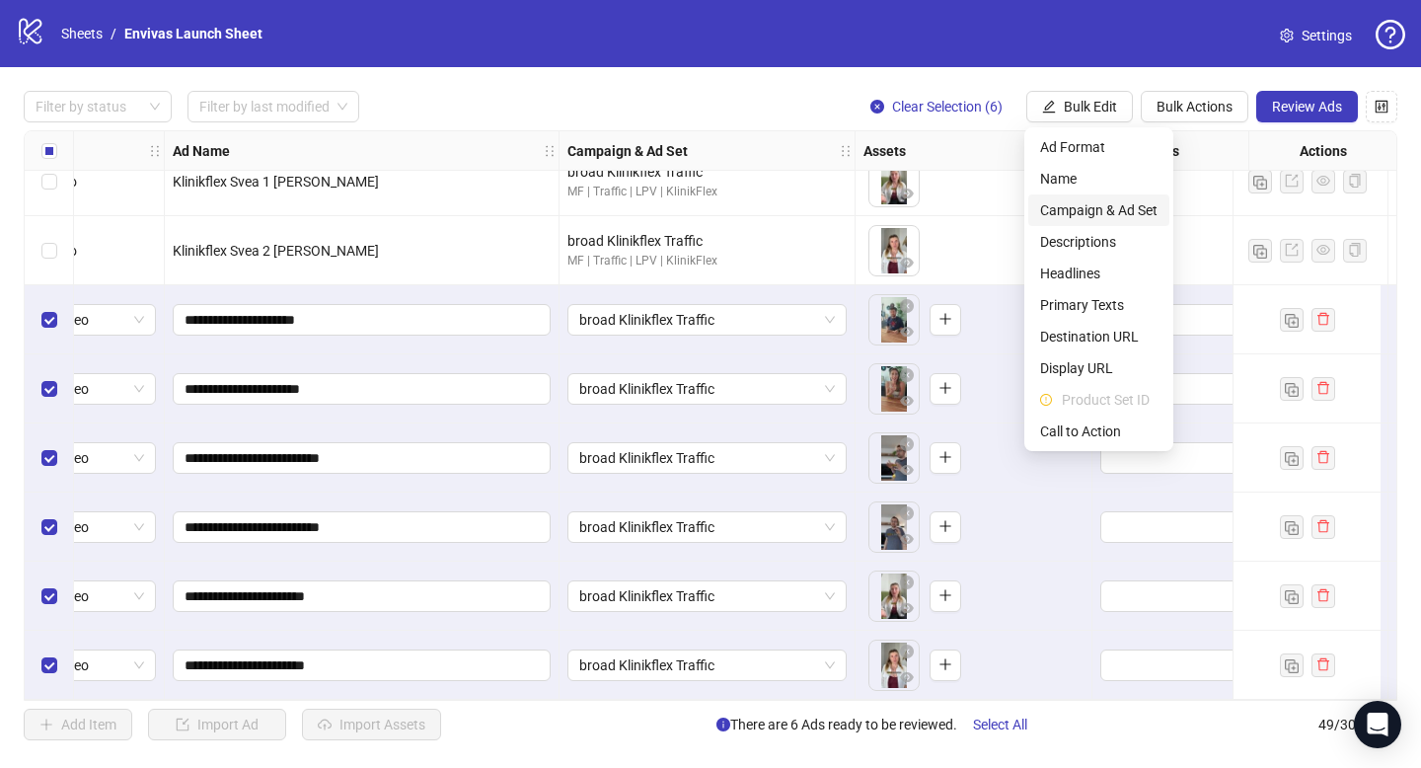
click at [1108, 210] on span "Campaign & Ad Set" at bounding box center [1098, 210] width 117 height 22
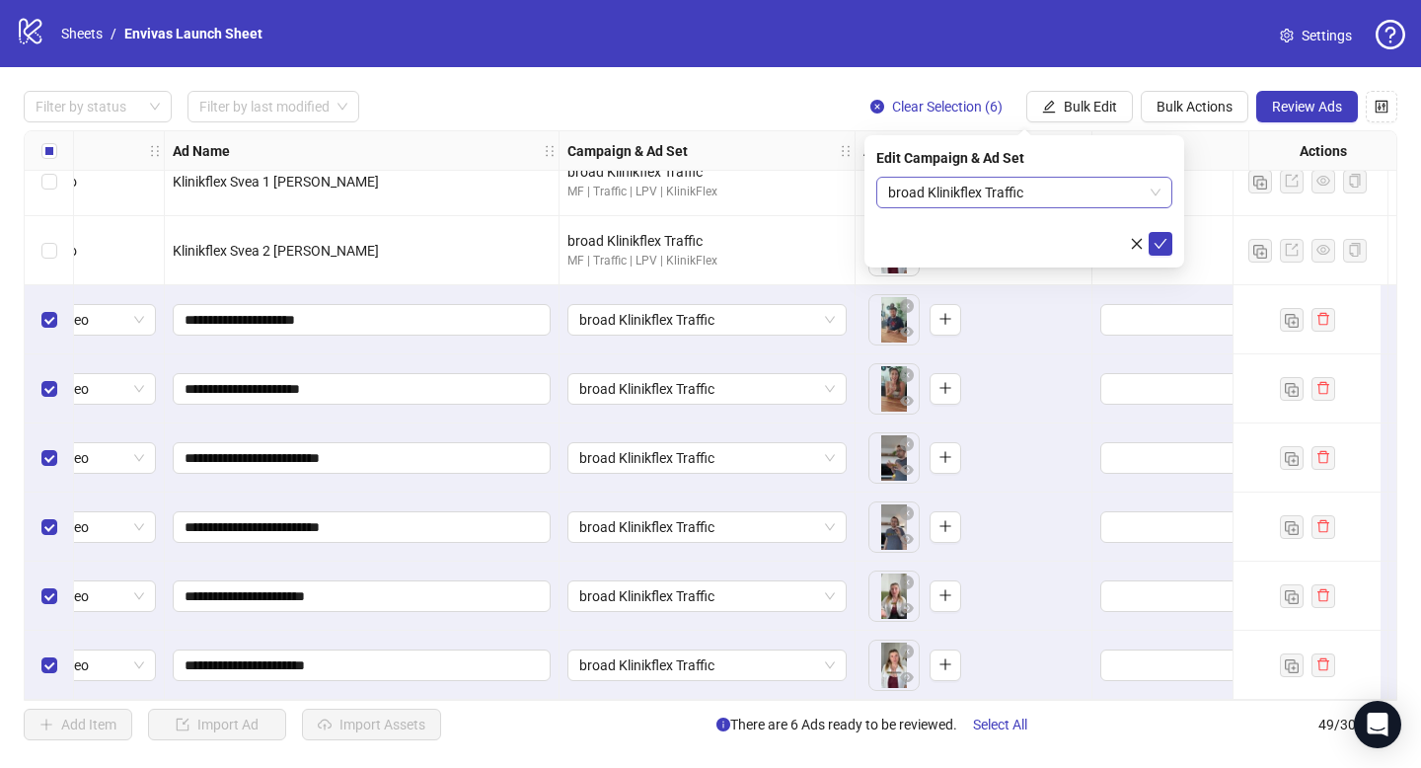
click at [1064, 196] on span "broad Klinikflex Traffic" at bounding box center [1024, 193] width 272 height 30
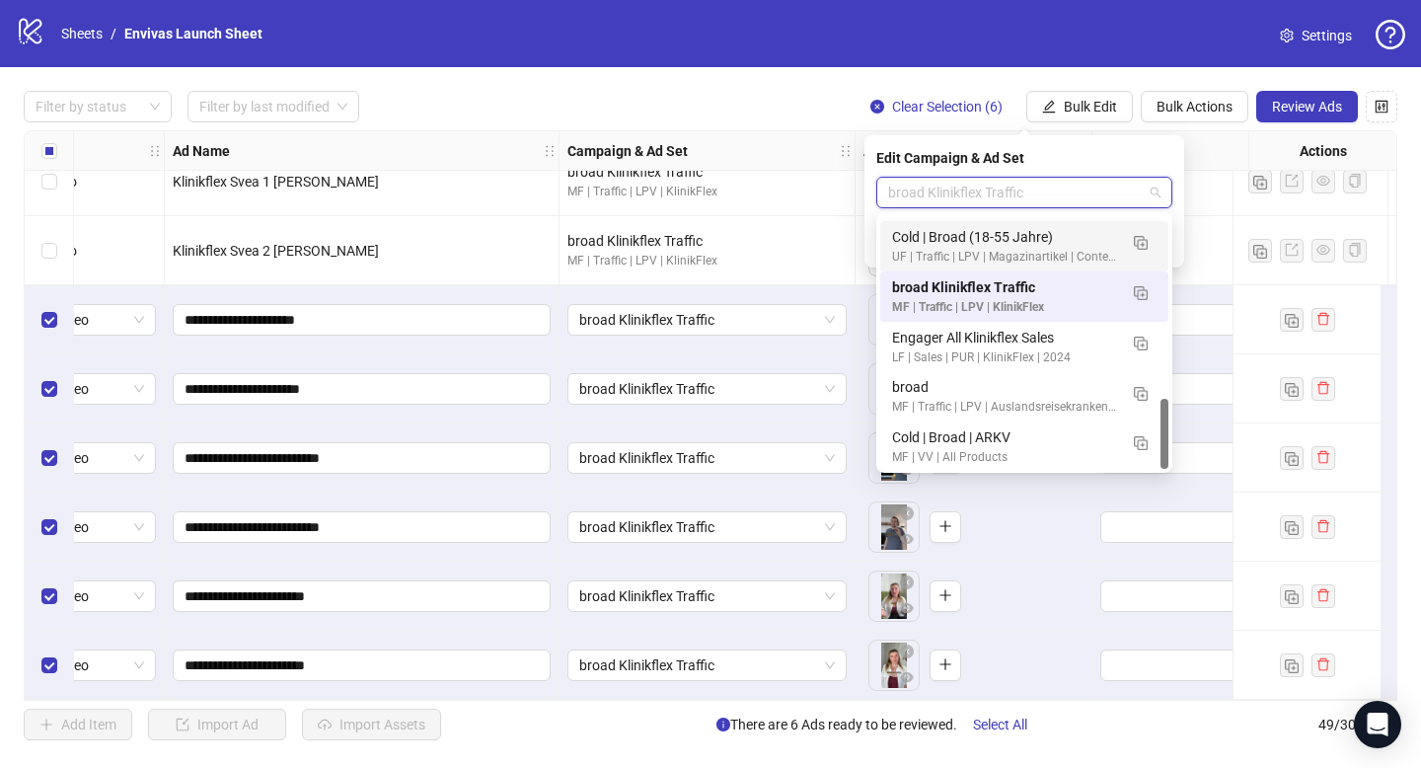
scroll to position [653, 0]
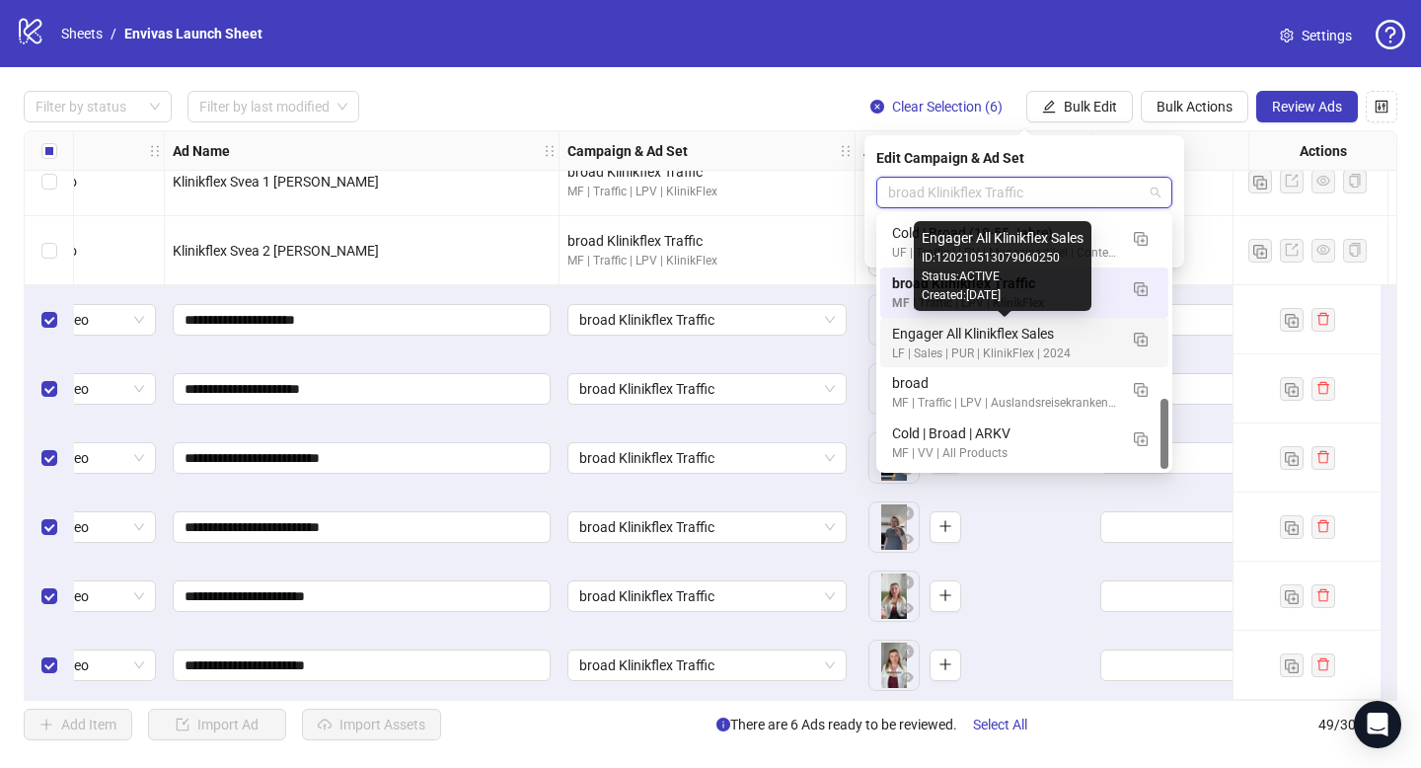
click at [1048, 345] on div "LF | Sales | PUR | KlinikFlex | 2024" at bounding box center [1004, 353] width 225 height 19
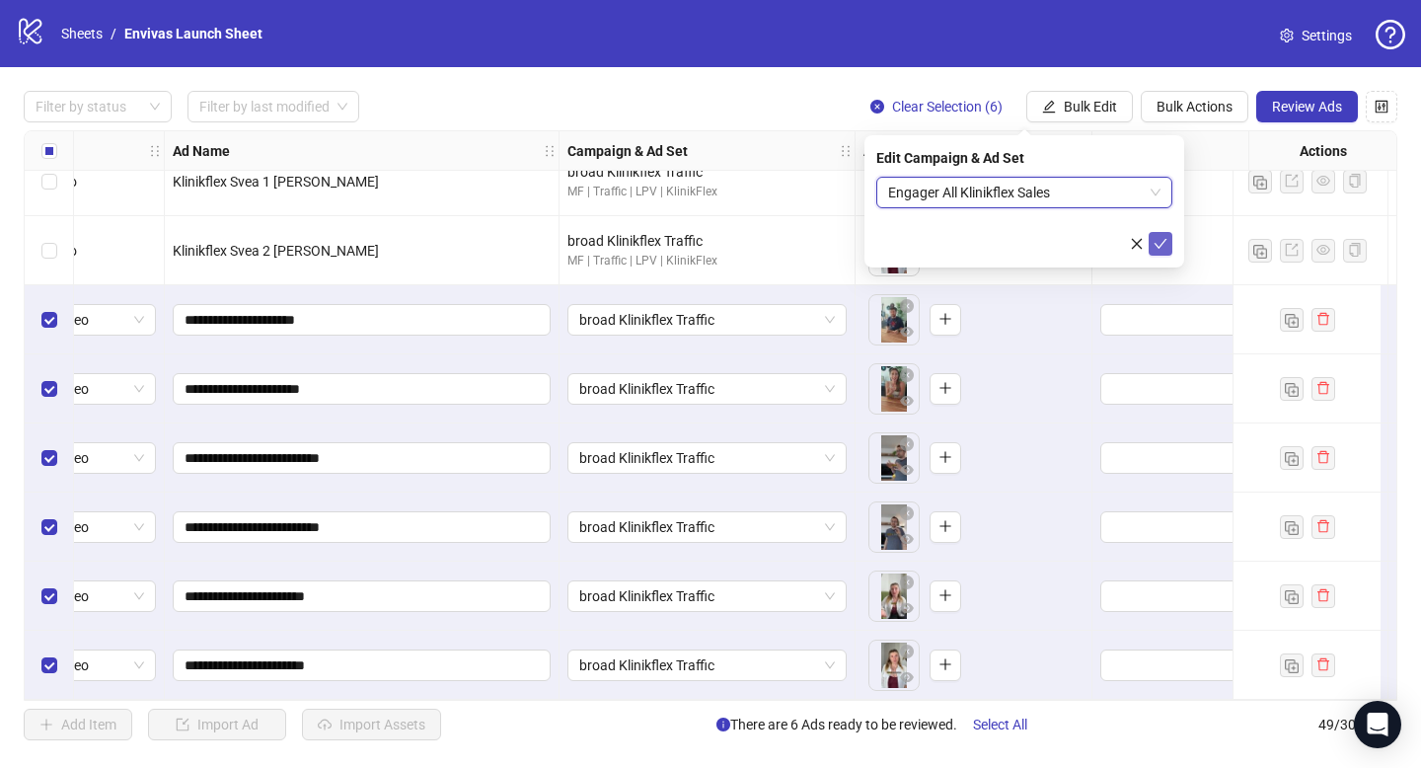
click at [1158, 244] on icon "check" at bounding box center [1160, 244] width 14 height 14
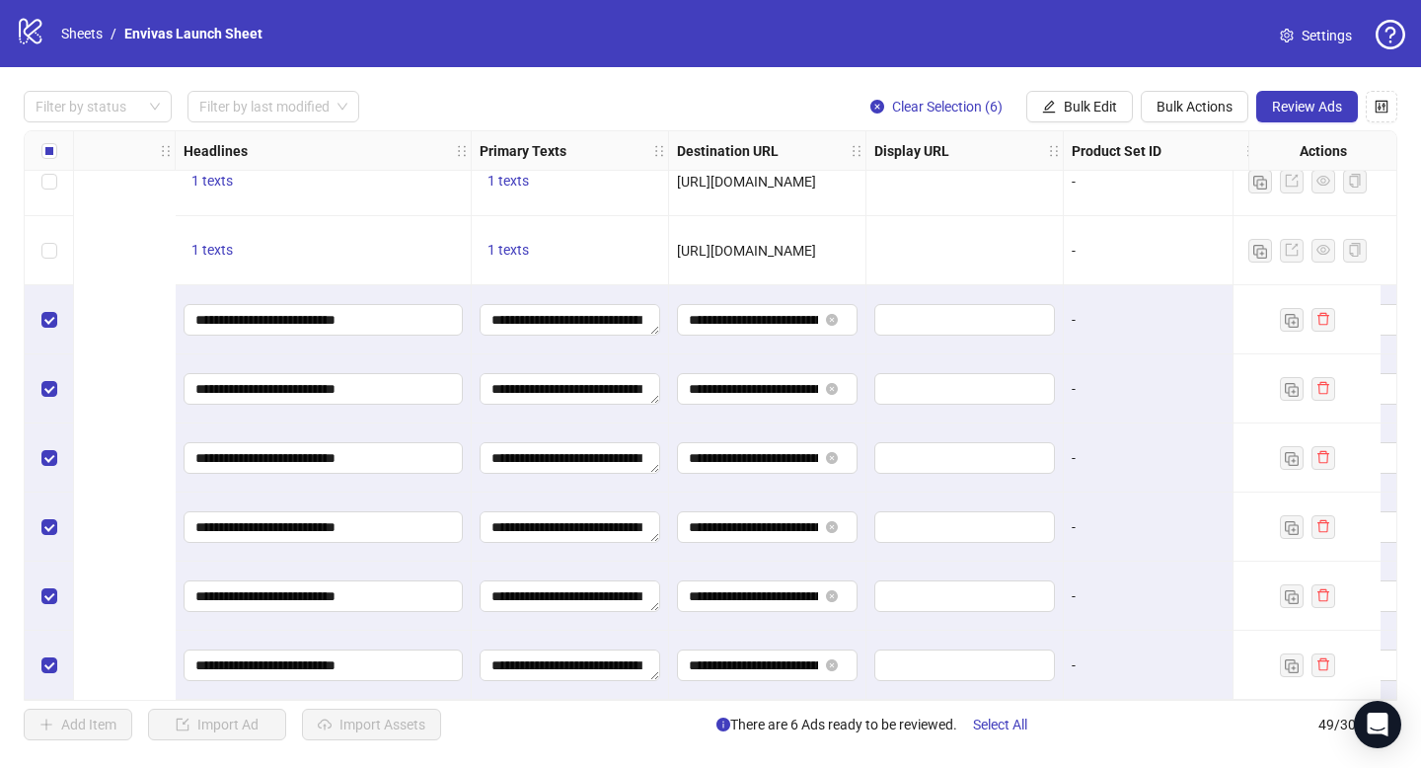
scroll to position [2863, 1870]
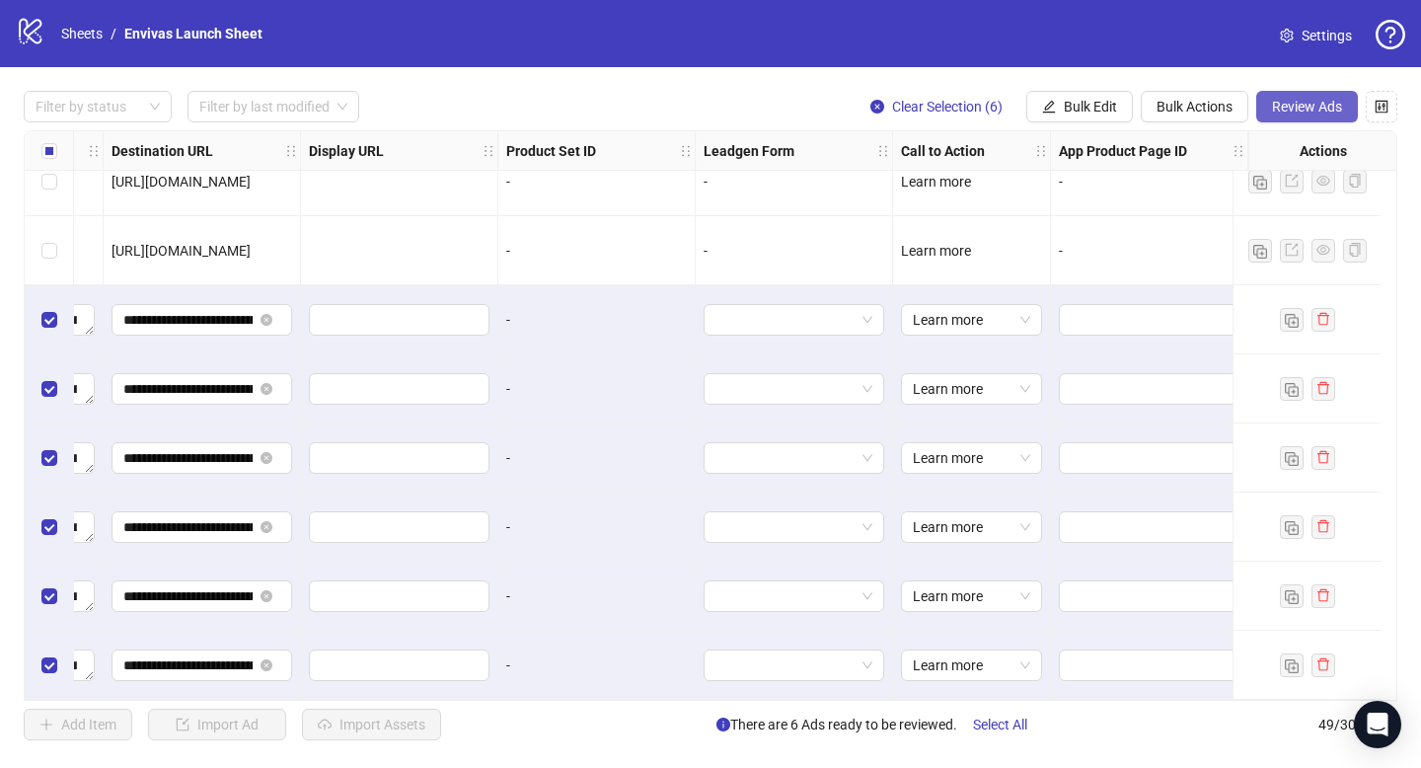
click at [1304, 108] on span "Review Ads" at bounding box center [1307, 107] width 70 height 16
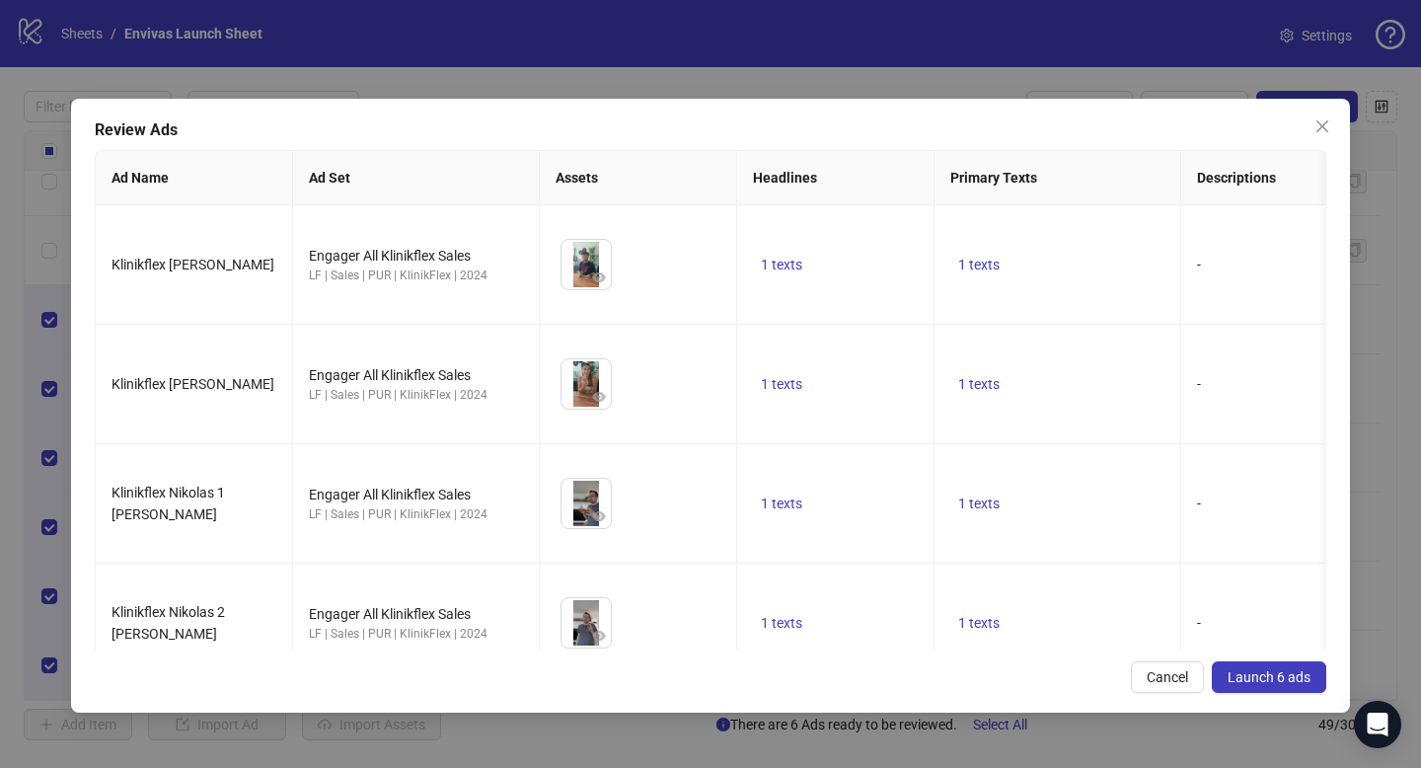
click at [1261, 670] on span "Launch 6 ads" at bounding box center [1268, 677] width 83 height 16
